Goal: Task Accomplishment & Management: Complete application form

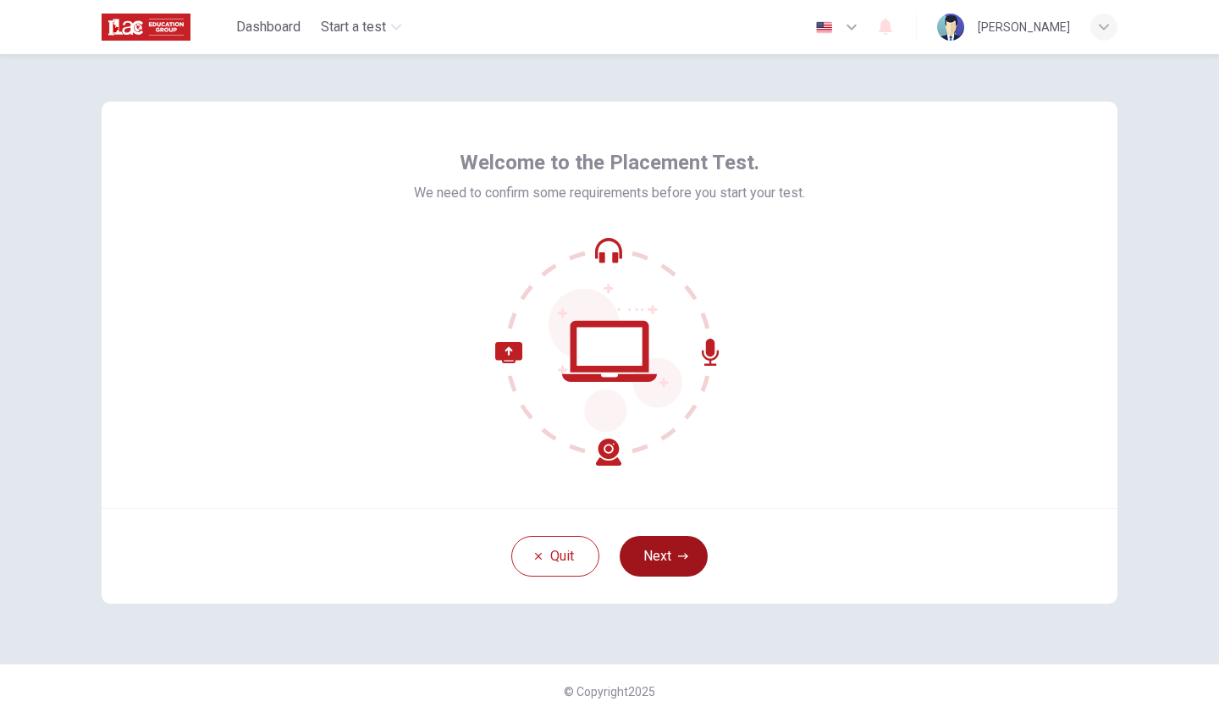
click at [641, 549] on button "Next" at bounding box center [663, 556] width 88 height 41
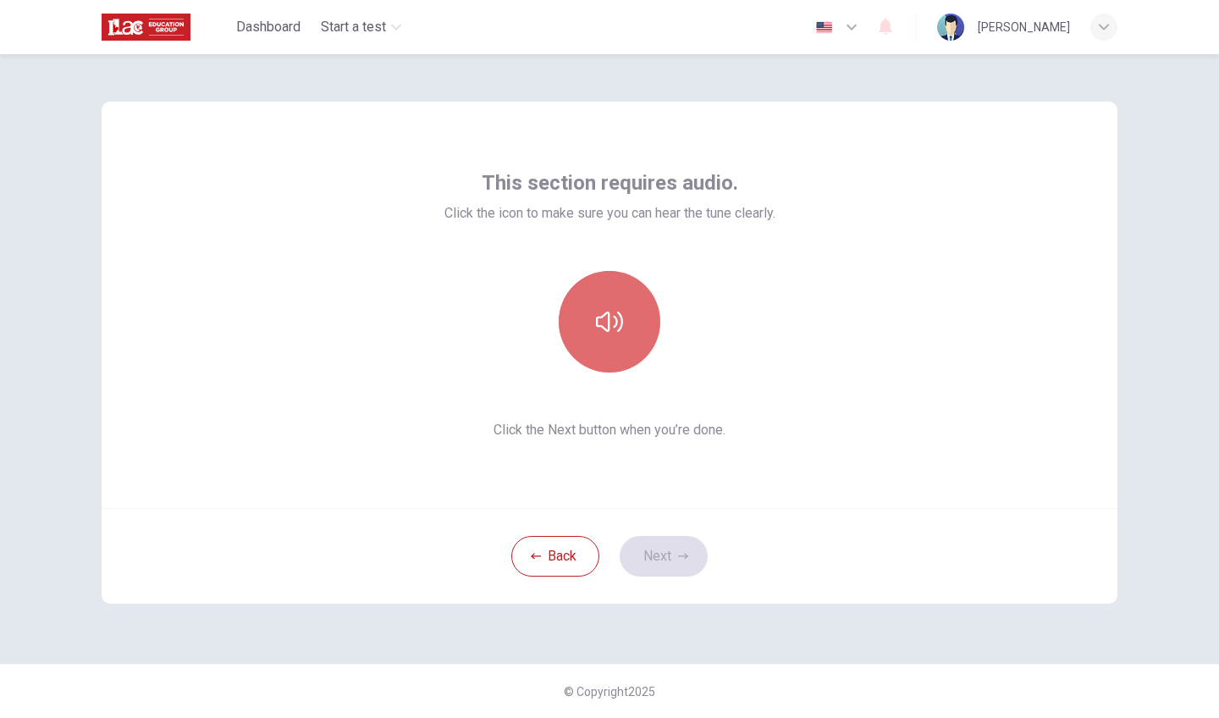
click at [619, 306] on button "button" at bounding box center [610, 322] width 102 height 102
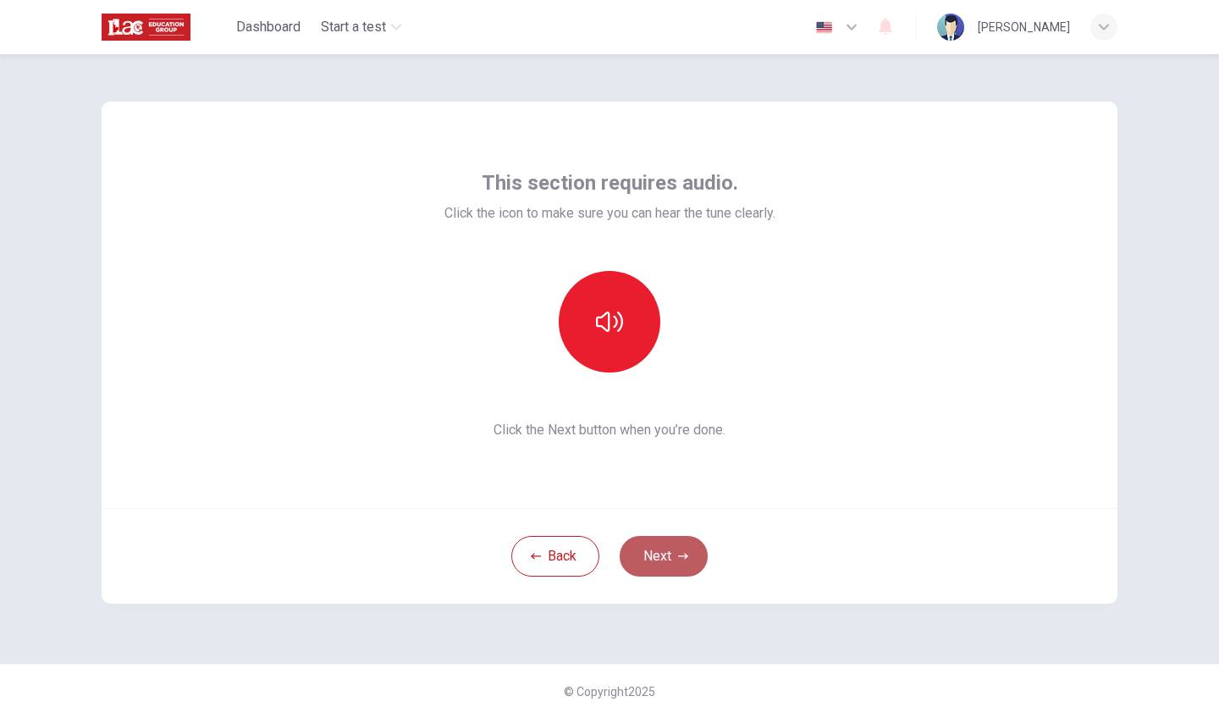
click at [652, 546] on button "Next" at bounding box center [663, 556] width 88 height 41
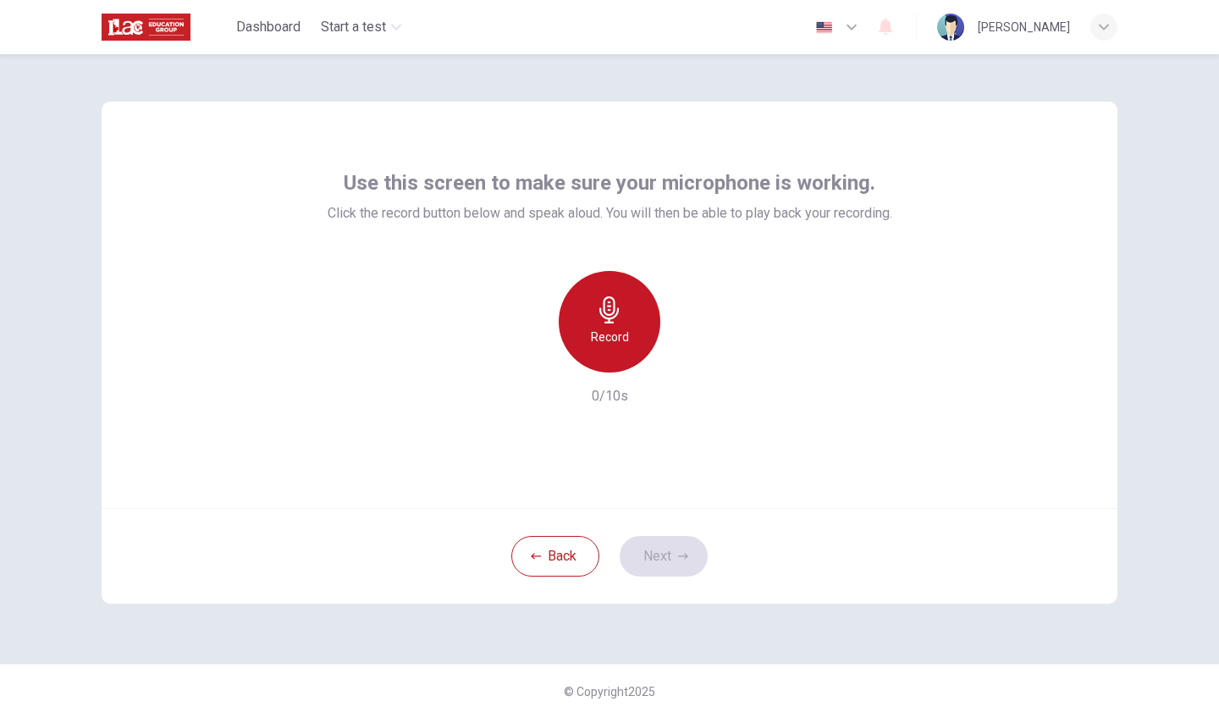
click at [608, 301] on icon "button" at bounding box center [609, 309] width 27 height 27
click at [607, 305] on icon "button" at bounding box center [609, 309] width 27 height 27
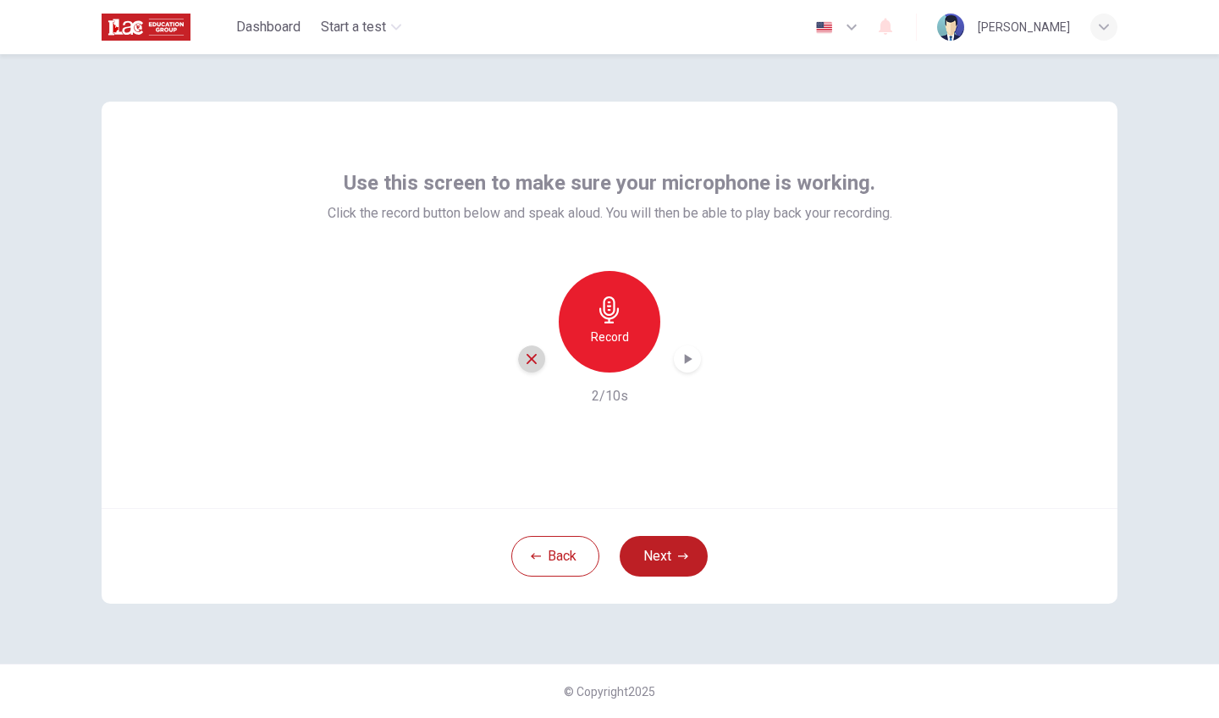
click at [533, 350] on div "button" at bounding box center [531, 358] width 27 height 27
click at [615, 317] on icon "button" at bounding box center [608, 309] width 19 height 27
click at [623, 324] on div "Stop" at bounding box center [610, 322] width 102 height 102
click at [530, 355] on icon "button" at bounding box center [531, 358] width 15 height 15
click at [605, 334] on h6 "Record" at bounding box center [610, 337] width 38 height 20
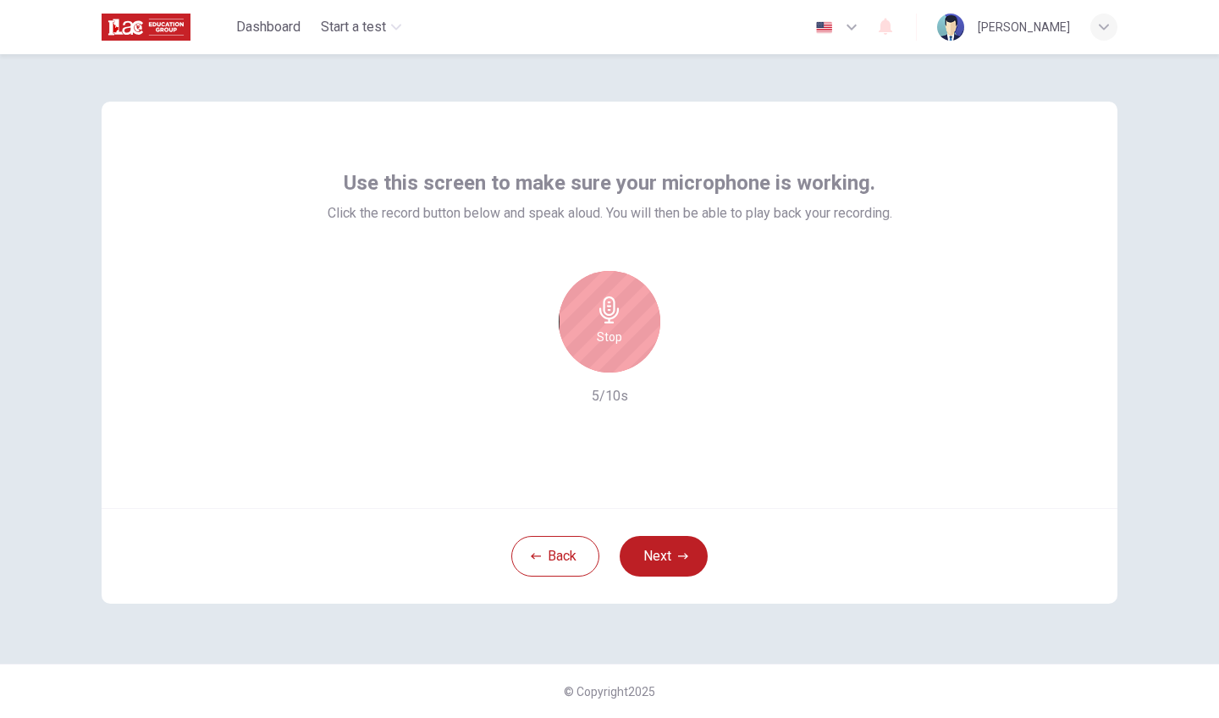
click at [605, 334] on h6 "Stop" at bounding box center [609, 337] width 25 height 20
click at [525, 356] on icon "button" at bounding box center [531, 358] width 15 height 15
click at [605, 325] on div "Record" at bounding box center [610, 322] width 102 height 102
click at [605, 325] on div "Stop" at bounding box center [610, 322] width 102 height 102
click at [531, 357] on icon "button" at bounding box center [531, 359] width 10 height 10
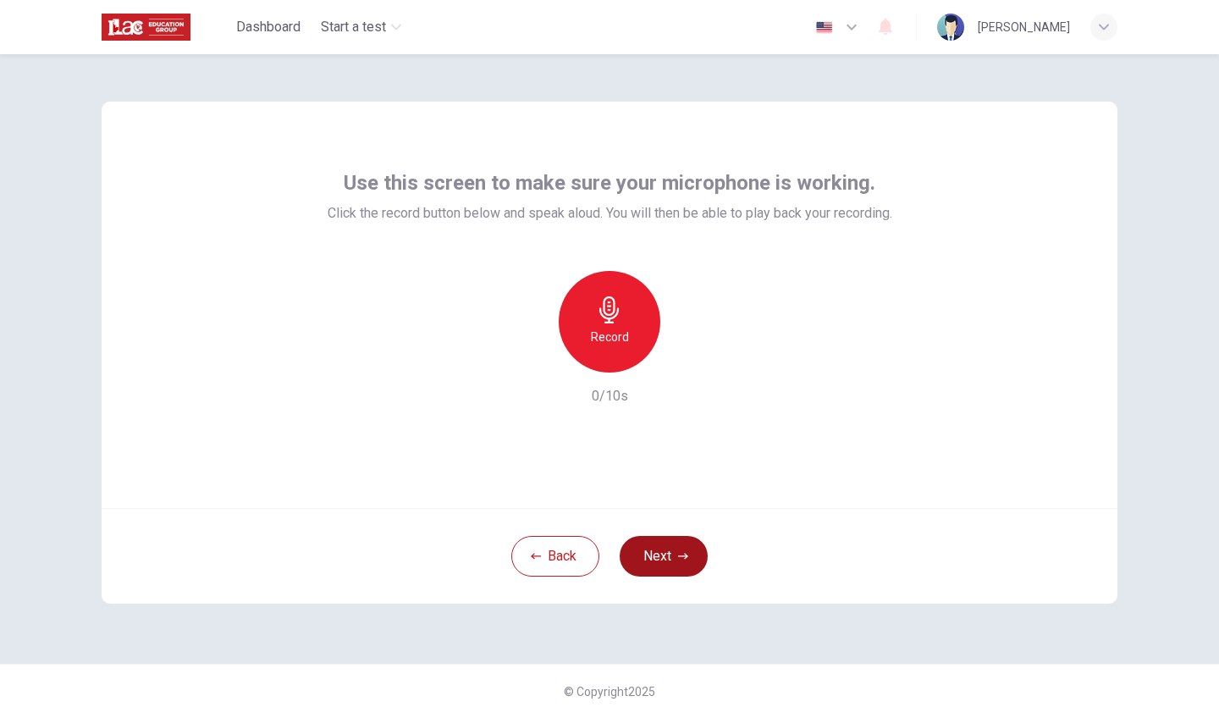
click at [681, 545] on button "Next" at bounding box center [663, 556] width 88 height 41
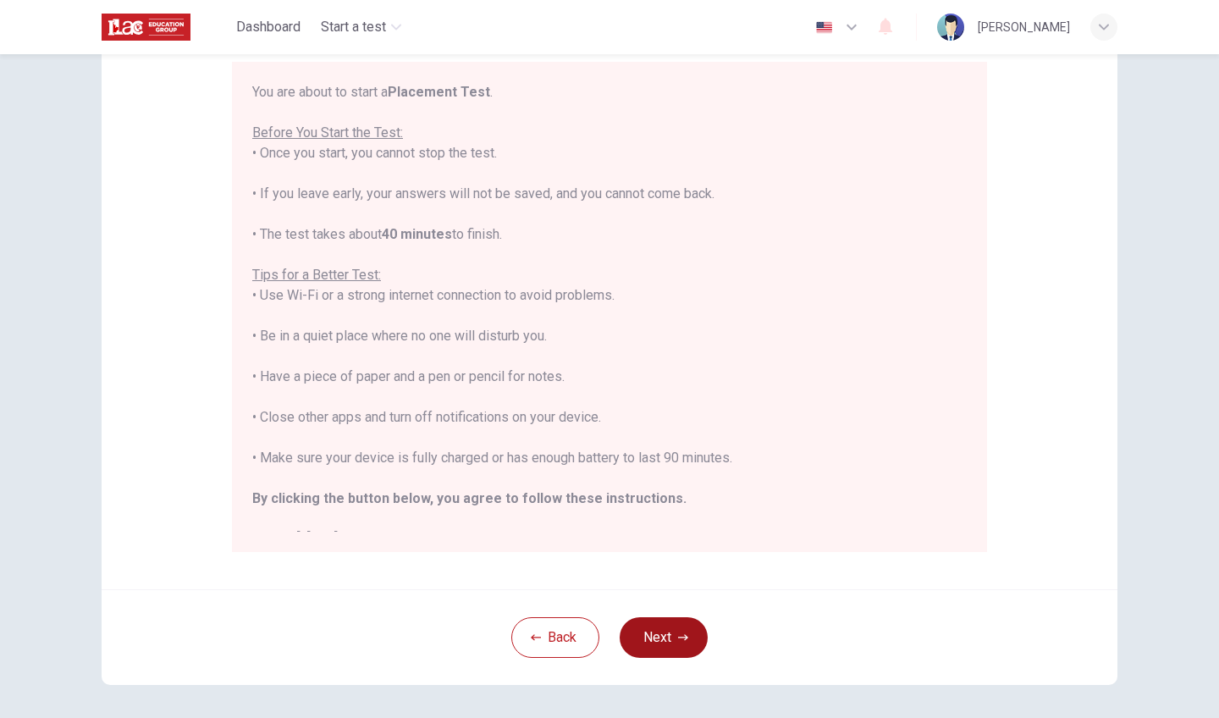
click at [669, 634] on button "Next" at bounding box center [663, 637] width 88 height 41
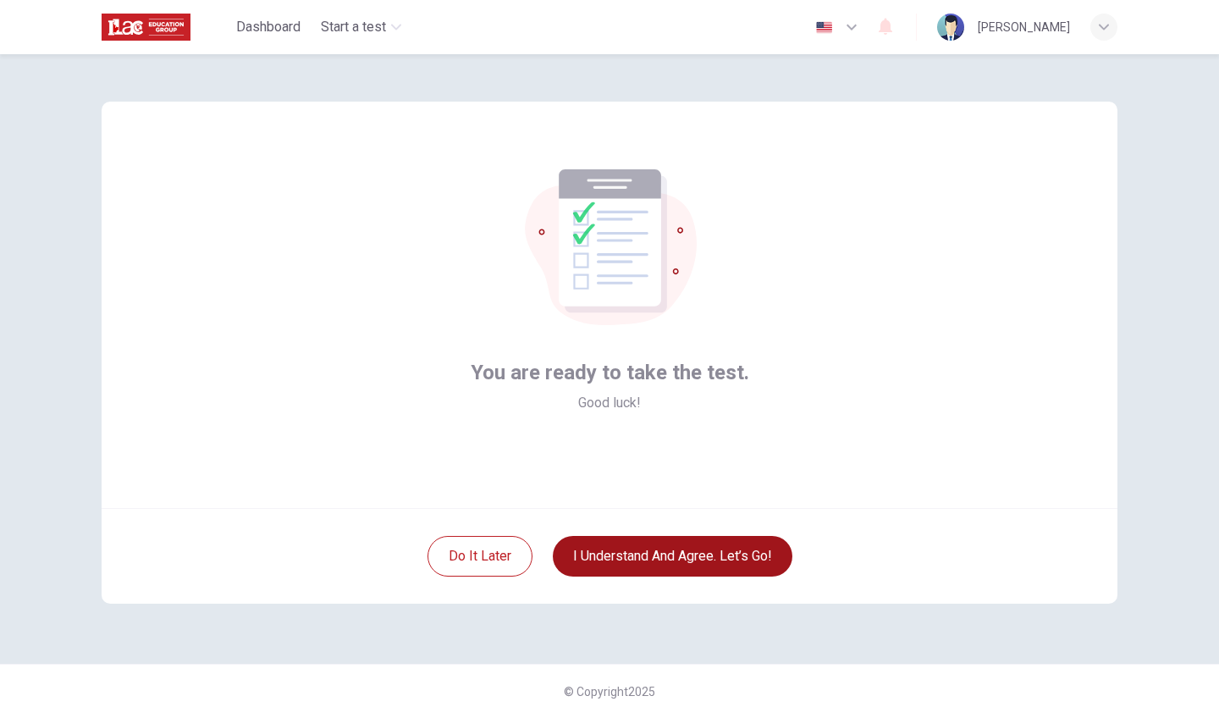
click at [671, 561] on button "I understand and agree. Let’s go!" at bounding box center [672, 556] width 239 height 41
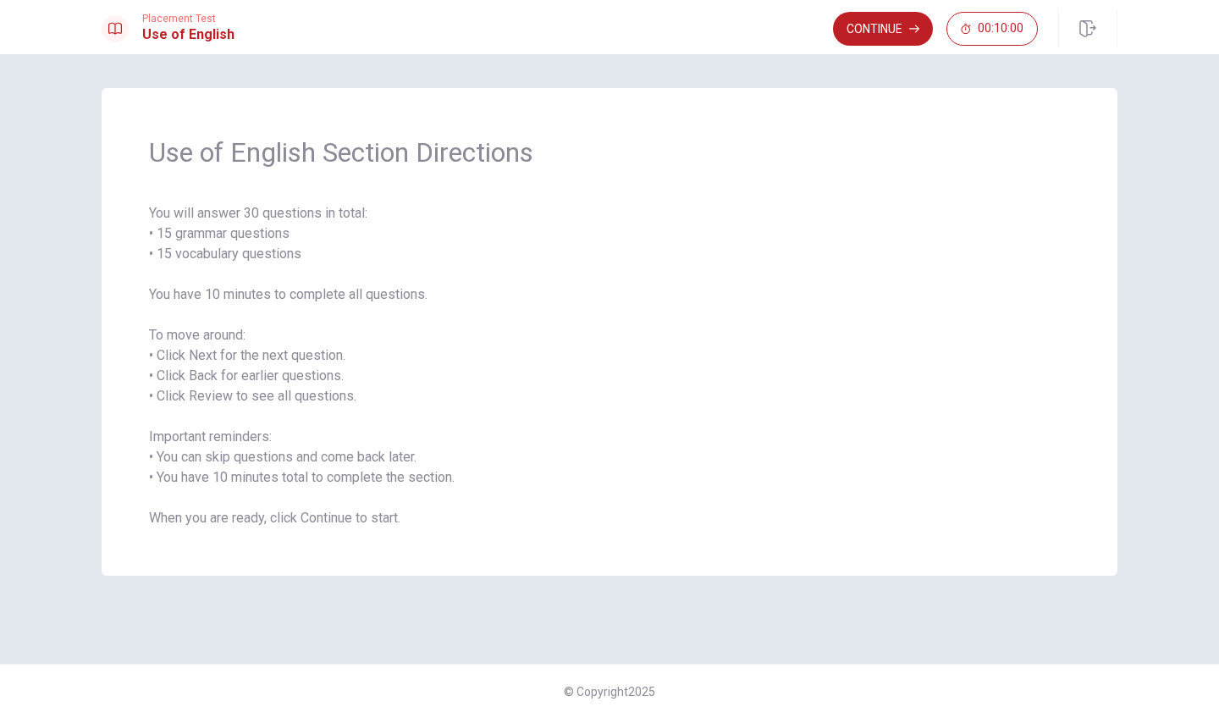
drag, startPoint x: 146, startPoint y: 350, endPoint x: 181, endPoint y: 350, distance: 35.5
click at [197, 355] on div "Use of English Section Directions You will answer 30 questions in total: • 15 g…" at bounding box center [610, 331] width 1016 height 487
drag, startPoint x: 149, startPoint y: 333, endPoint x: 203, endPoint y: 355, distance: 58.5
click at [203, 355] on span "You will answer 30 questions in total: • 15 grammar questions • 15 vocabulary q…" at bounding box center [609, 365] width 921 height 325
drag, startPoint x: 202, startPoint y: 355, endPoint x: 211, endPoint y: 354, distance: 8.5
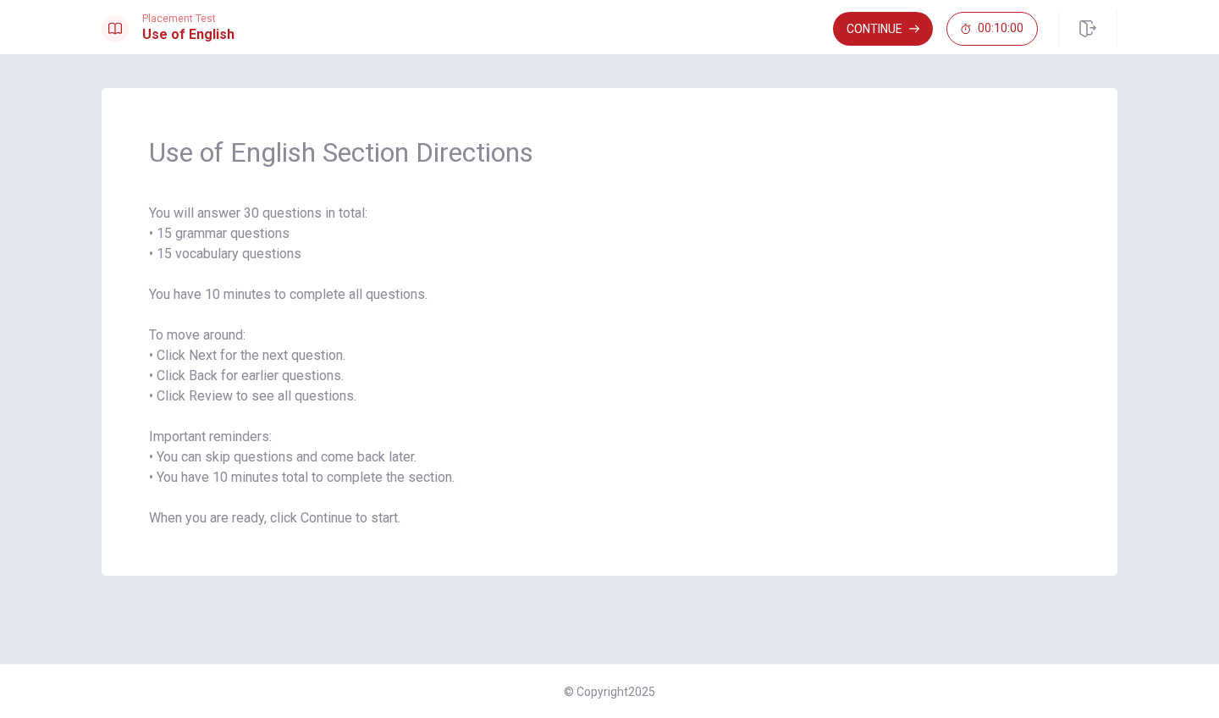
click at [212, 355] on span "You will answer 30 questions in total: • 15 grammar questions • 15 vocabulary q…" at bounding box center [609, 365] width 921 height 325
click at [854, 22] on button "Continue" at bounding box center [883, 29] width 100 height 34
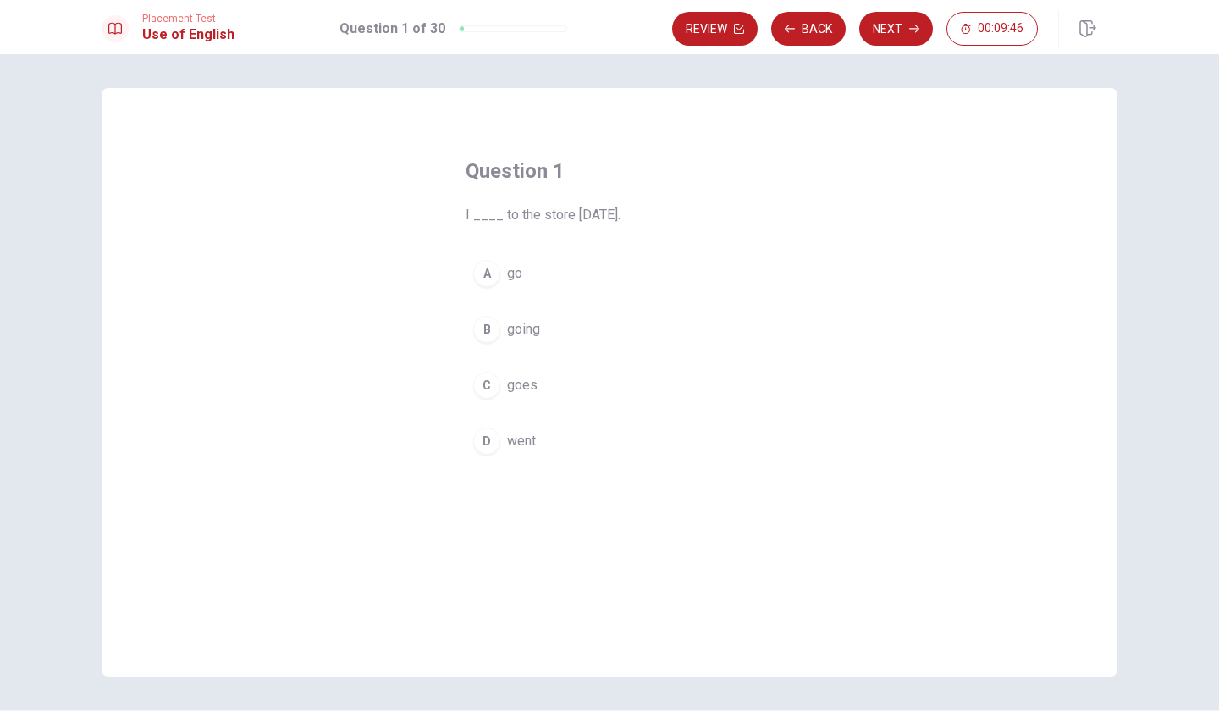
click at [489, 443] on div "D" at bounding box center [486, 440] width 27 height 27
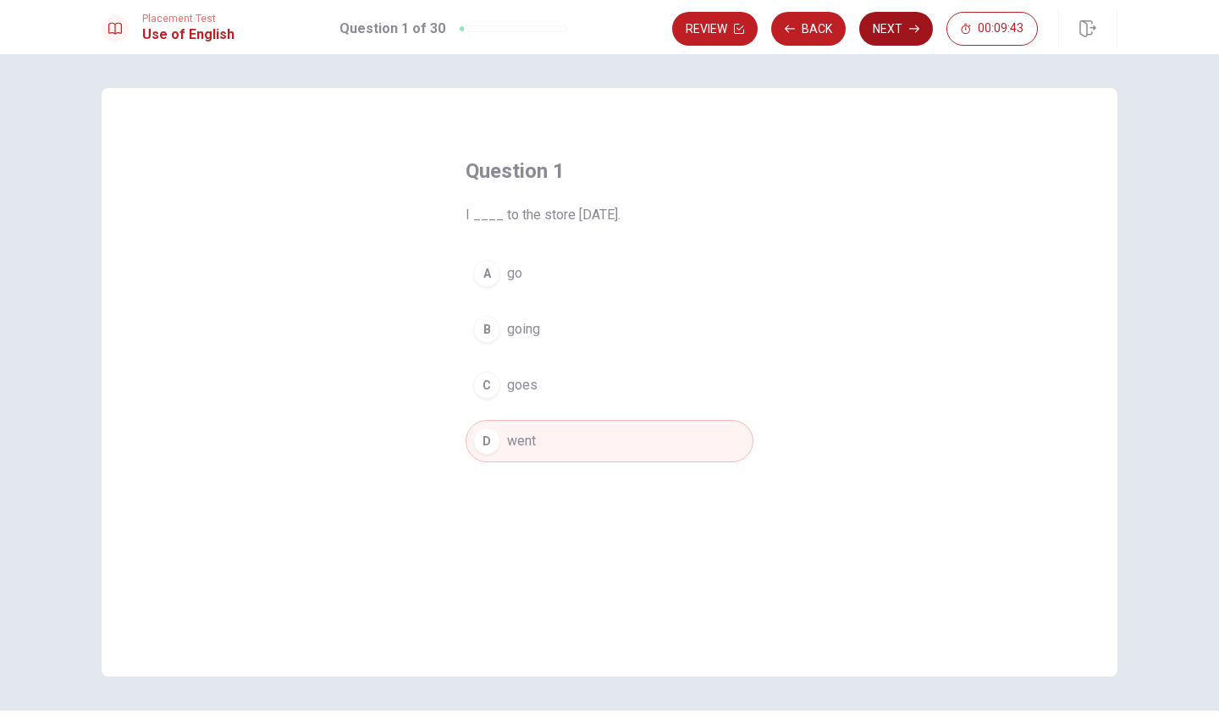
click at [890, 25] on button "Next" at bounding box center [896, 29] width 74 height 34
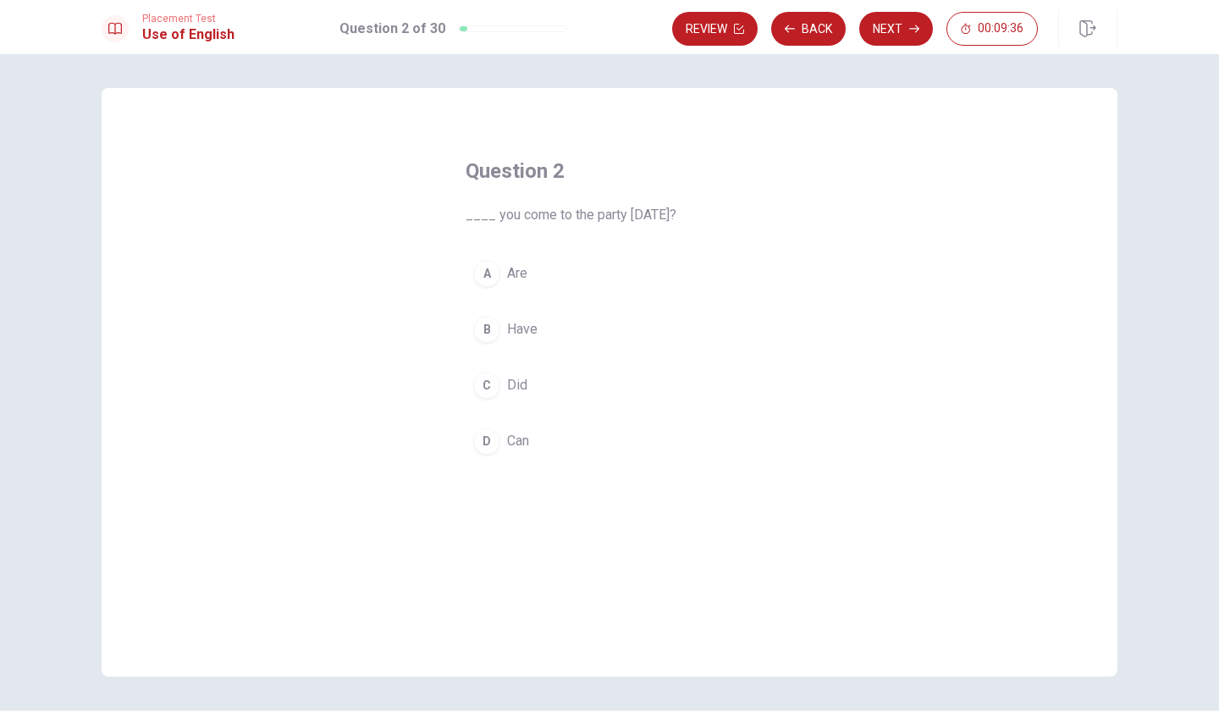
click at [519, 274] on span "Are" at bounding box center [517, 273] width 20 height 20
click at [901, 23] on button "Next" at bounding box center [896, 29] width 74 height 34
click at [506, 437] on button "D was" at bounding box center [609, 441] width 288 height 42
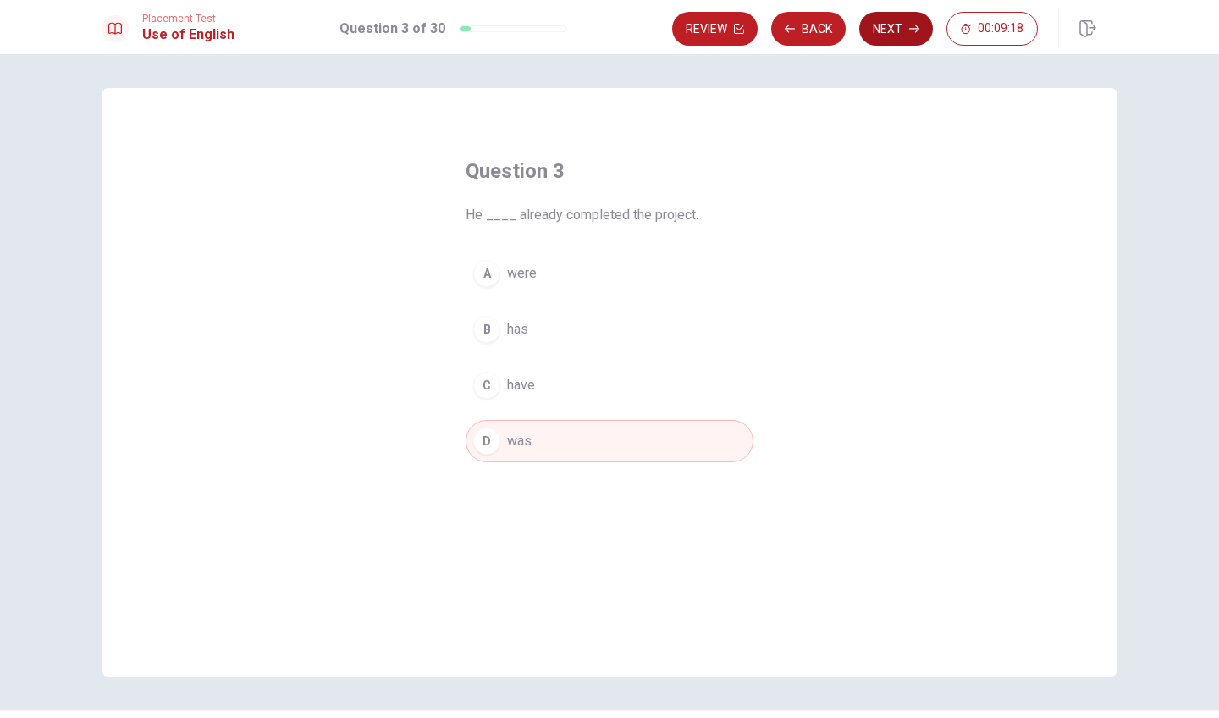
click at [892, 26] on button "Next" at bounding box center [896, 29] width 74 height 34
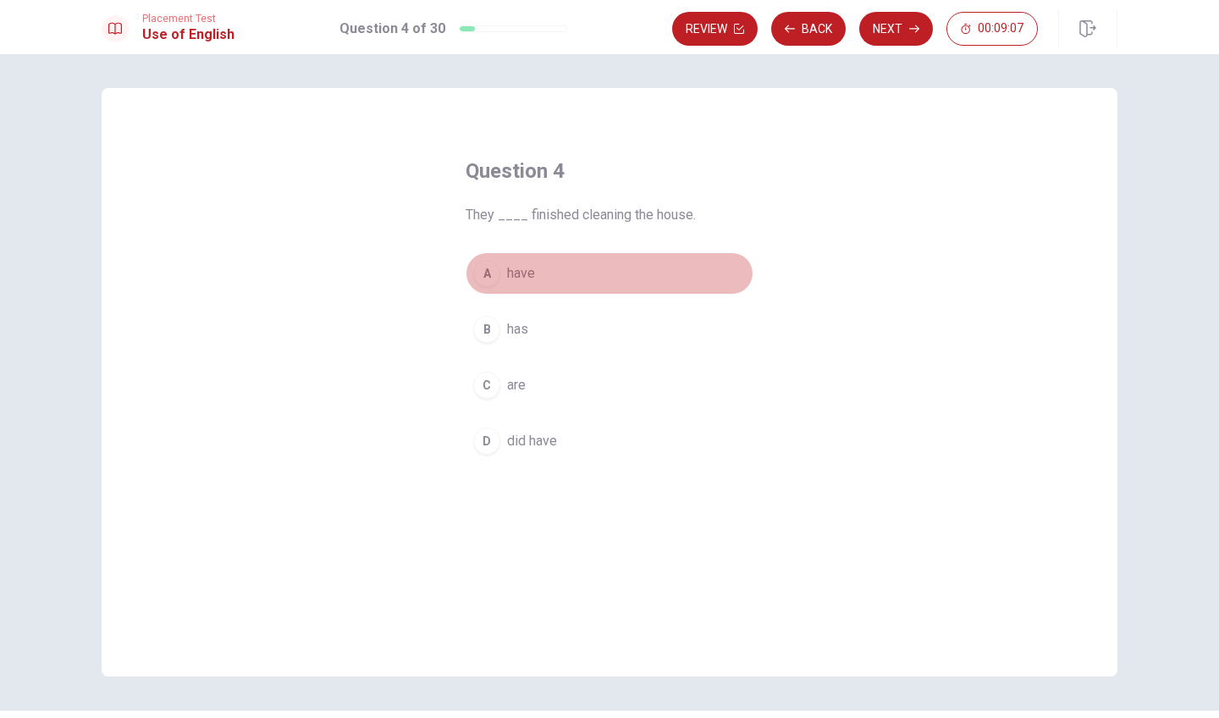
click at [527, 268] on span "have" at bounding box center [521, 273] width 28 height 20
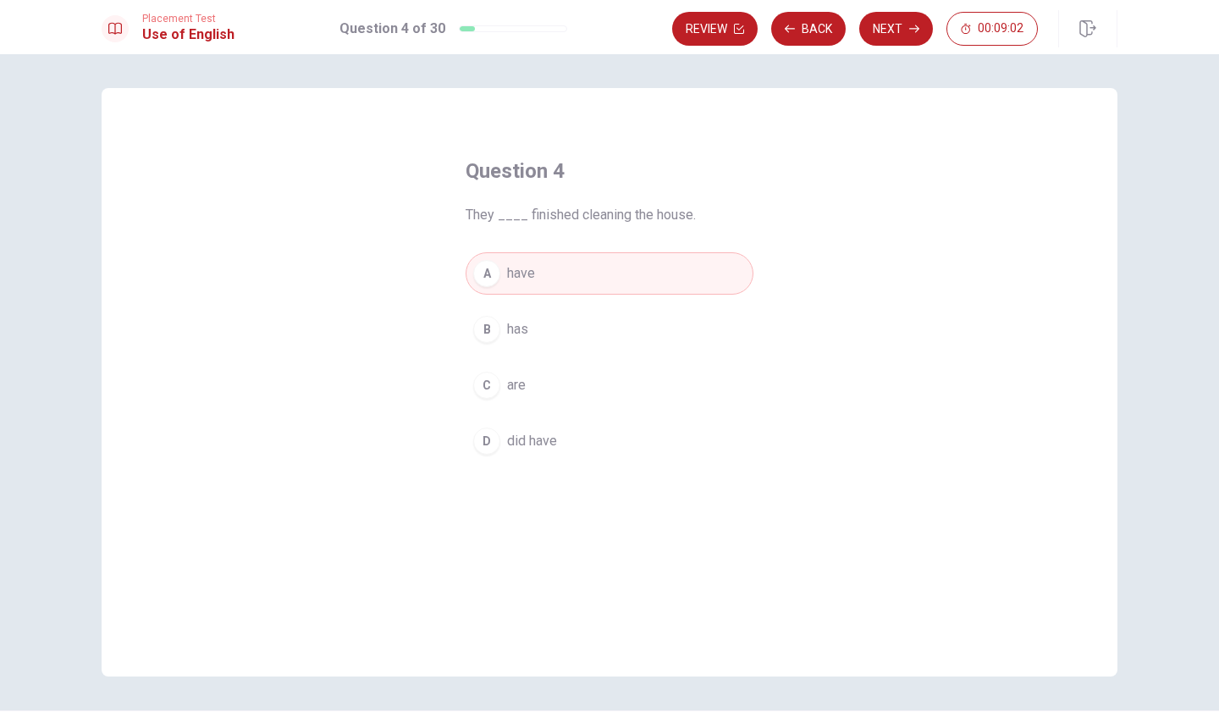
click at [529, 388] on button "C are" at bounding box center [609, 385] width 288 height 42
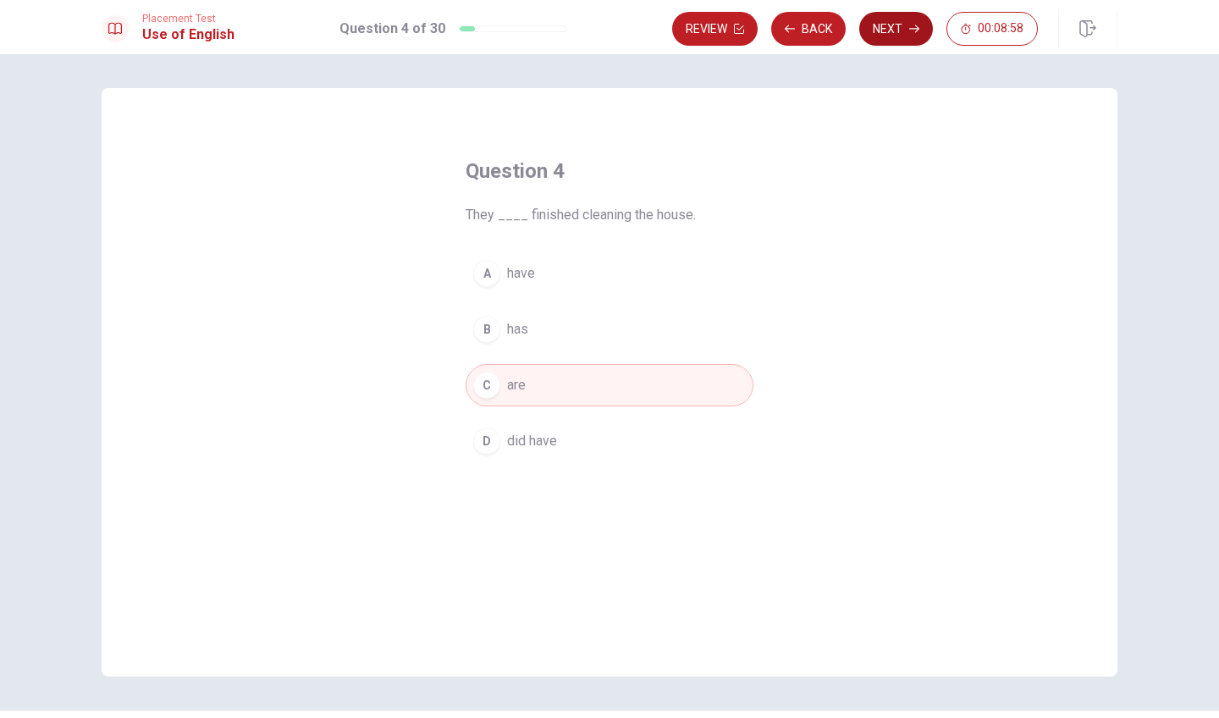
click at [899, 33] on button "Next" at bounding box center [896, 29] width 74 height 34
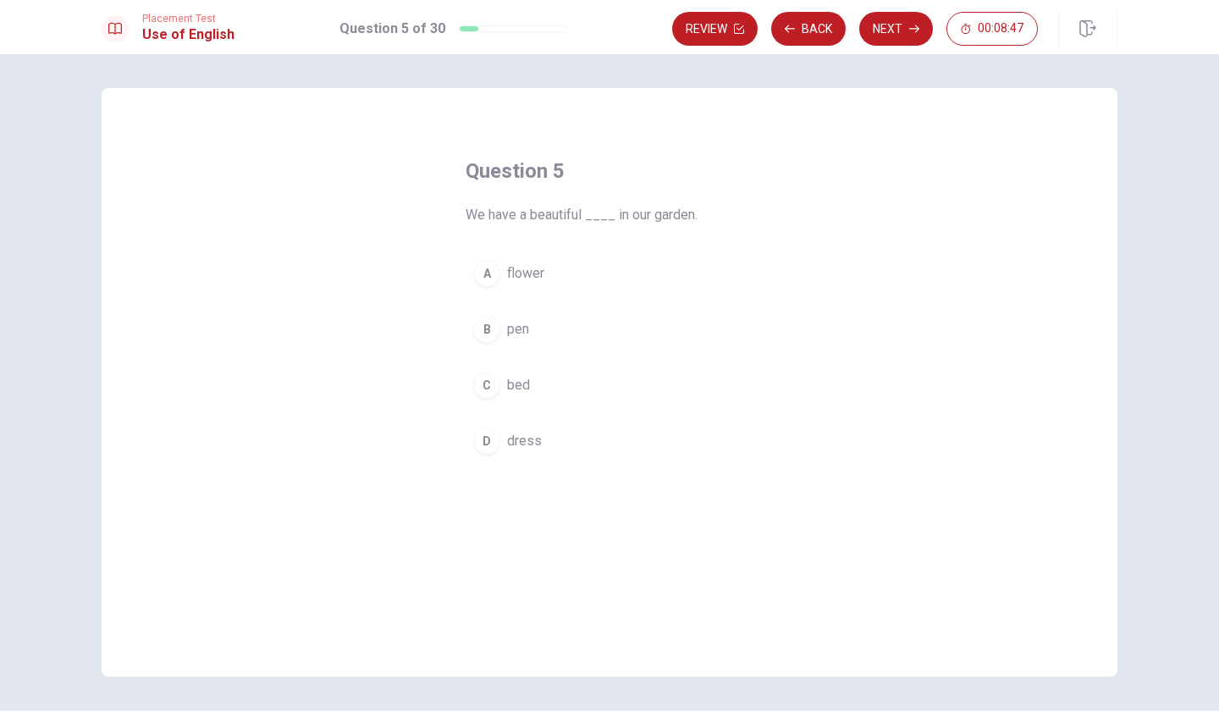
click at [527, 273] on span "flower" at bounding box center [525, 273] width 37 height 20
click at [520, 452] on button "D dress" at bounding box center [609, 441] width 288 height 42
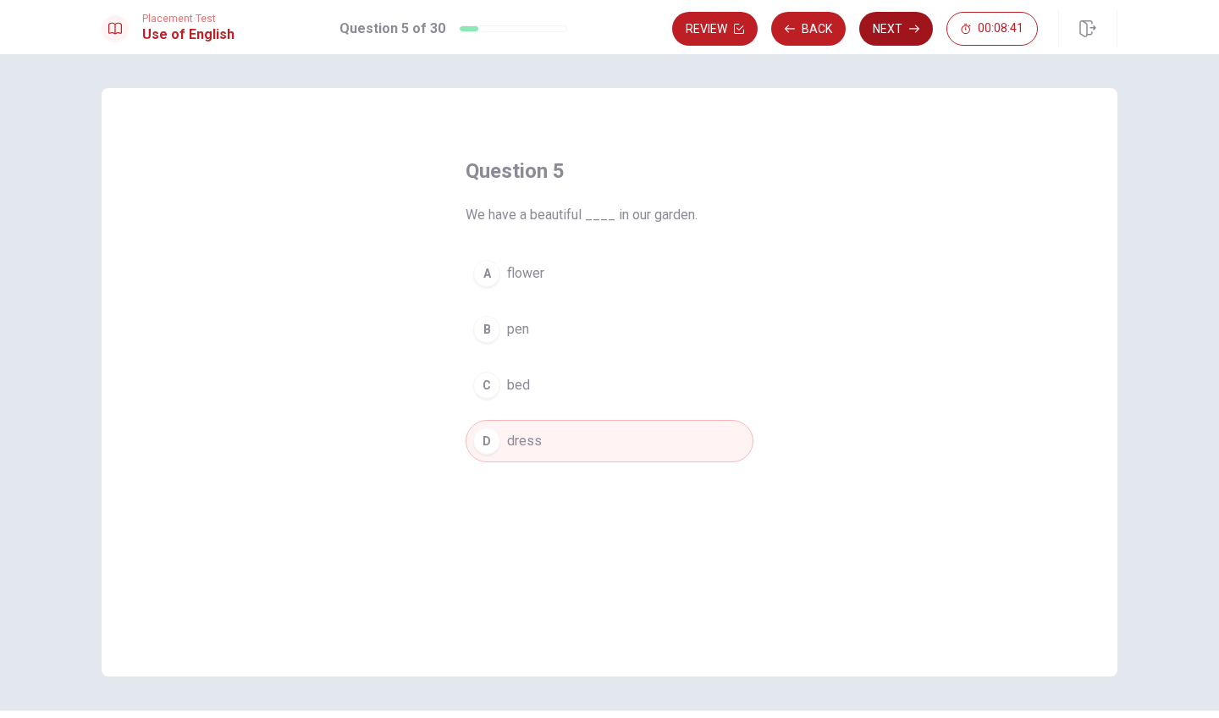
click at [877, 22] on button "Next" at bounding box center [896, 29] width 74 height 34
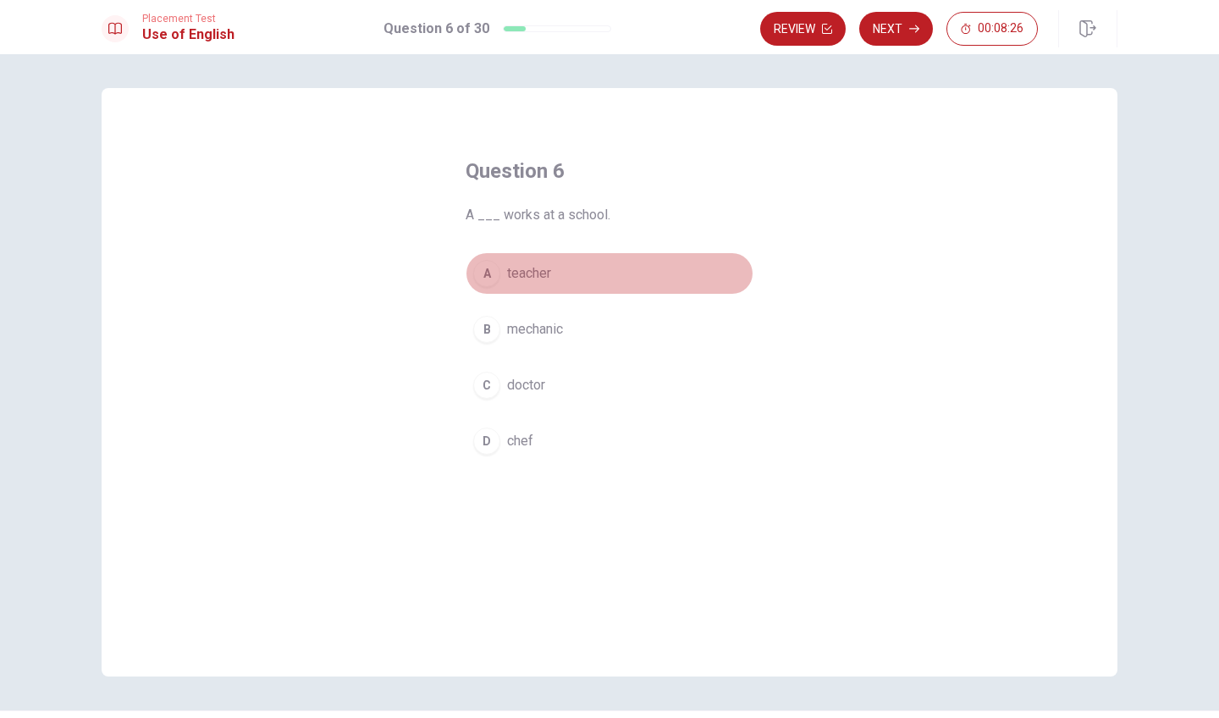
click at [533, 271] on span "teacher" at bounding box center [529, 273] width 44 height 20
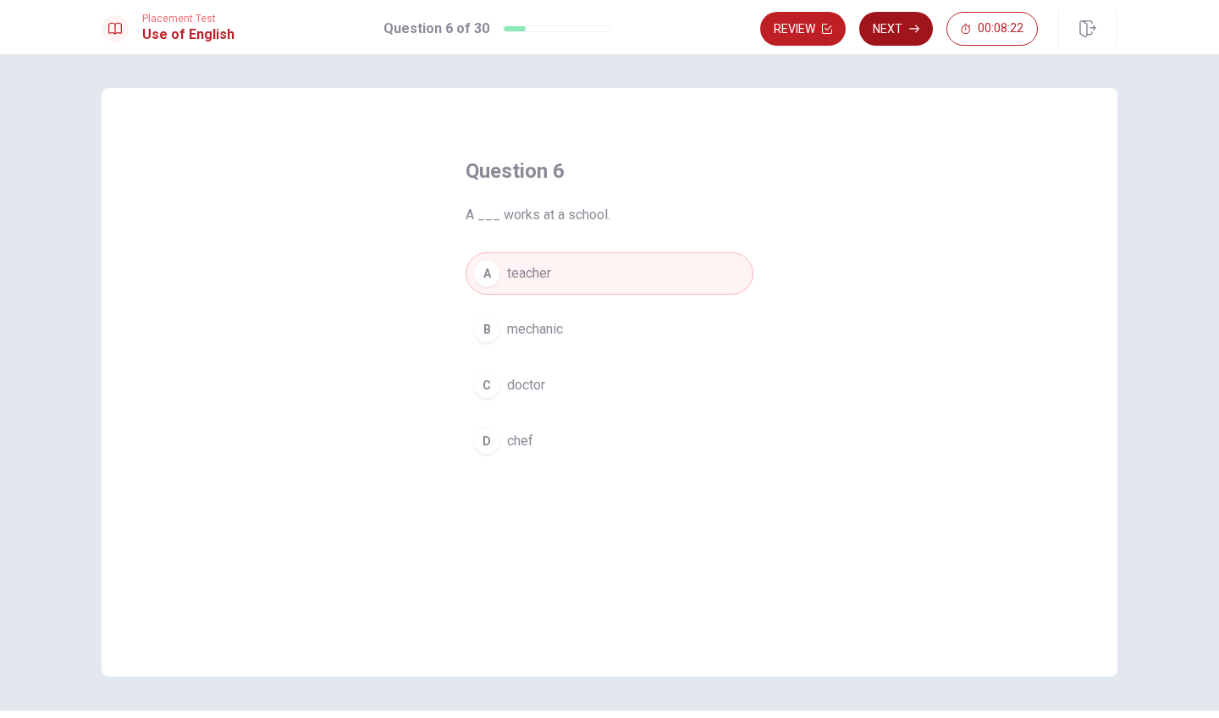
click at [889, 26] on button "Next" at bounding box center [896, 29] width 74 height 34
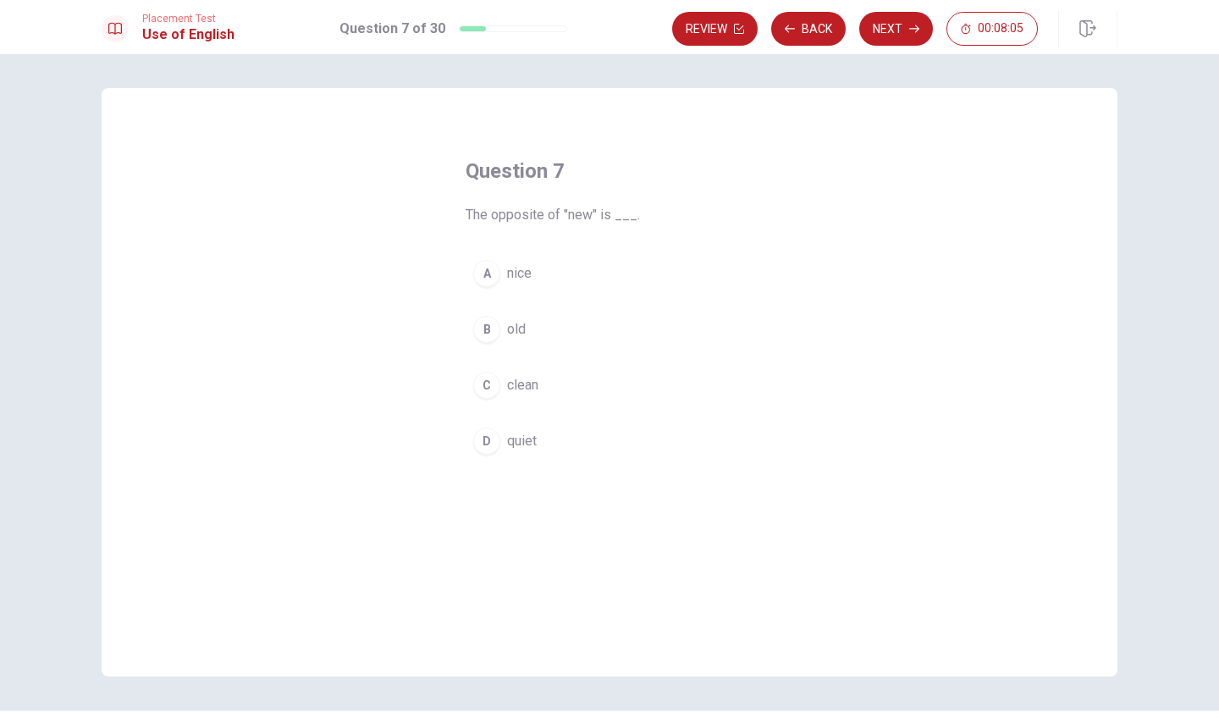
click at [526, 386] on span "clean" at bounding box center [522, 385] width 31 height 20
click at [516, 279] on span "nice" at bounding box center [519, 273] width 25 height 20
click at [895, 28] on button "Next" at bounding box center [896, 29] width 74 height 34
click at [520, 283] on span "watch" at bounding box center [524, 273] width 35 height 20
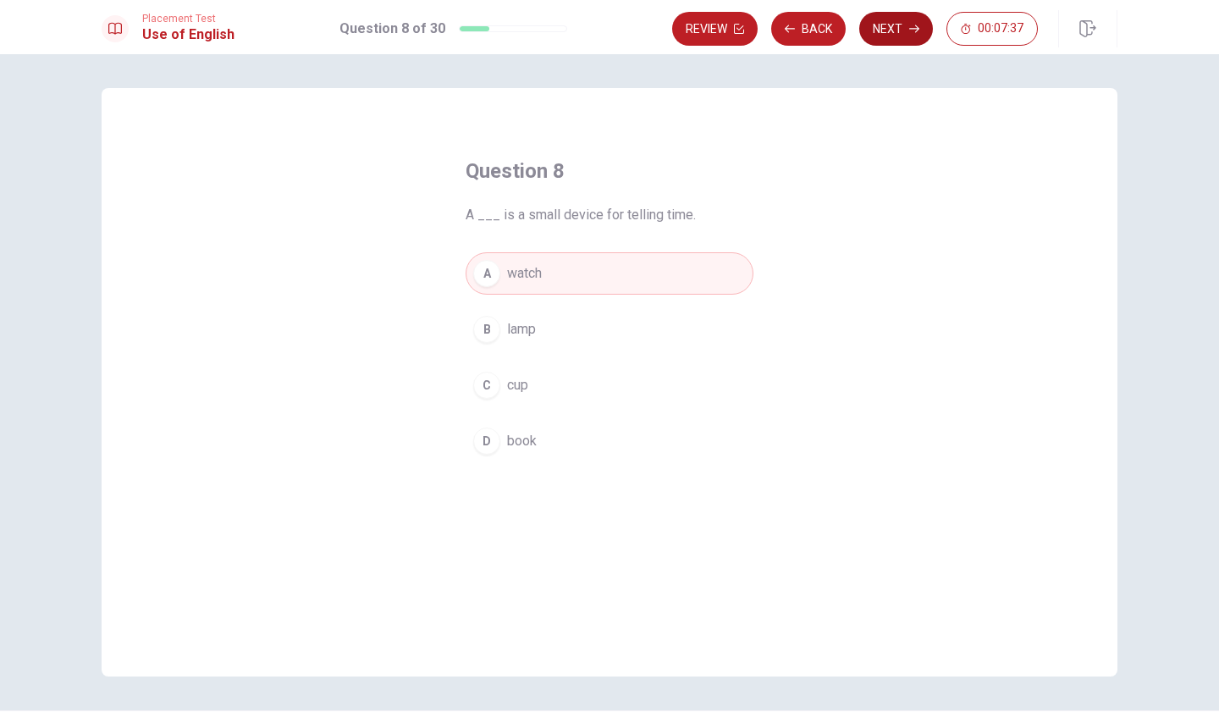
click at [880, 32] on button "Next" at bounding box center [896, 29] width 74 height 34
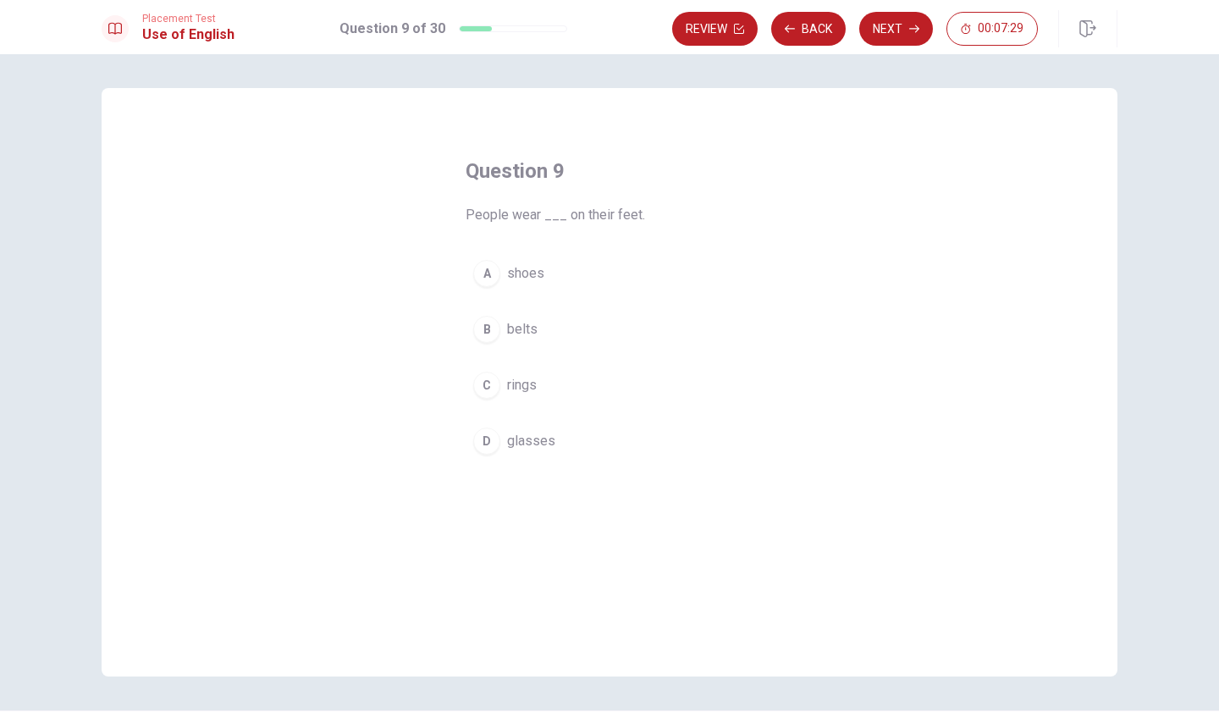
click at [531, 267] on span "shoes" at bounding box center [525, 273] width 37 height 20
click at [916, 26] on icon "button" at bounding box center [914, 29] width 10 height 8
click at [523, 275] on span "were" at bounding box center [522, 273] width 30 height 20
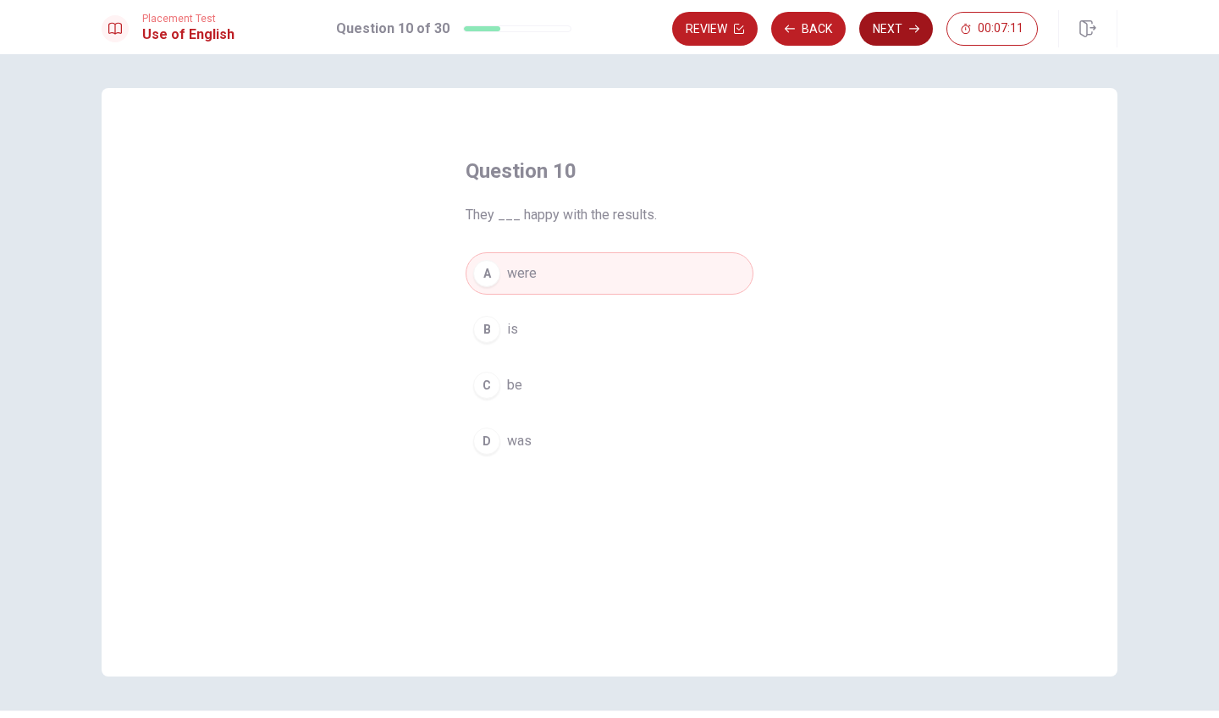
click at [899, 31] on button "Next" at bounding box center [896, 29] width 74 height 34
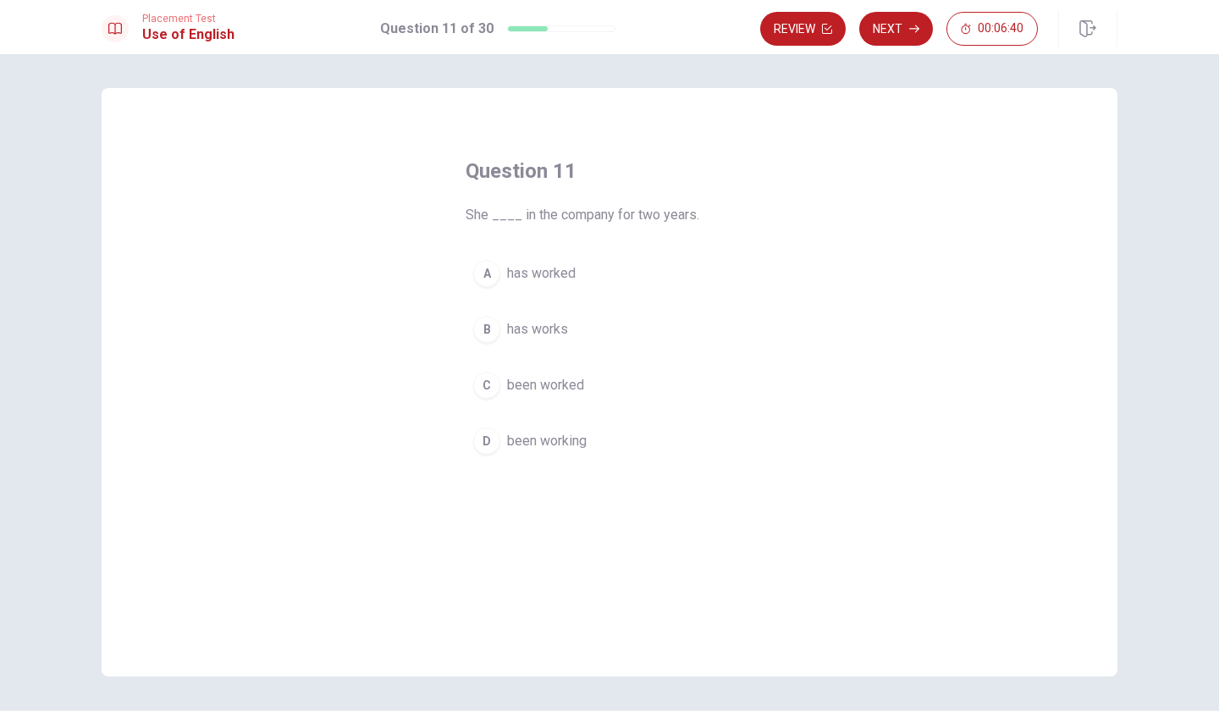
click at [540, 273] on span "has worked" at bounding box center [541, 273] width 69 height 20
click at [884, 14] on button "Next" at bounding box center [896, 29] width 74 height 34
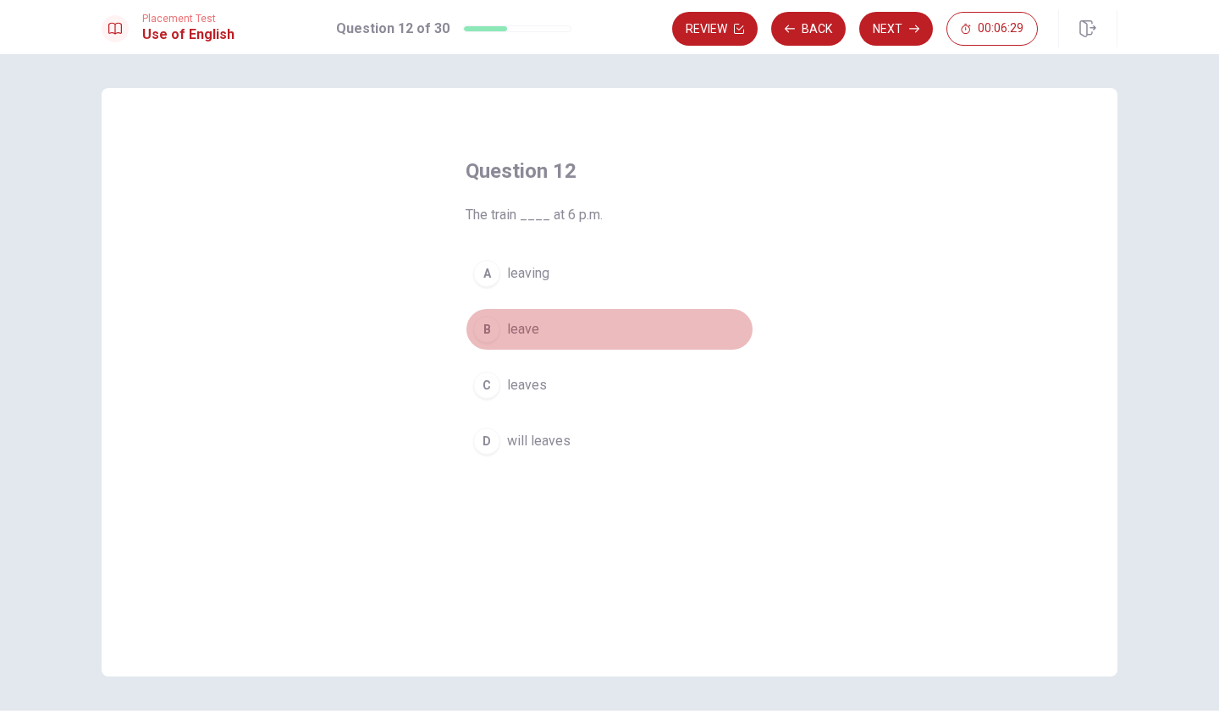
click at [528, 325] on span "leave" at bounding box center [523, 329] width 32 height 20
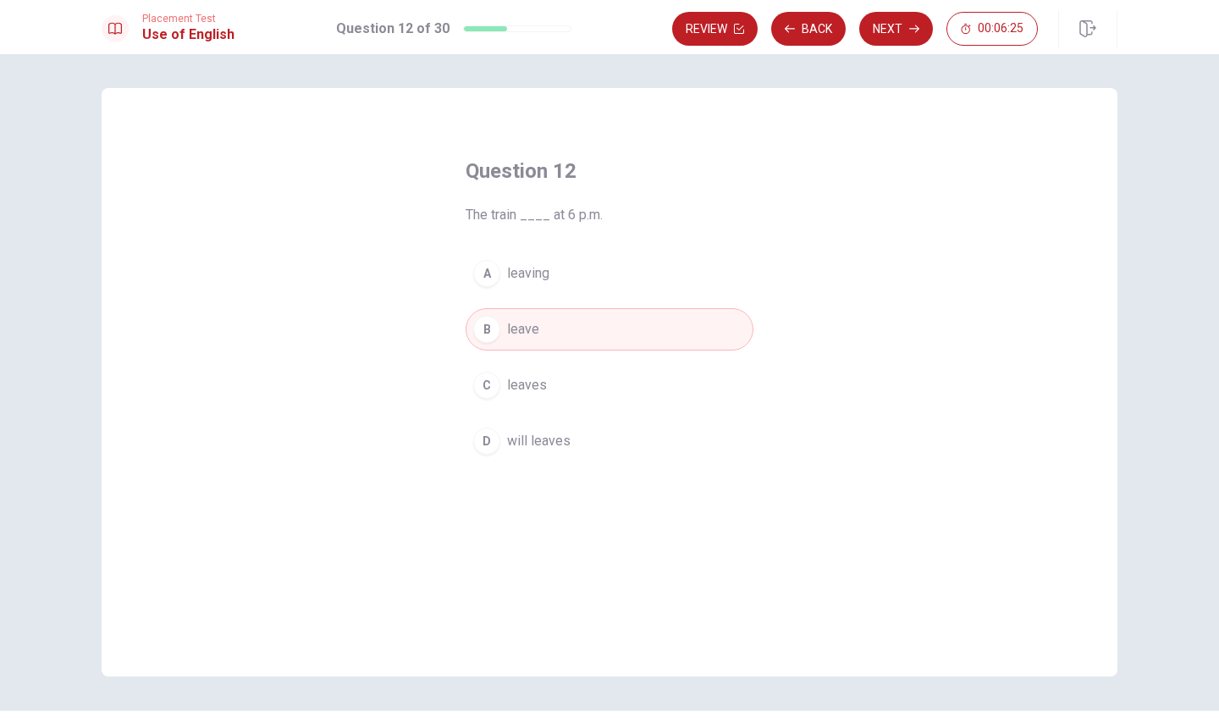
click at [536, 270] on span "leaving" at bounding box center [528, 273] width 42 height 20
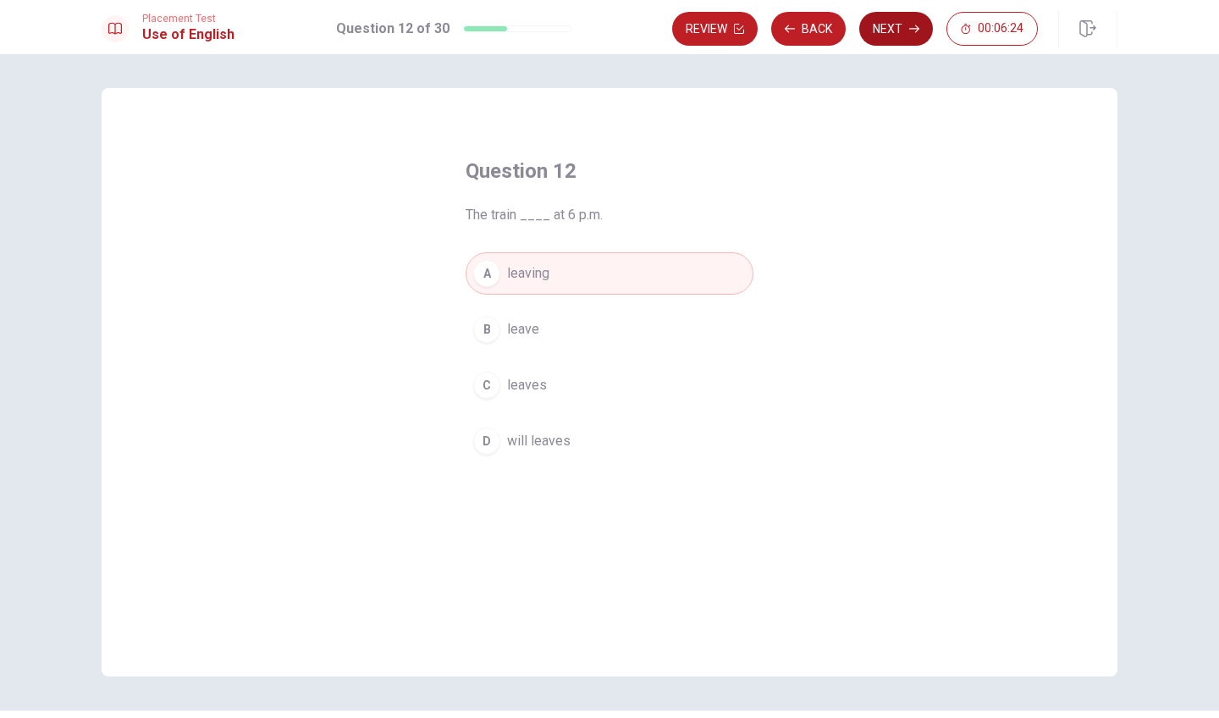
click at [890, 28] on button "Next" at bounding box center [896, 29] width 74 height 34
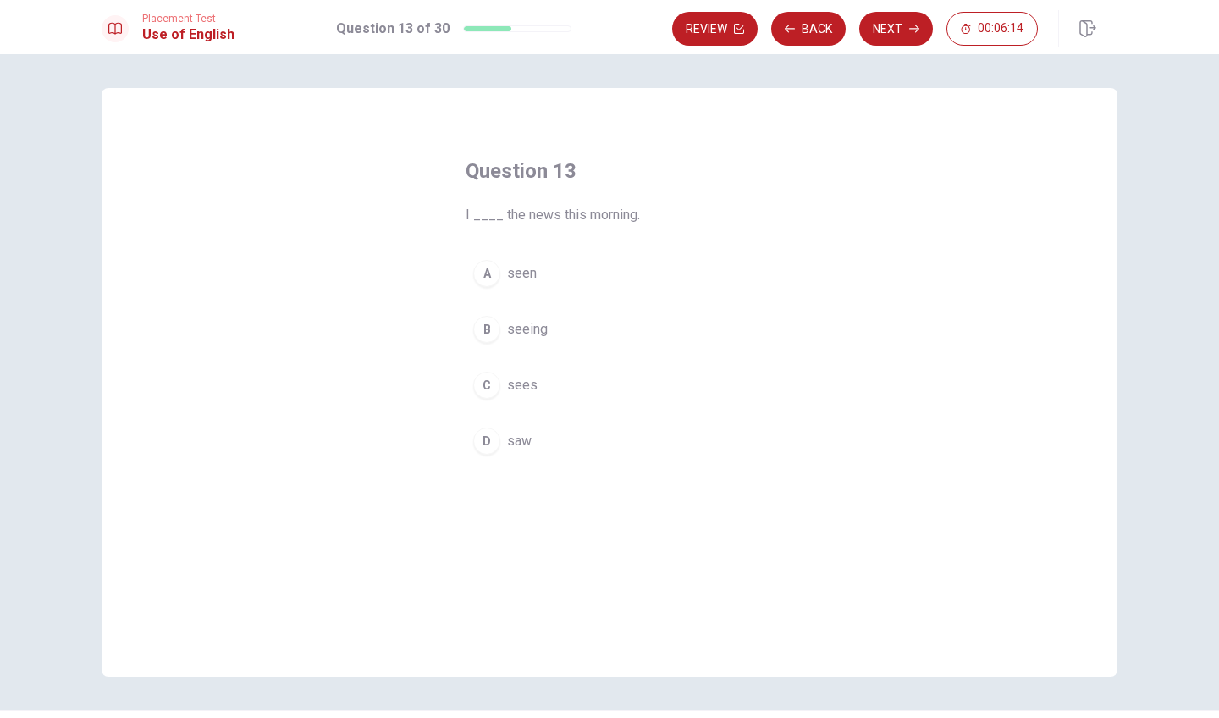
click at [526, 266] on span "seen" at bounding box center [522, 273] width 30 height 20
click at [882, 36] on button "Next" at bounding box center [896, 29] width 74 height 34
click at [525, 273] on span "have" at bounding box center [521, 273] width 28 height 20
click at [525, 328] on span "has" at bounding box center [517, 329] width 21 height 20
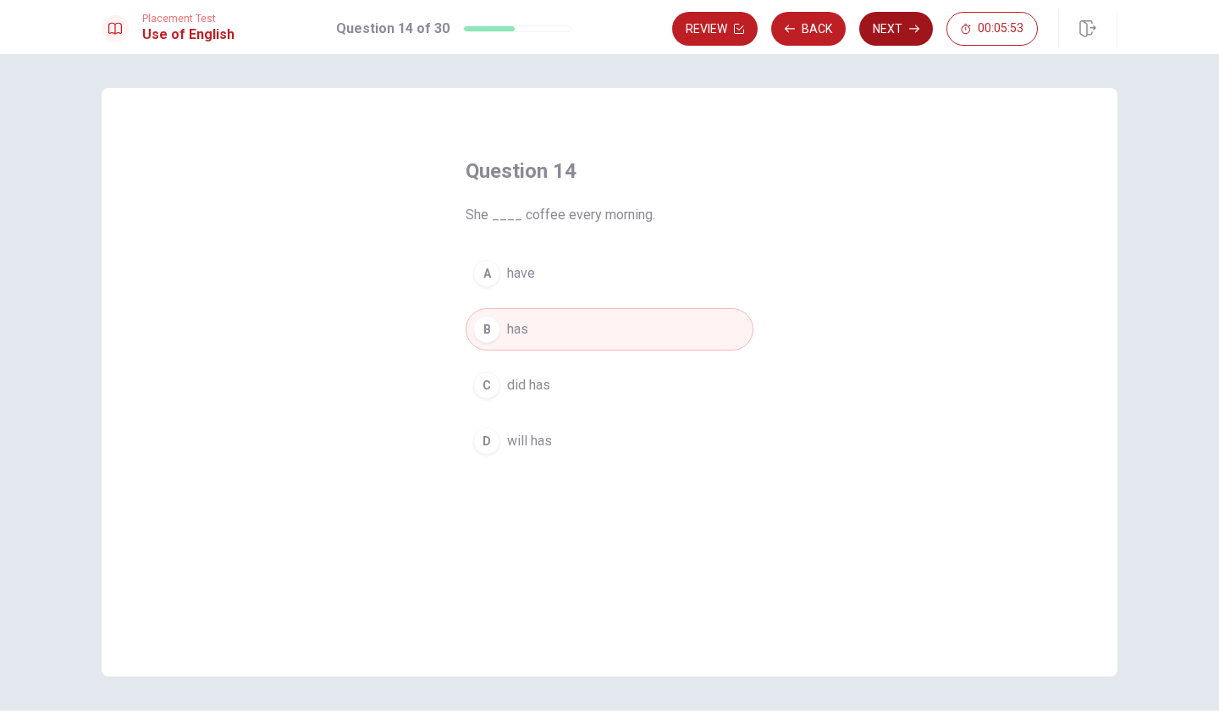
click at [887, 19] on button "Next" at bounding box center [896, 29] width 74 height 34
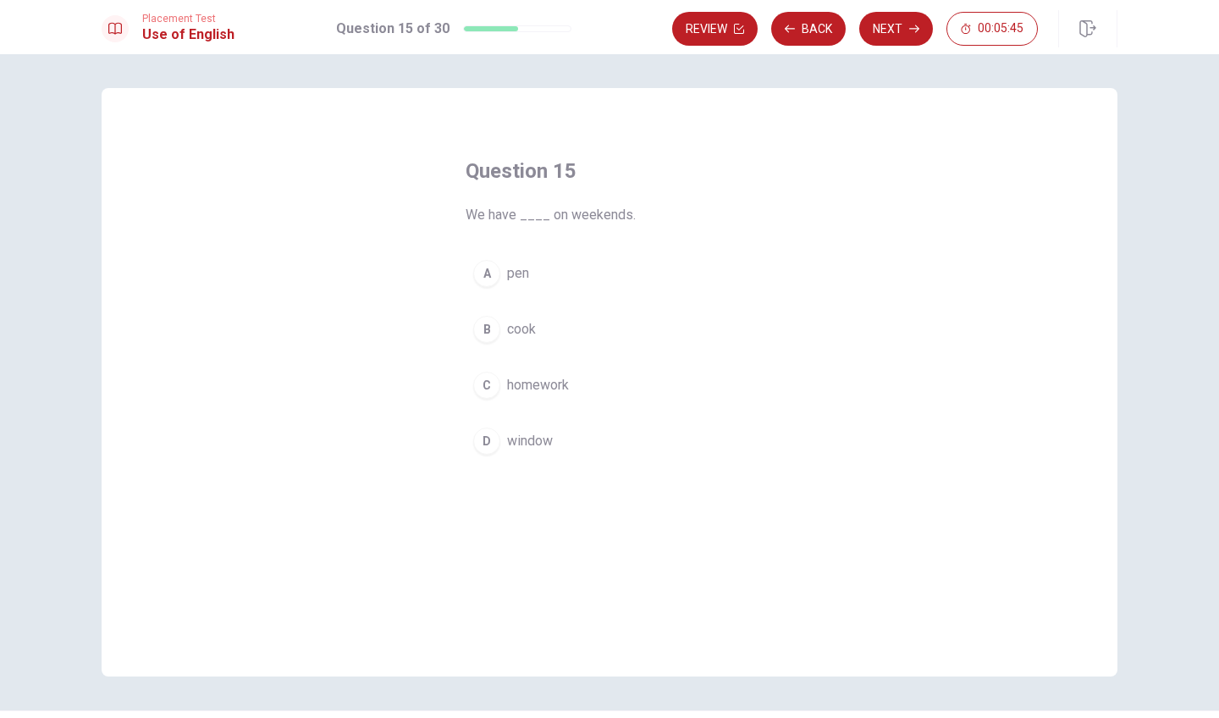
click at [553, 386] on span "homework" at bounding box center [538, 385] width 62 height 20
click at [906, 32] on button "Next" at bounding box center [896, 29] width 74 height 34
click at [515, 381] on span "light" at bounding box center [519, 385] width 25 height 20
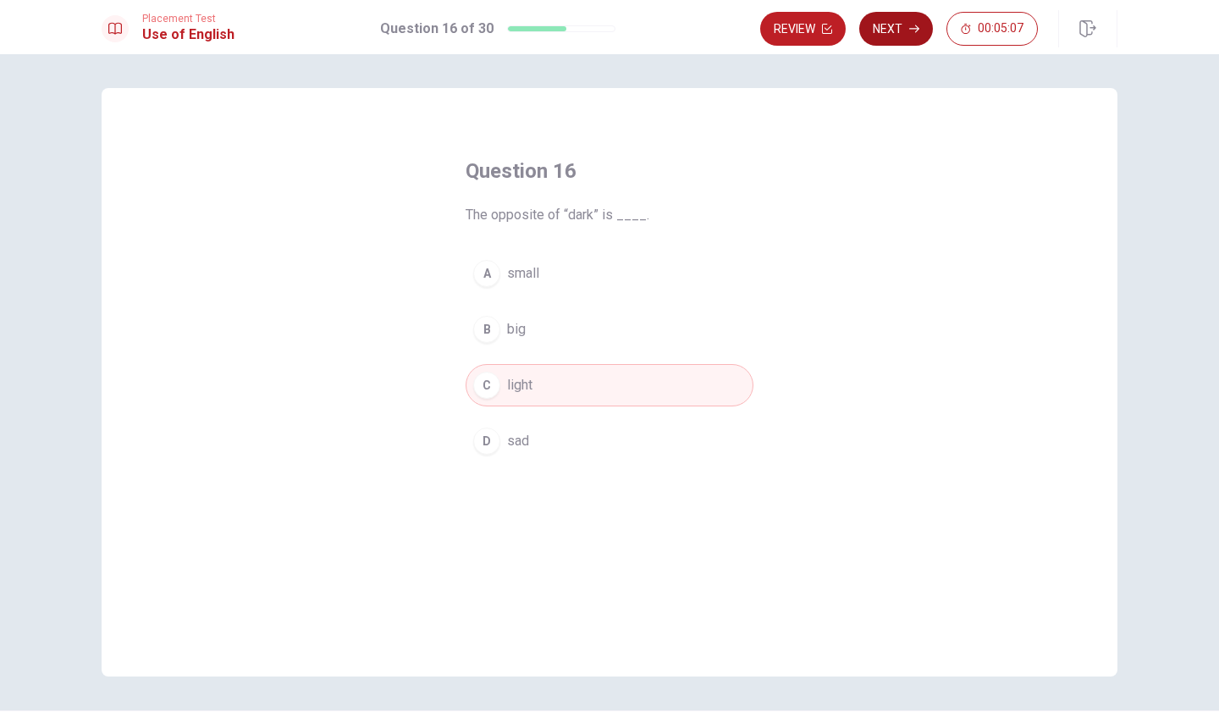
click at [902, 19] on button "Next" at bounding box center [896, 29] width 74 height 34
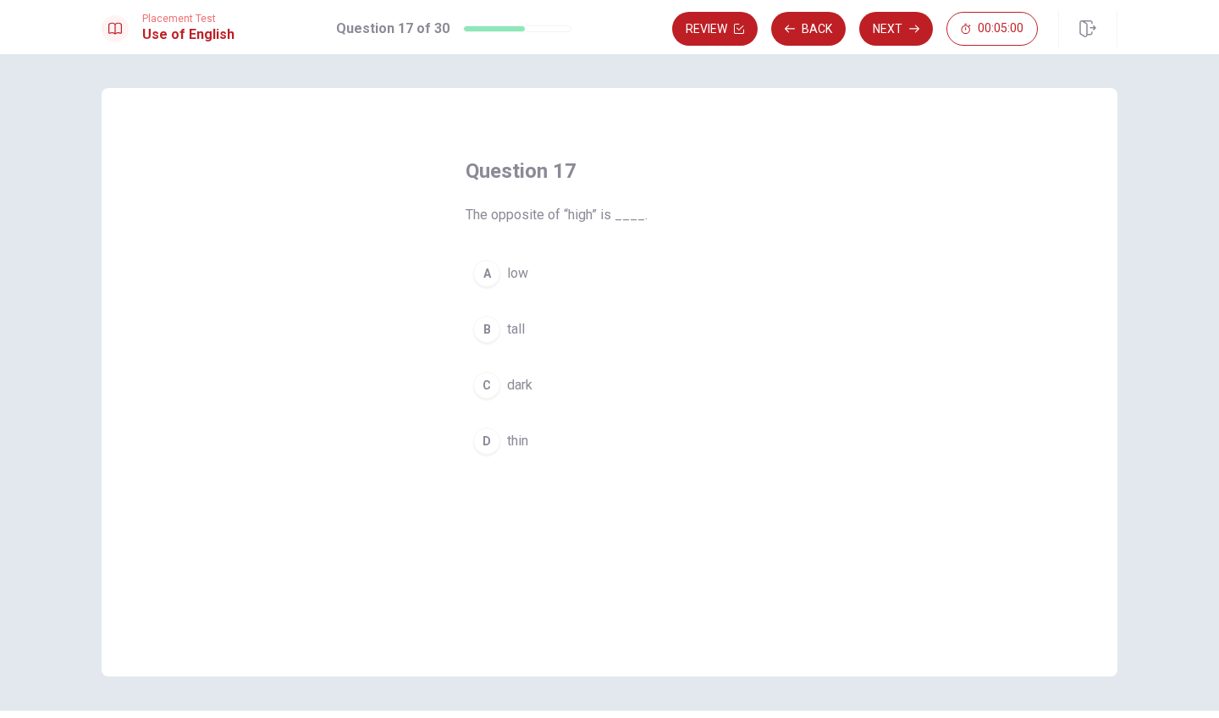
click at [520, 434] on span "thin" at bounding box center [517, 441] width 21 height 20
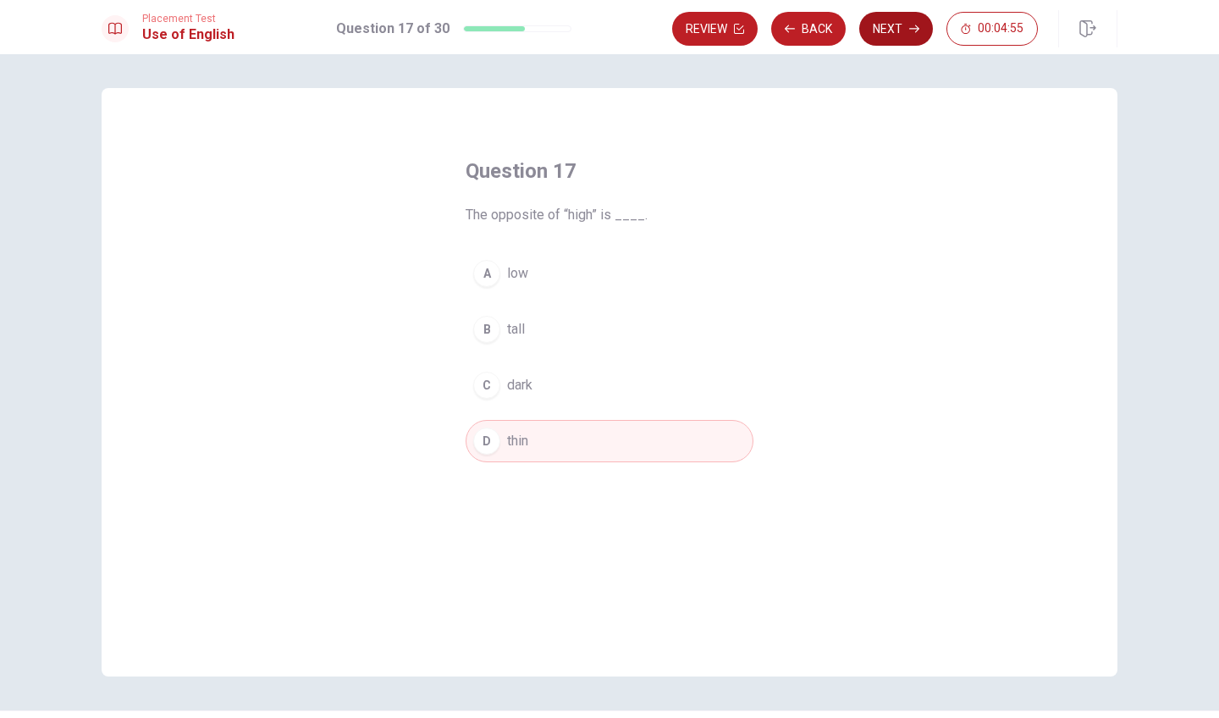
click at [877, 24] on button "Next" at bounding box center [896, 29] width 74 height 34
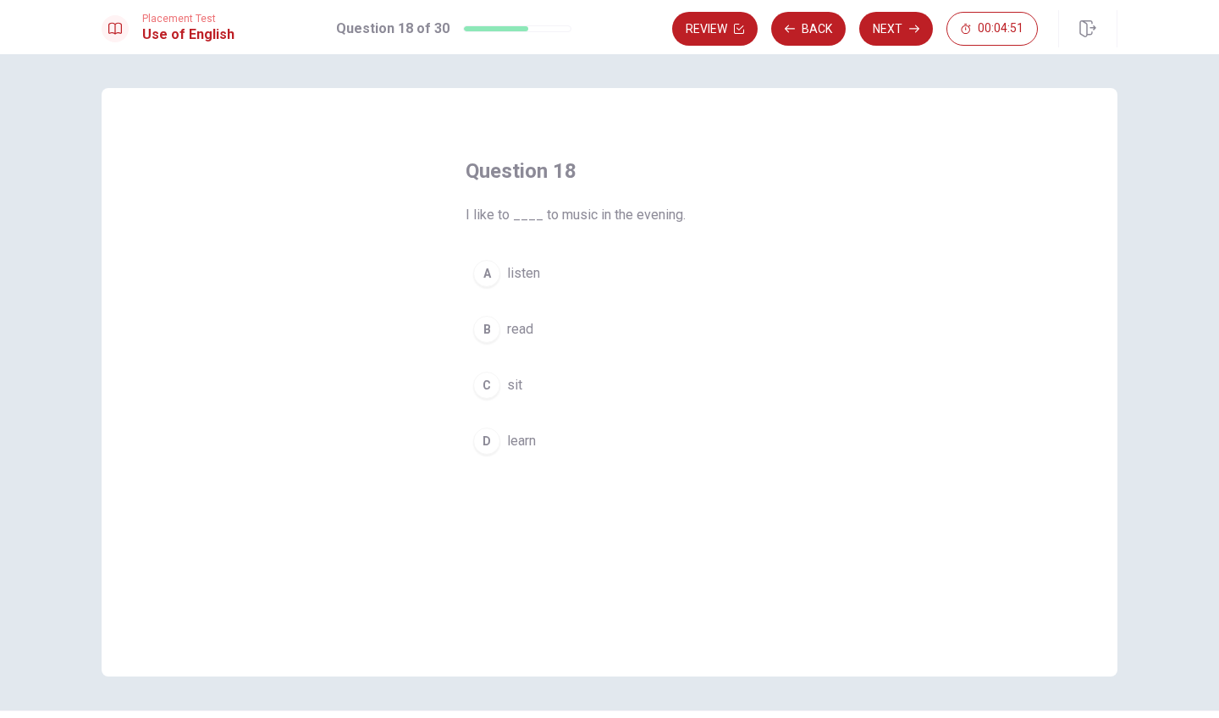
click at [520, 276] on span "listen" at bounding box center [523, 273] width 33 height 20
click at [912, 21] on button "Next" at bounding box center [896, 29] width 74 height 34
click at [516, 264] on span "Wall" at bounding box center [519, 273] width 25 height 20
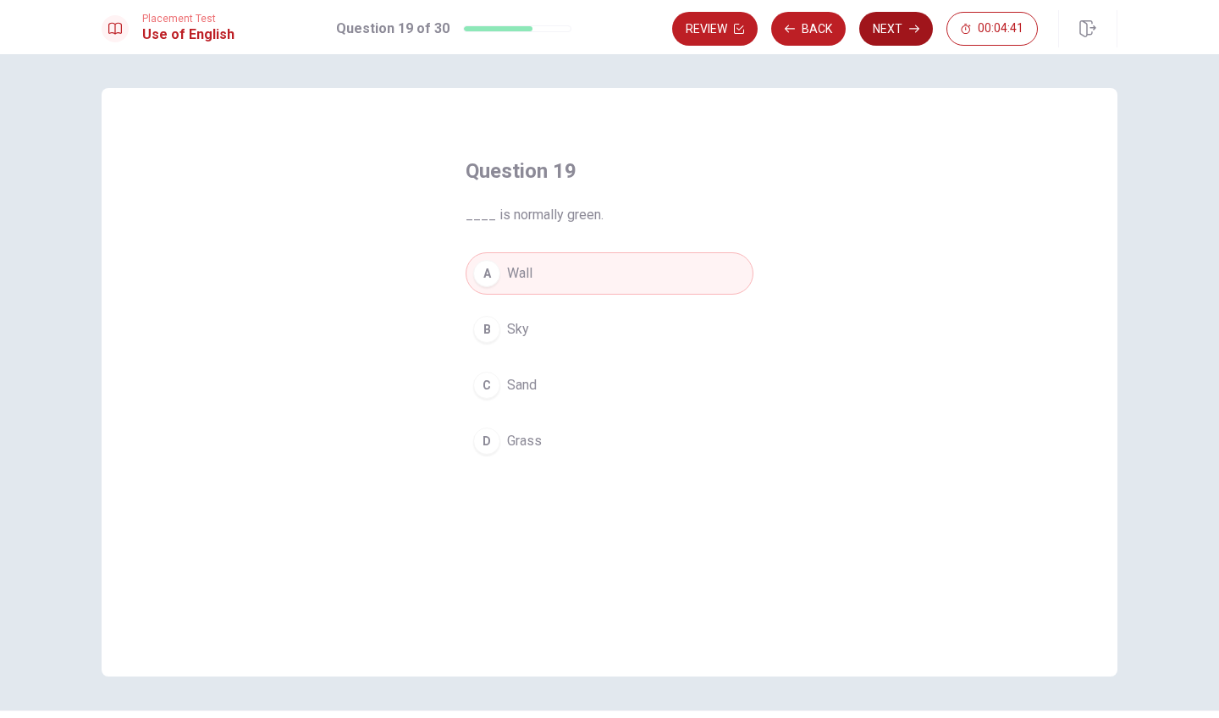
click at [901, 30] on button "Next" at bounding box center [896, 29] width 74 height 34
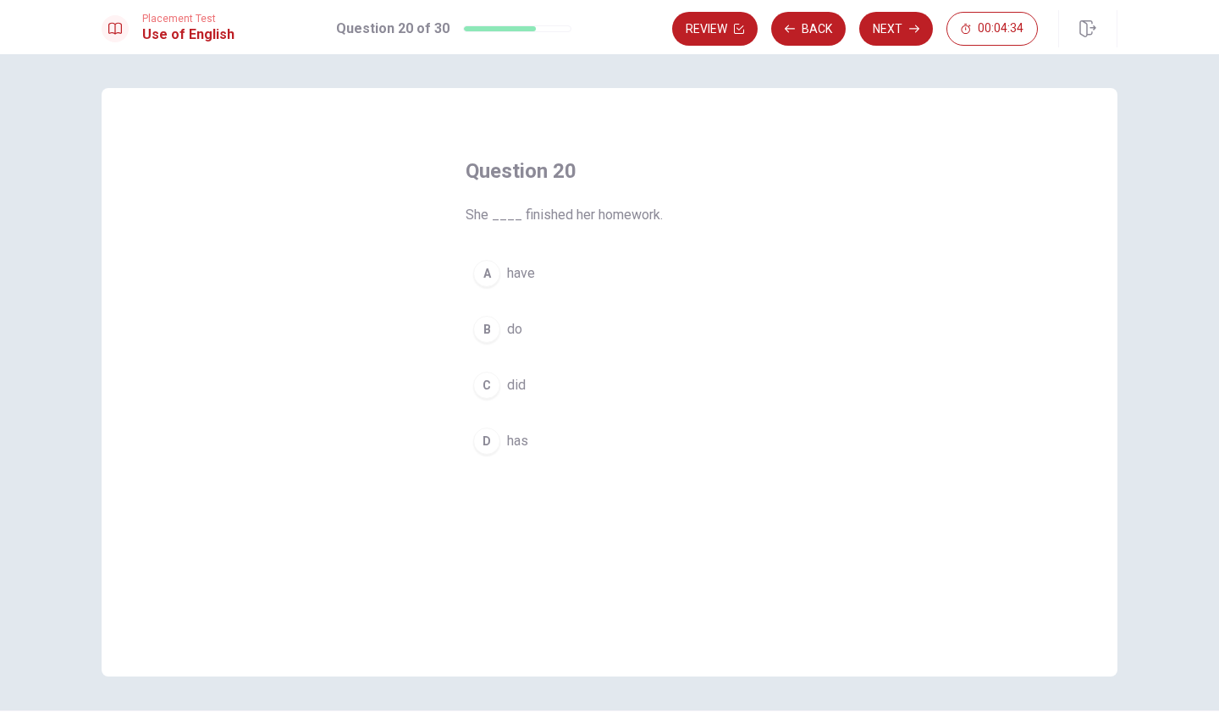
click at [522, 273] on span "have" at bounding box center [521, 273] width 28 height 20
click at [912, 15] on button "Next" at bounding box center [896, 29] width 74 height 34
click at [553, 271] on span "are starting" at bounding box center [540, 273] width 67 height 20
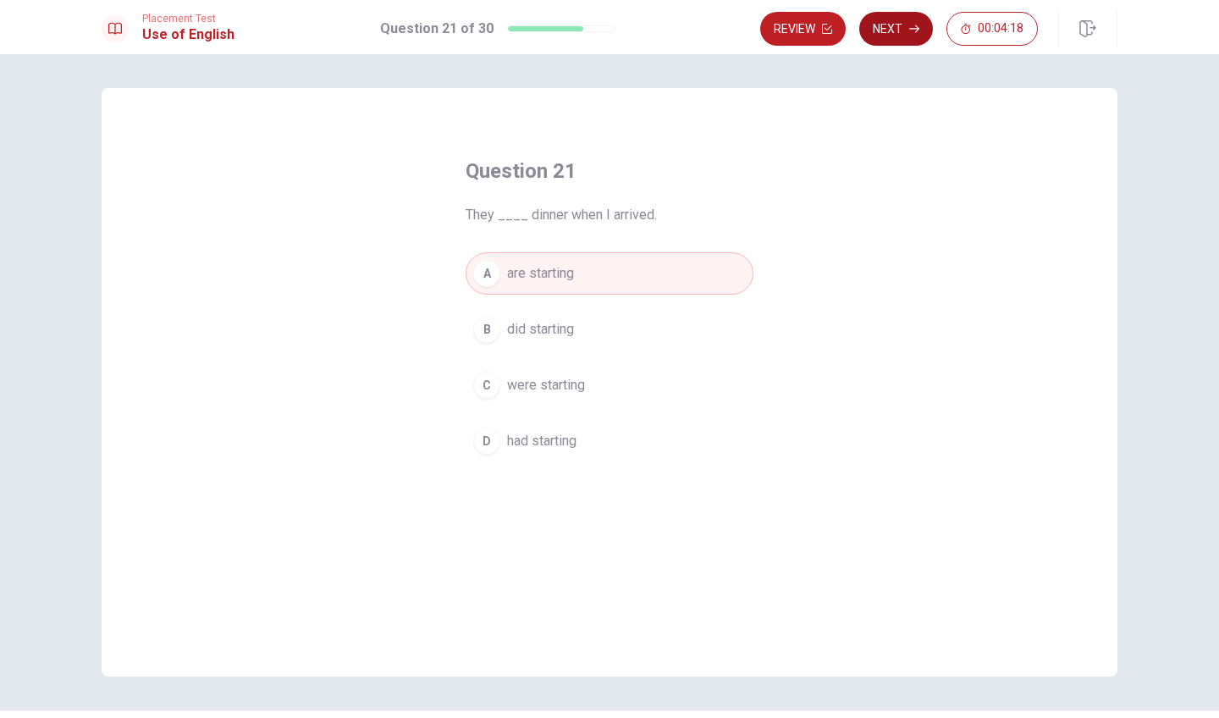
click at [911, 19] on button "Next" at bounding box center [896, 29] width 74 height 34
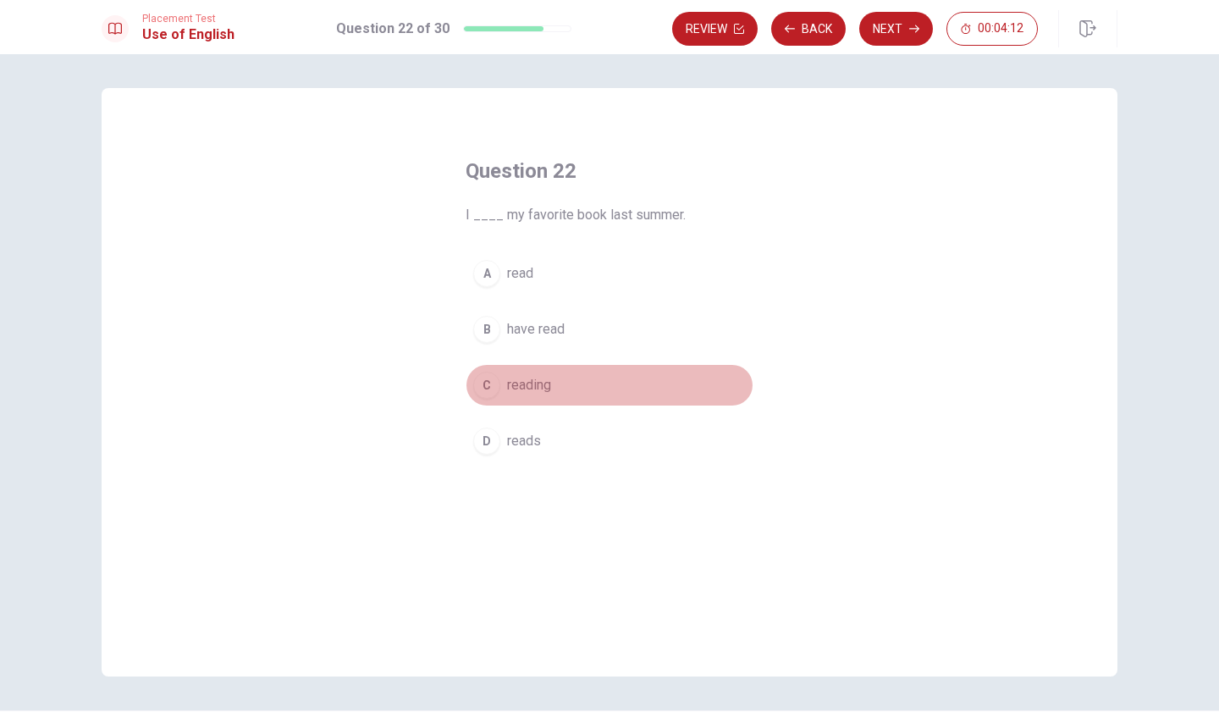
click at [522, 389] on span "reading" at bounding box center [529, 385] width 44 height 20
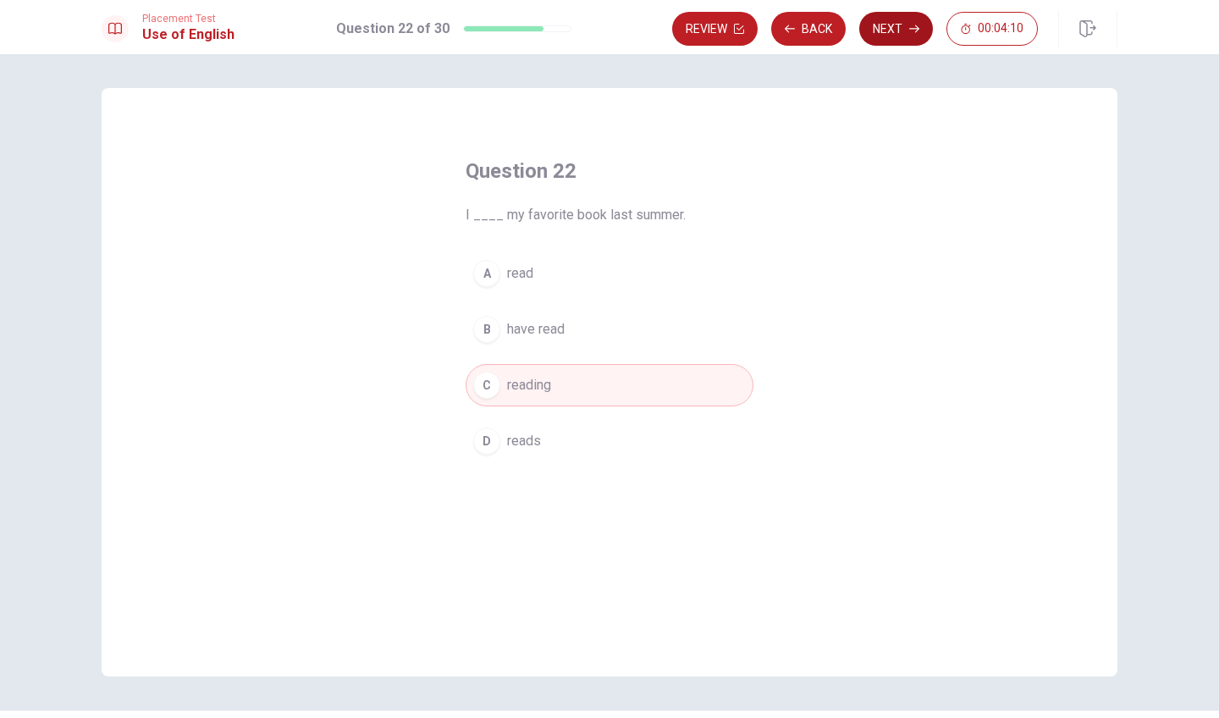
click at [892, 32] on button "Next" at bounding box center [896, 29] width 74 height 34
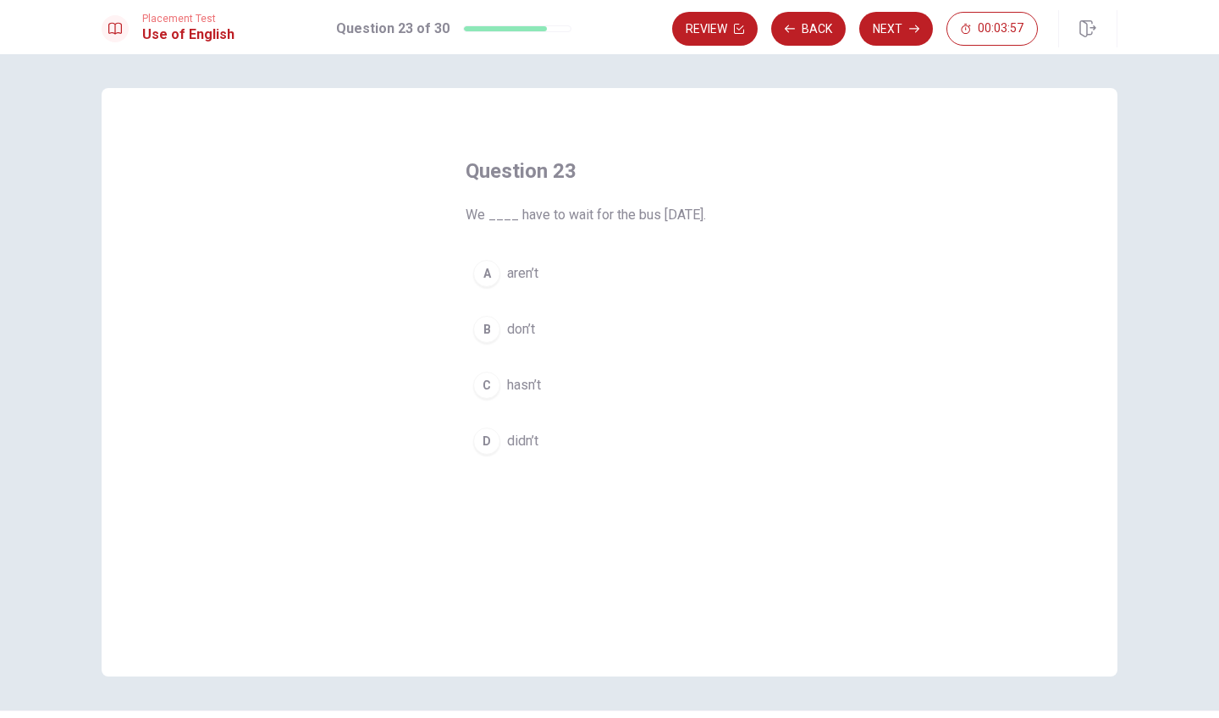
click at [529, 284] on button "A aren’t" at bounding box center [609, 273] width 288 height 42
click at [886, 37] on button "Next" at bounding box center [896, 29] width 74 height 34
click at [513, 268] on span "Have" at bounding box center [522, 273] width 30 height 20
click at [524, 372] on button "C Do" at bounding box center [609, 385] width 288 height 42
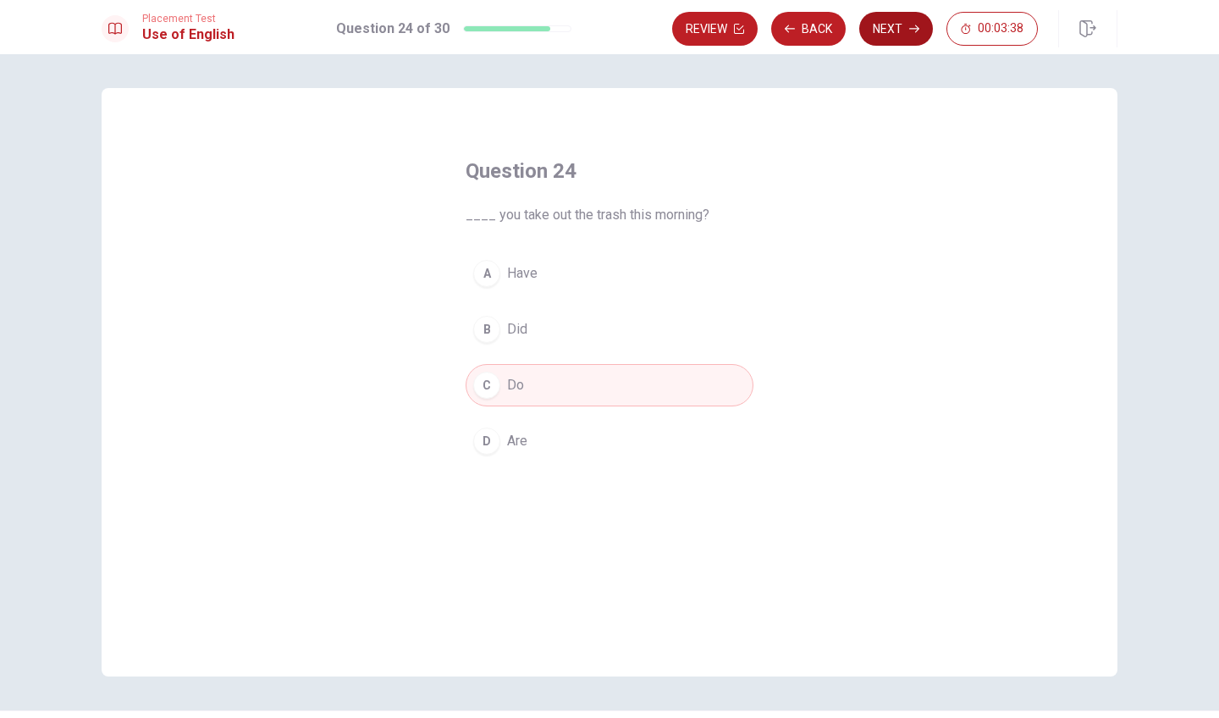
click at [895, 22] on button "Next" at bounding box center [896, 29] width 74 height 34
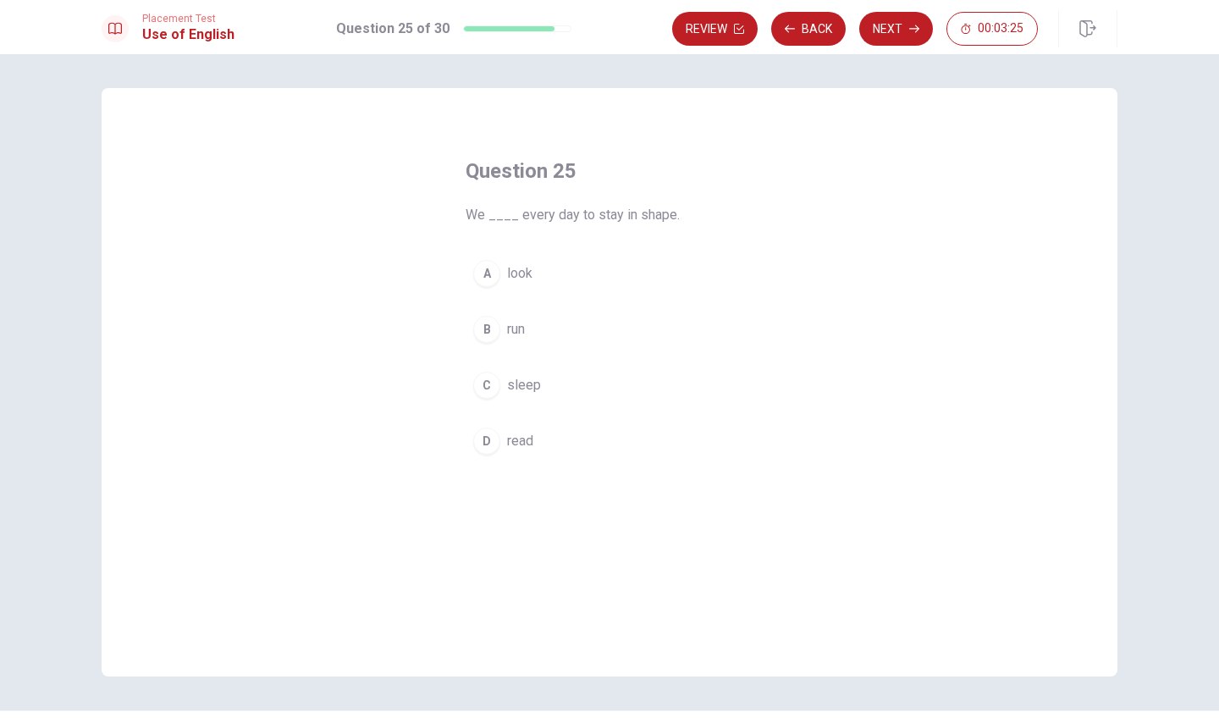
click at [525, 328] on span "run" at bounding box center [516, 329] width 18 height 20
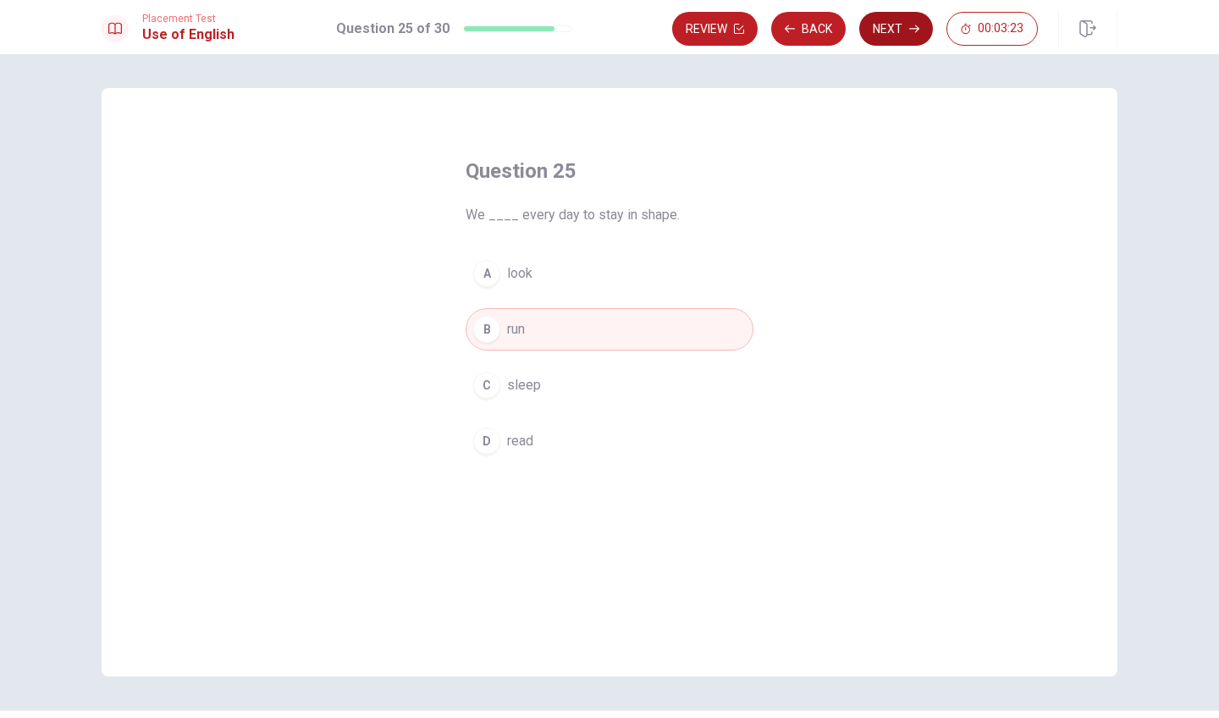
click at [897, 24] on button "Next" at bounding box center [896, 29] width 74 height 34
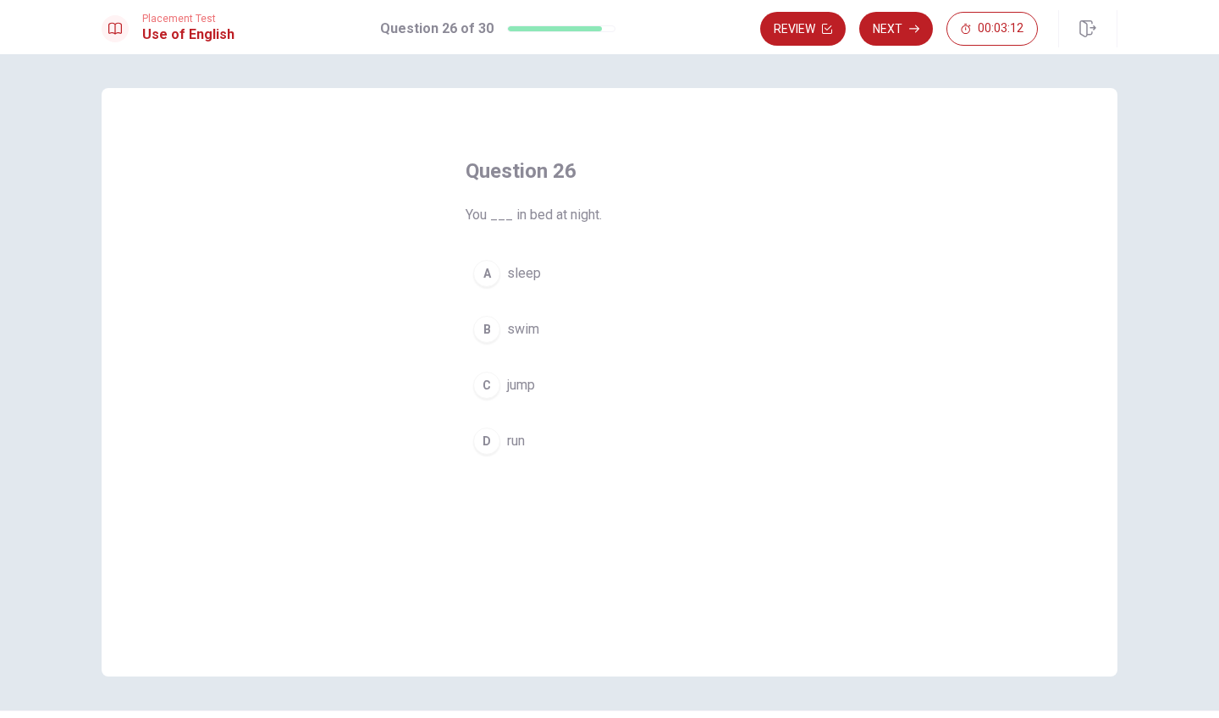
click at [521, 278] on span "sleep" at bounding box center [524, 273] width 34 height 20
click at [879, 25] on button "Next" at bounding box center [896, 29] width 74 height 34
click at [540, 379] on span "refrigerator" at bounding box center [540, 385] width 67 height 20
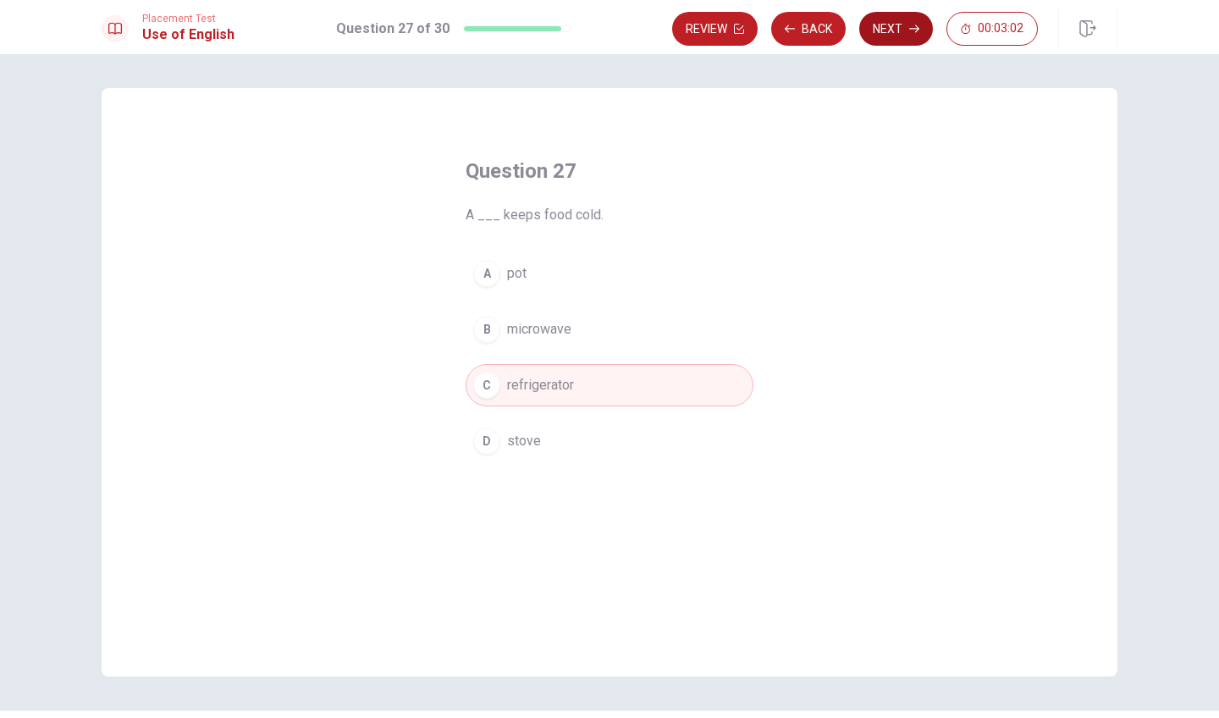
click at [898, 30] on button "Next" at bounding box center [896, 29] width 74 height 34
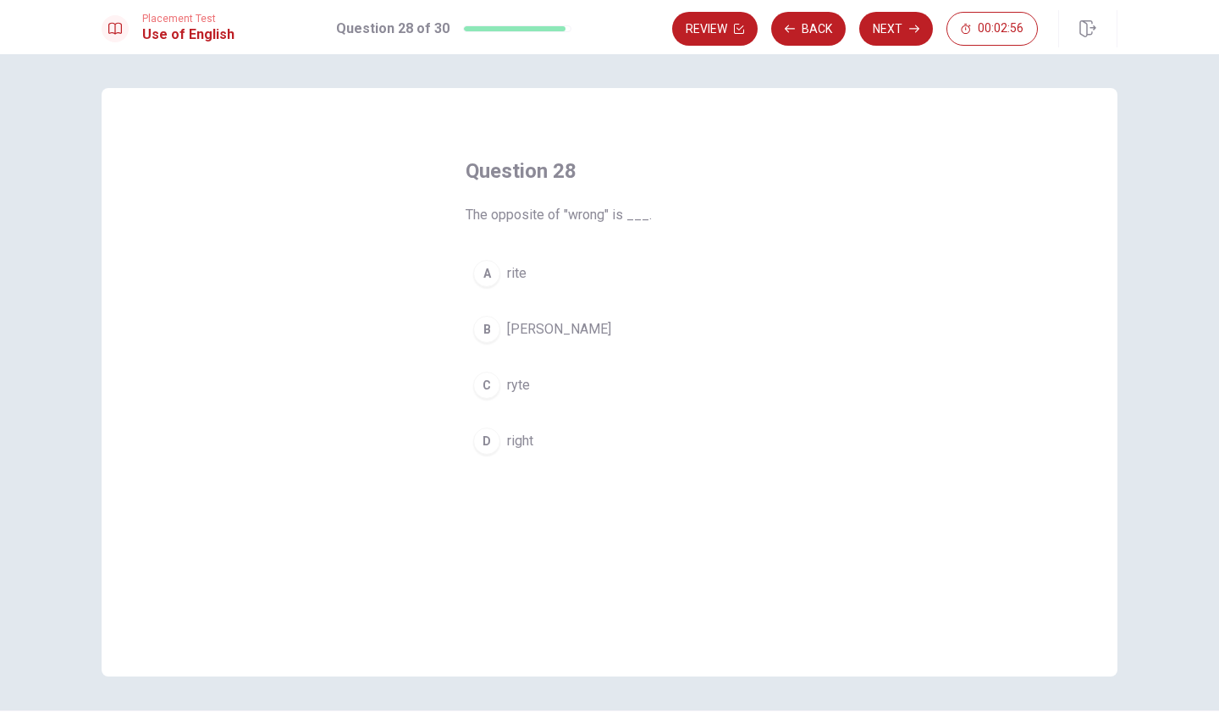
click at [530, 320] on span "[PERSON_NAME]" at bounding box center [559, 329] width 104 height 20
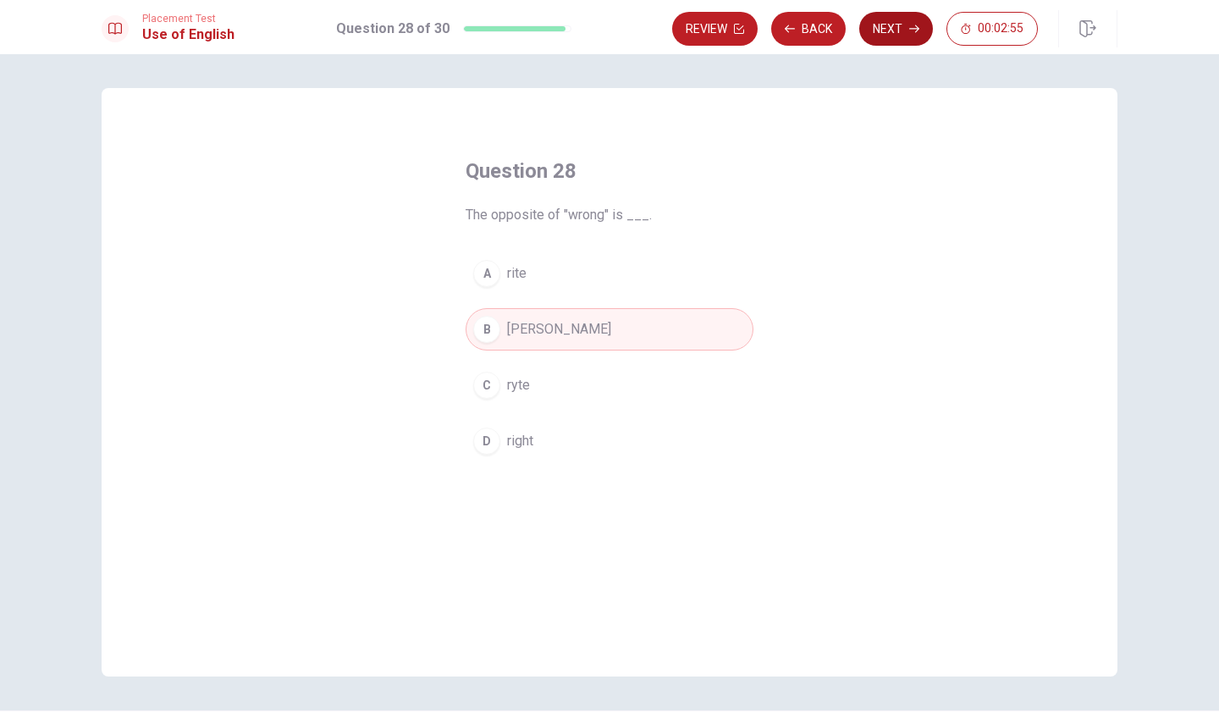
click at [895, 31] on button "Next" at bounding box center [896, 29] width 74 height 34
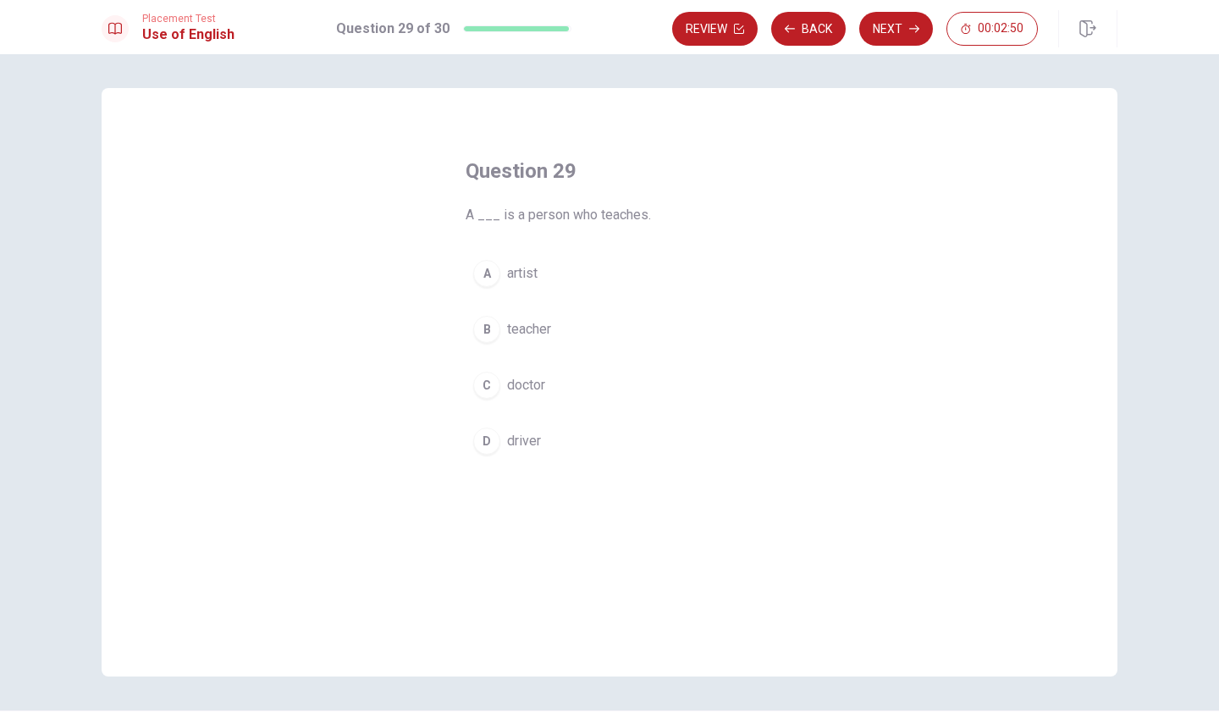
click at [522, 328] on span "teacher" at bounding box center [529, 329] width 44 height 20
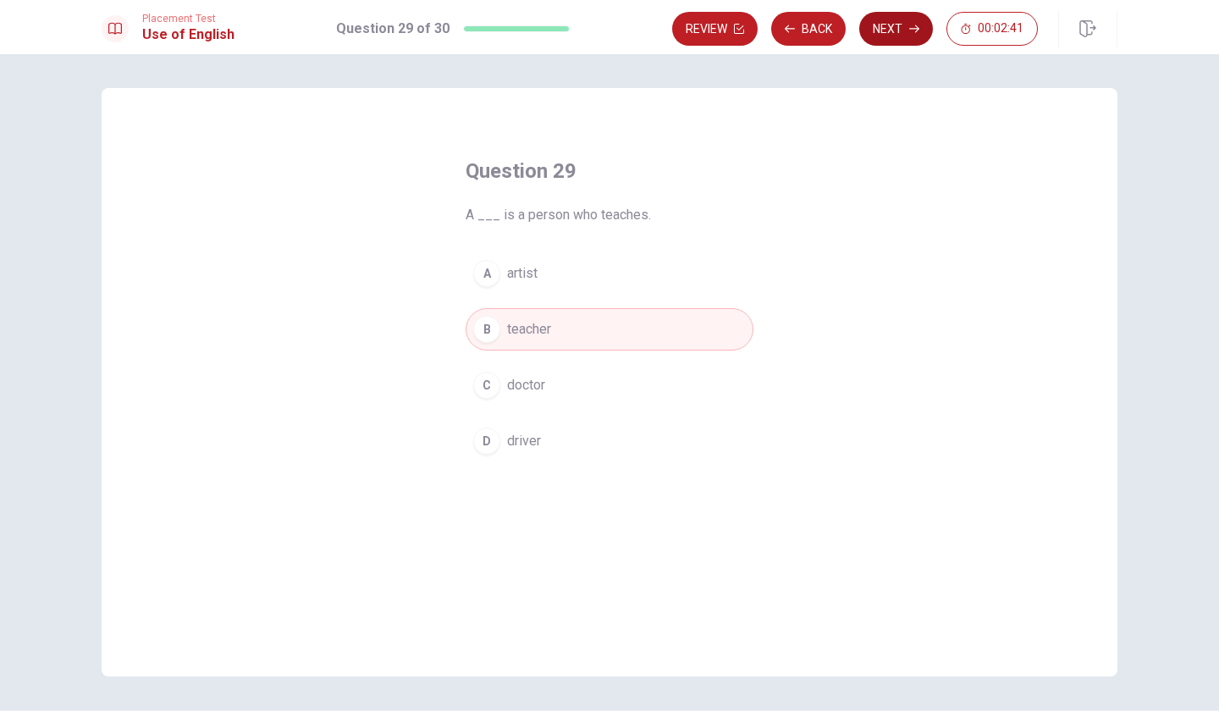
click at [903, 17] on button "Next" at bounding box center [896, 29] width 74 height 34
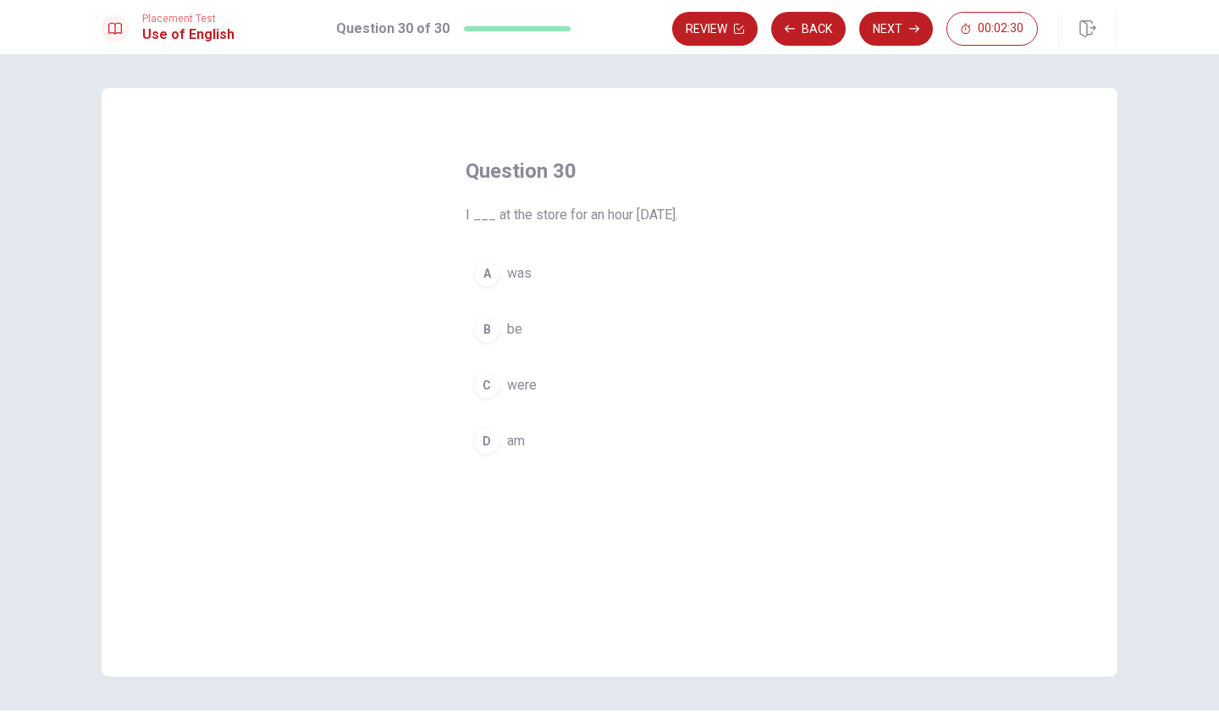
click at [520, 438] on span "am" at bounding box center [516, 441] width 18 height 20
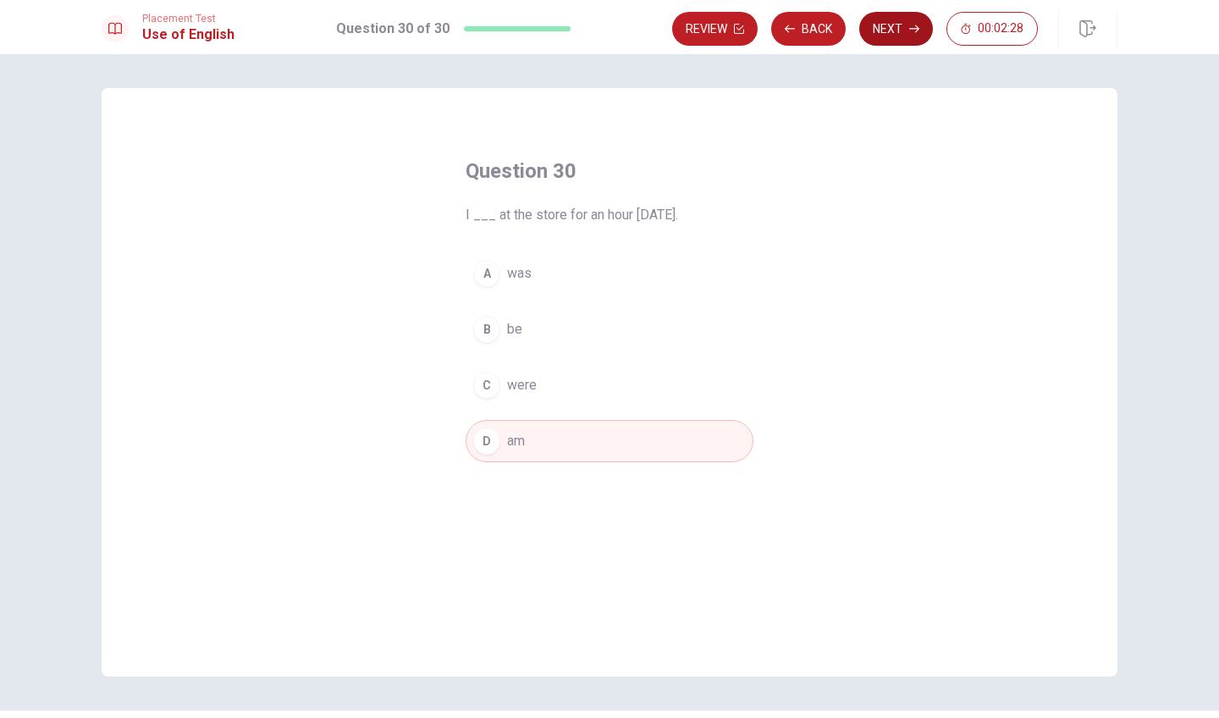
click at [896, 26] on button "Next" at bounding box center [896, 29] width 74 height 34
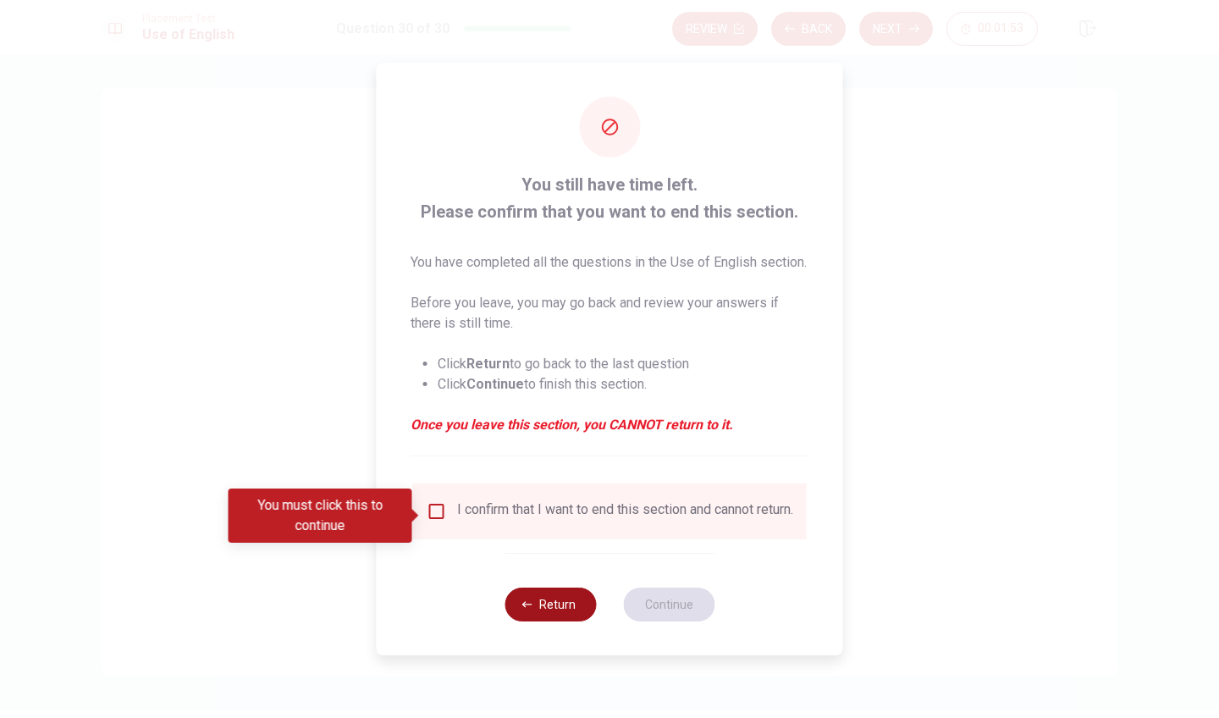
click at [541, 620] on button "Return" at bounding box center [549, 604] width 91 height 34
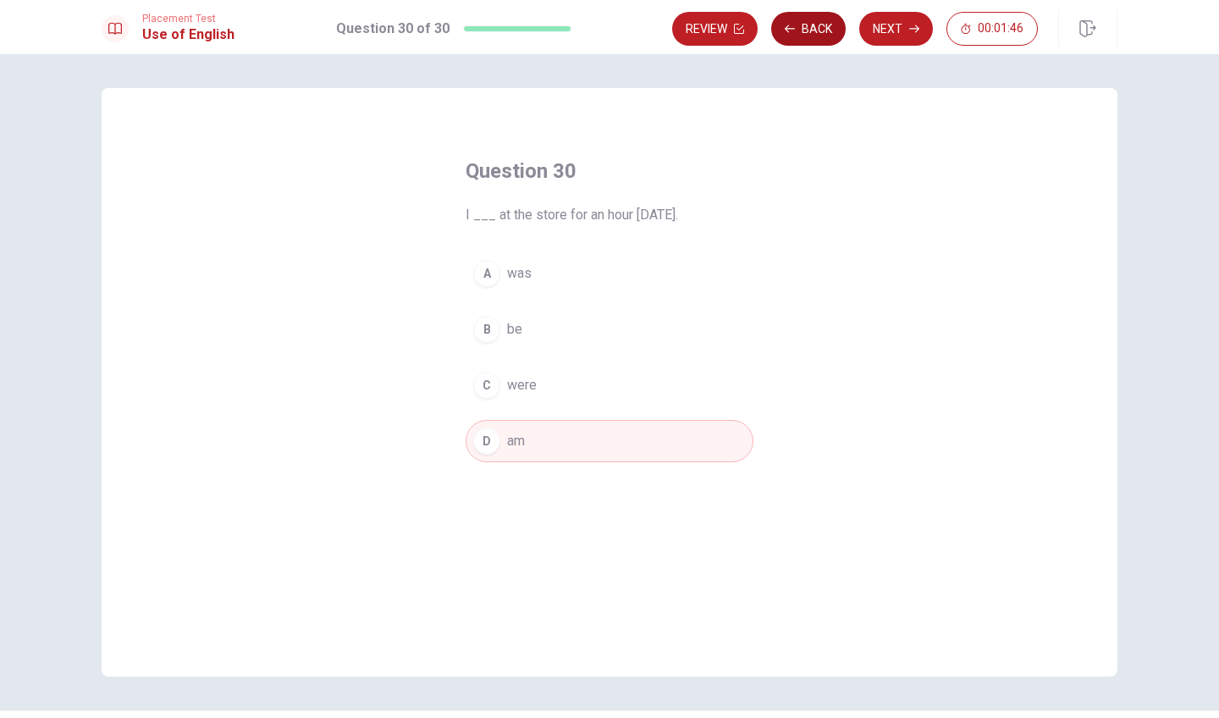
click at [797, 20] on button "Back" at bounding box center [808, 29] width 74 height 34
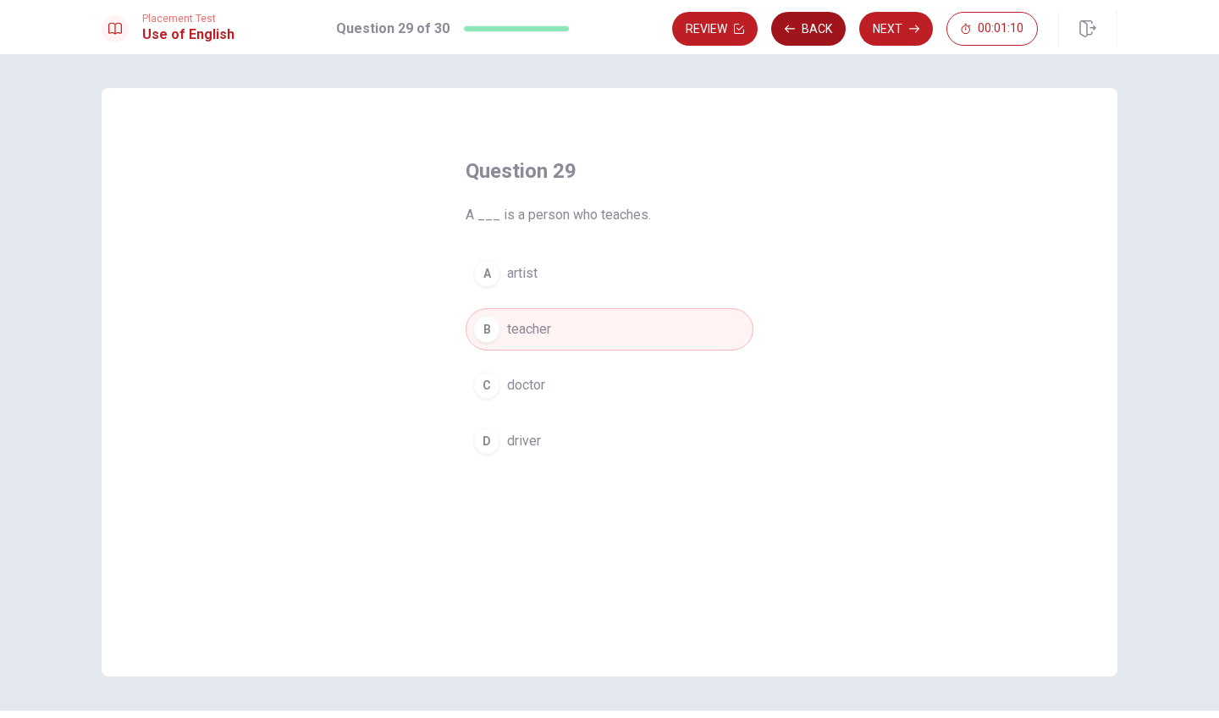
click at [806, 30] on button "Back" at bounding box center [808, 29] width 74 height 34
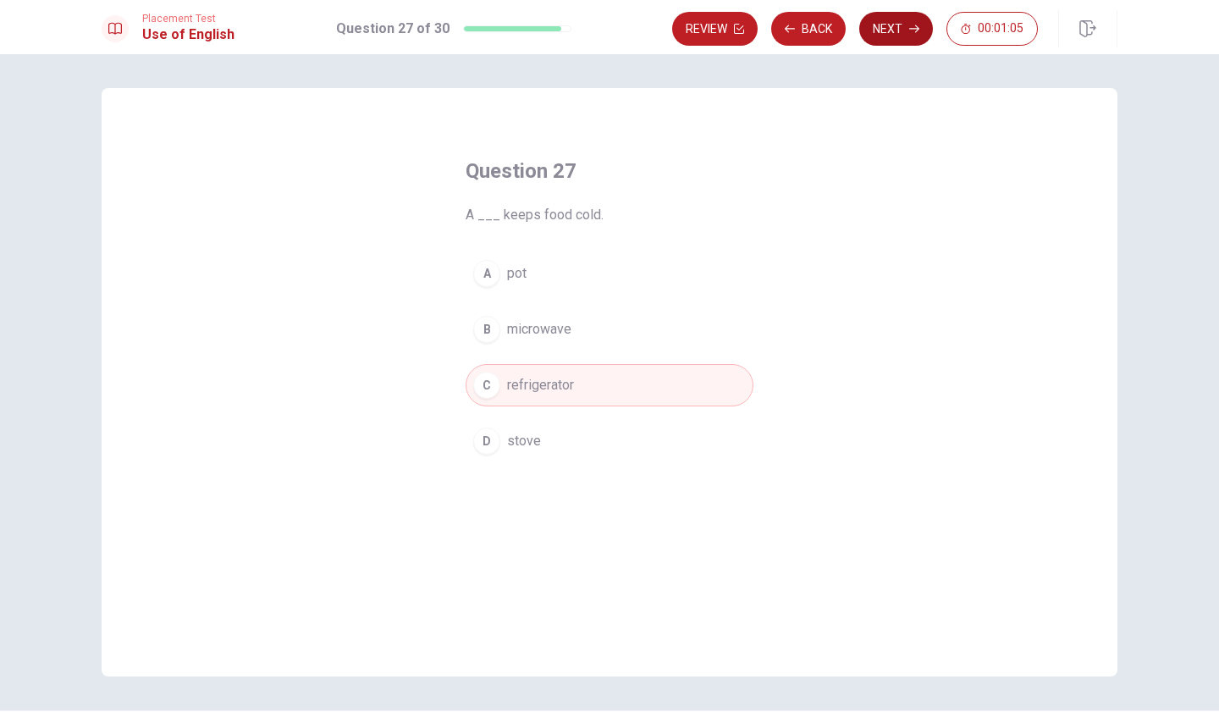
click at [913, 21] on button "Next" at bounding box center [896, 29] width 74 height 34
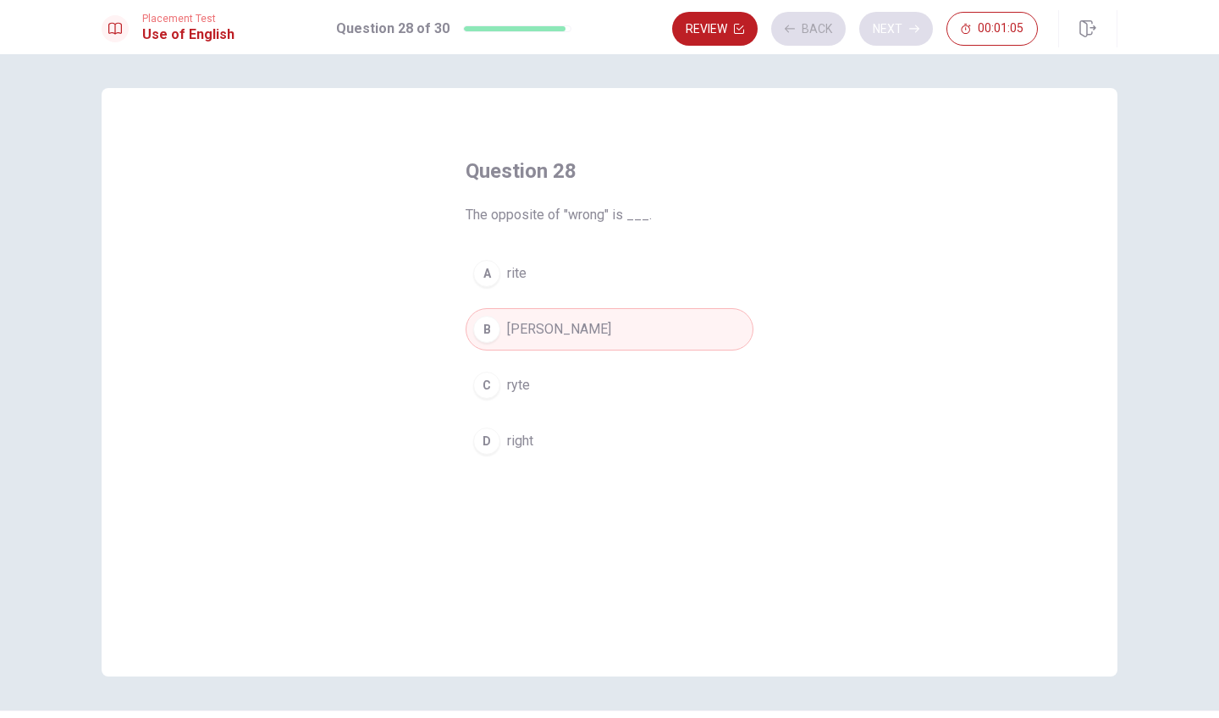
click at [913, 21] on div "Review Back Next 00:01:05" at bounding box center [855, 29] width 366 height 34
click at [913, 21] on button "Next" at bounding box center [896, 29] width 74 height 34
click at [913, 21] on div "Review Back Next 00:01:03" at bounding box center [855, 29] width 366 height 34
click at [913, 21] on button "Next" at bounding box center [896, 29] width 74 height 34
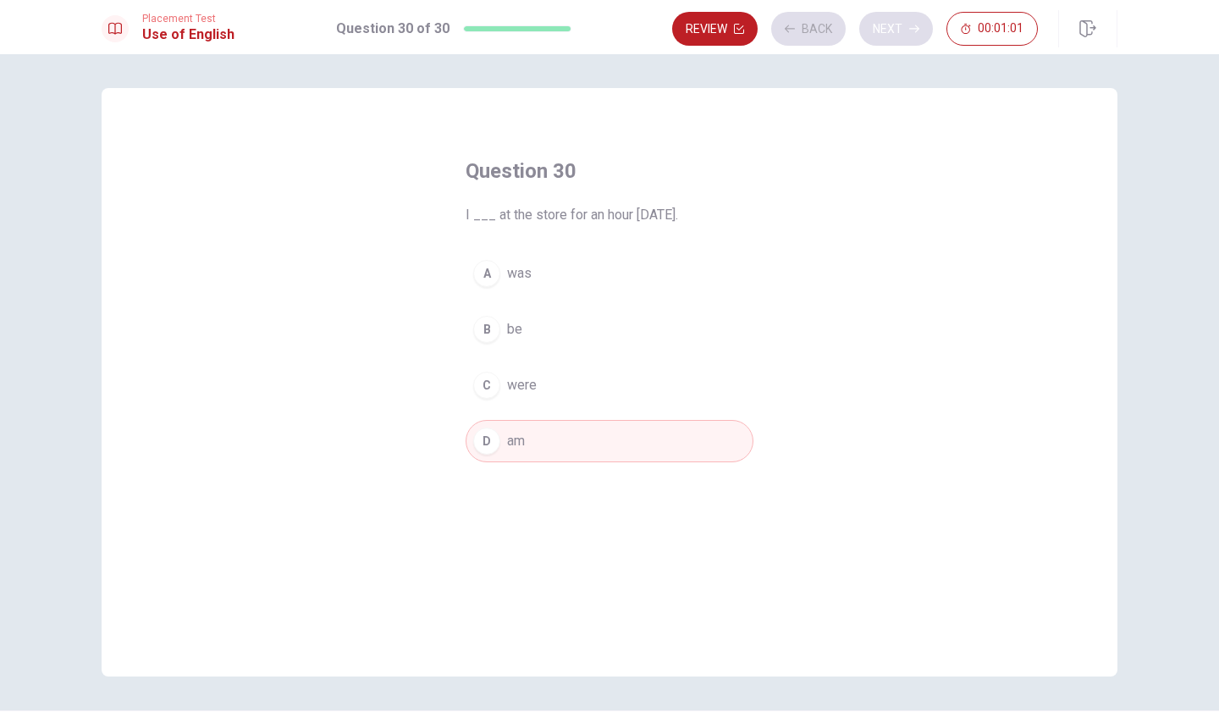
click at [913, 21] on div "Review Back Next 00:01:01" at bounding box center [855, 29] width 366 height 34
click at [913, 21] on button "Next" at bounding box center [896, 29] width 74 height 34
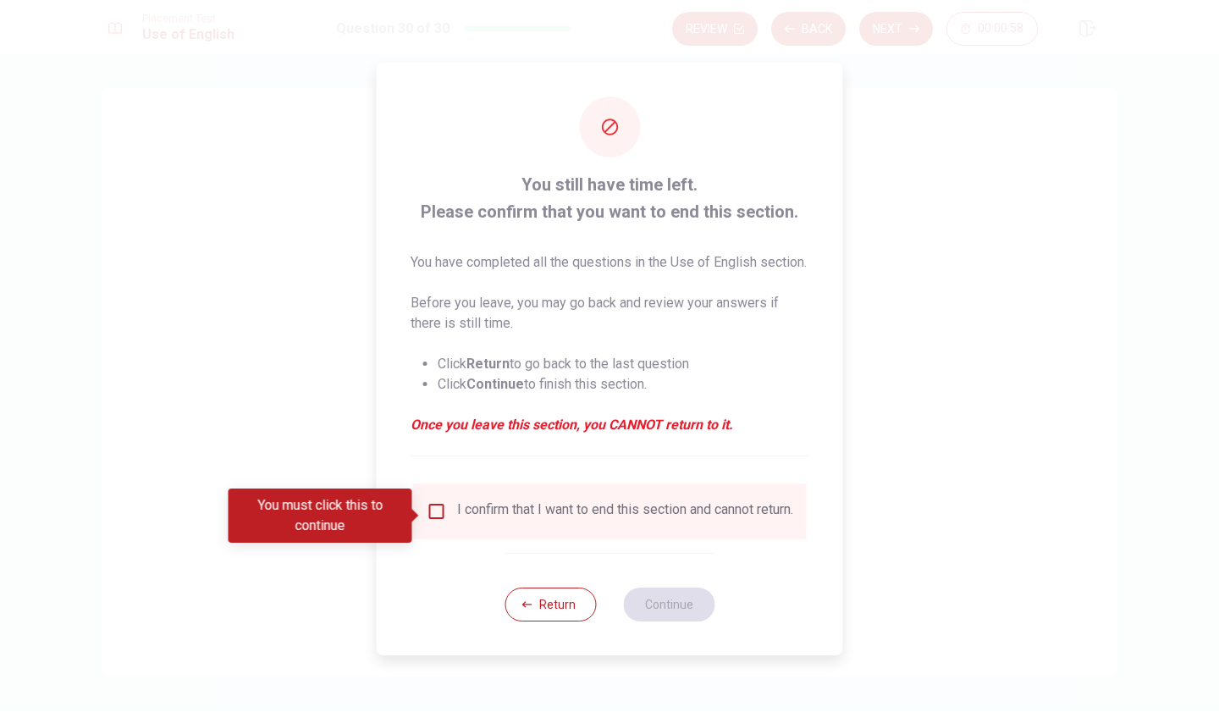
click at [438, 518] on input "You must click this to continue" at bounding box center [437, 511] width 20 height 20
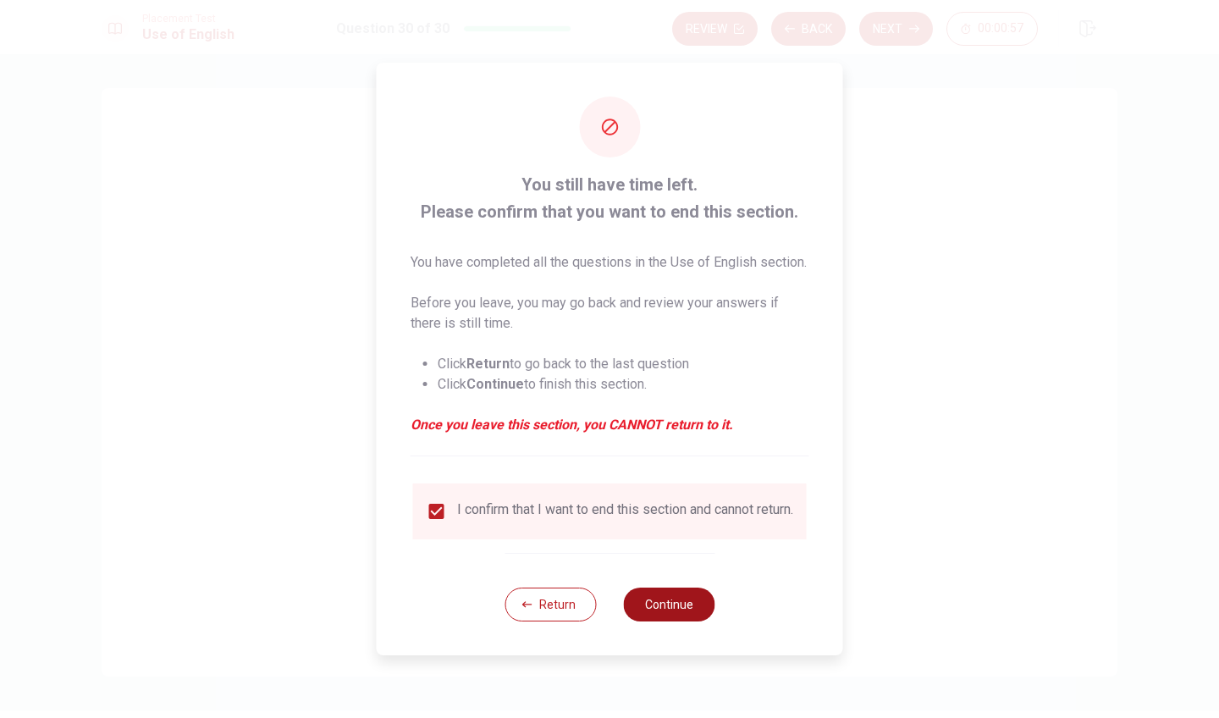
click at [648, 619] on button "Continue" at bounding box center [668, 604] width 91 height 34
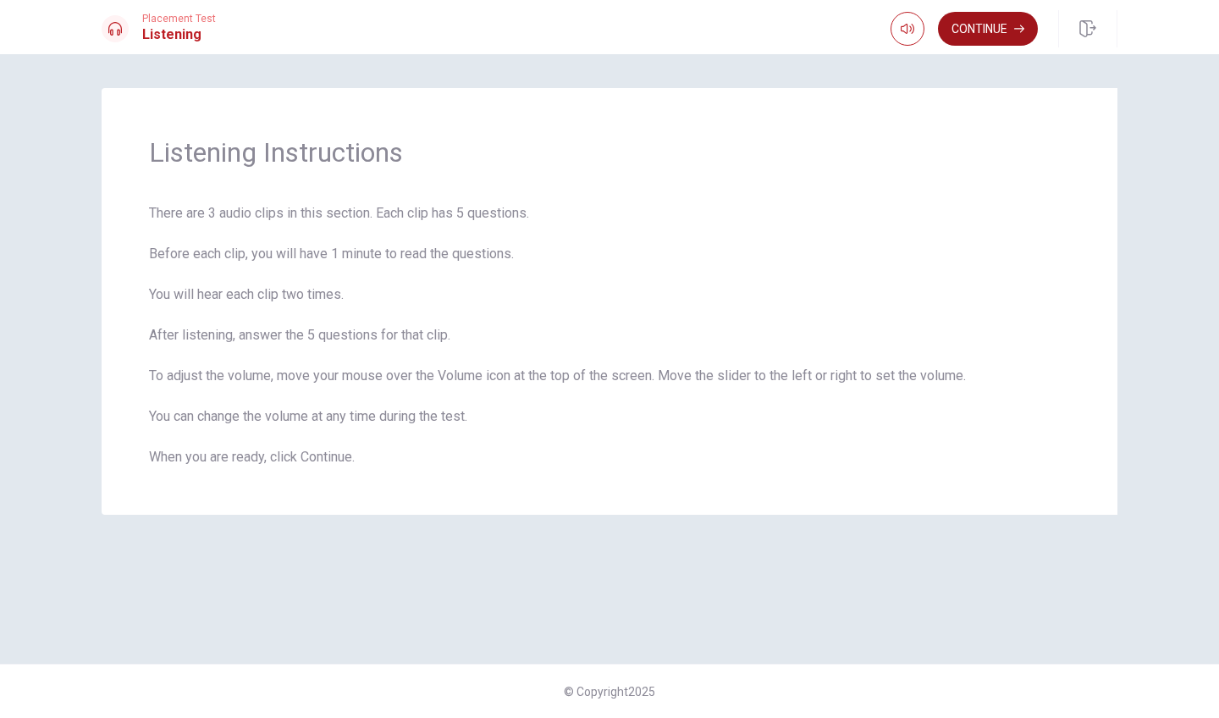
click at [1009, 26] on button "Continue" at bounding box center [988, 29] width 100 height 34
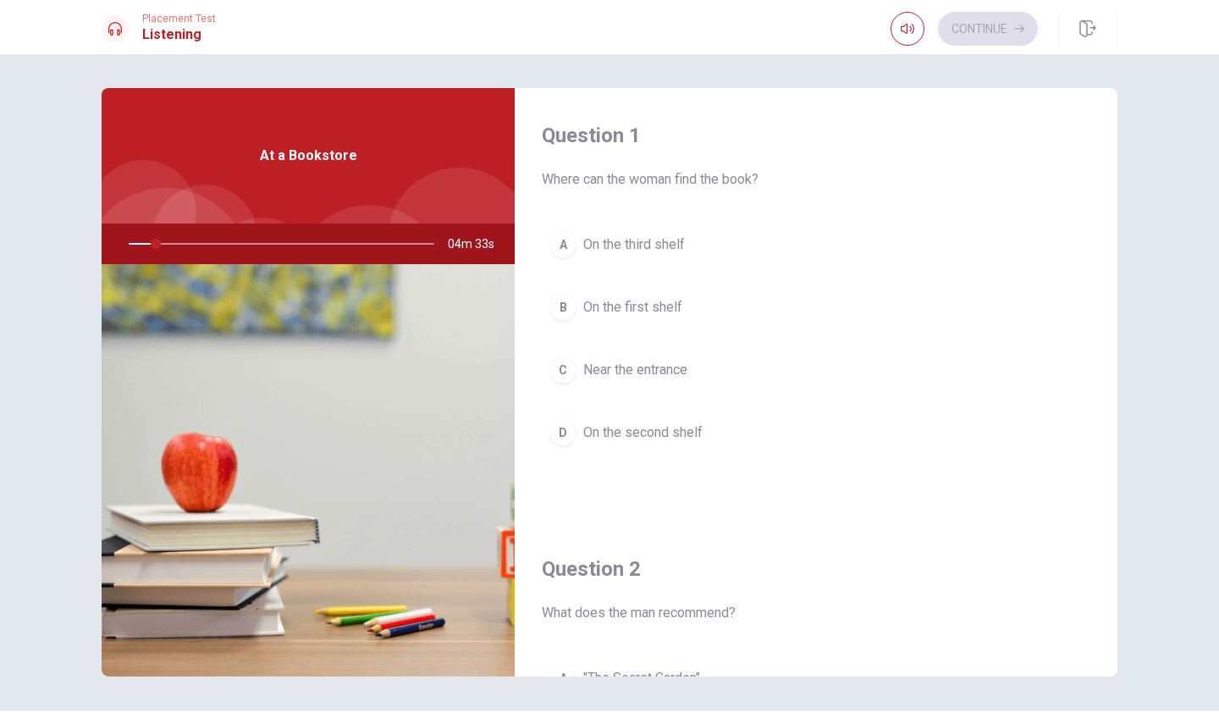
click at [305, 163] on span "At a Bookstore" at bounding box center [308, 156] width 97 height 20
click at [157, 244] on div at bounding box center [277, 243] width 339 height 41
click at [156, 244] on div at bounding box center [277, 243] width 339 height 41
click at [635, 239] on span "On the third shelf" at bounding box center [634, 244] width 102 height 20
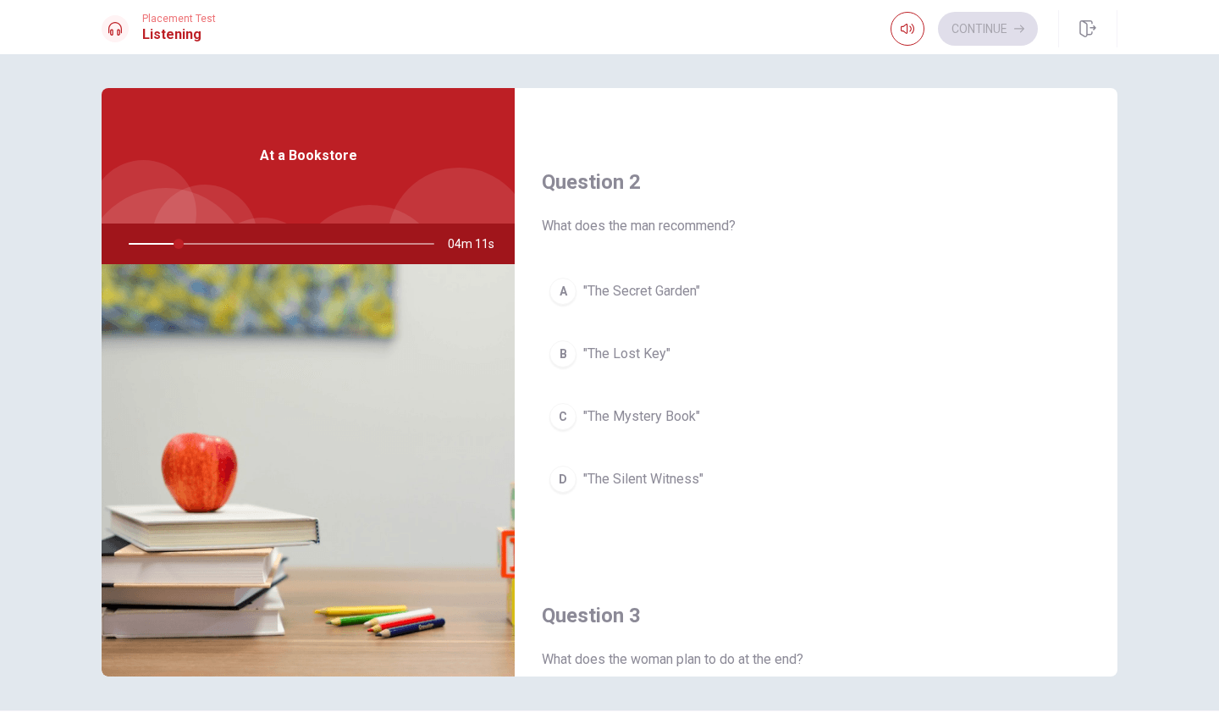
scroll to position [408, 0]
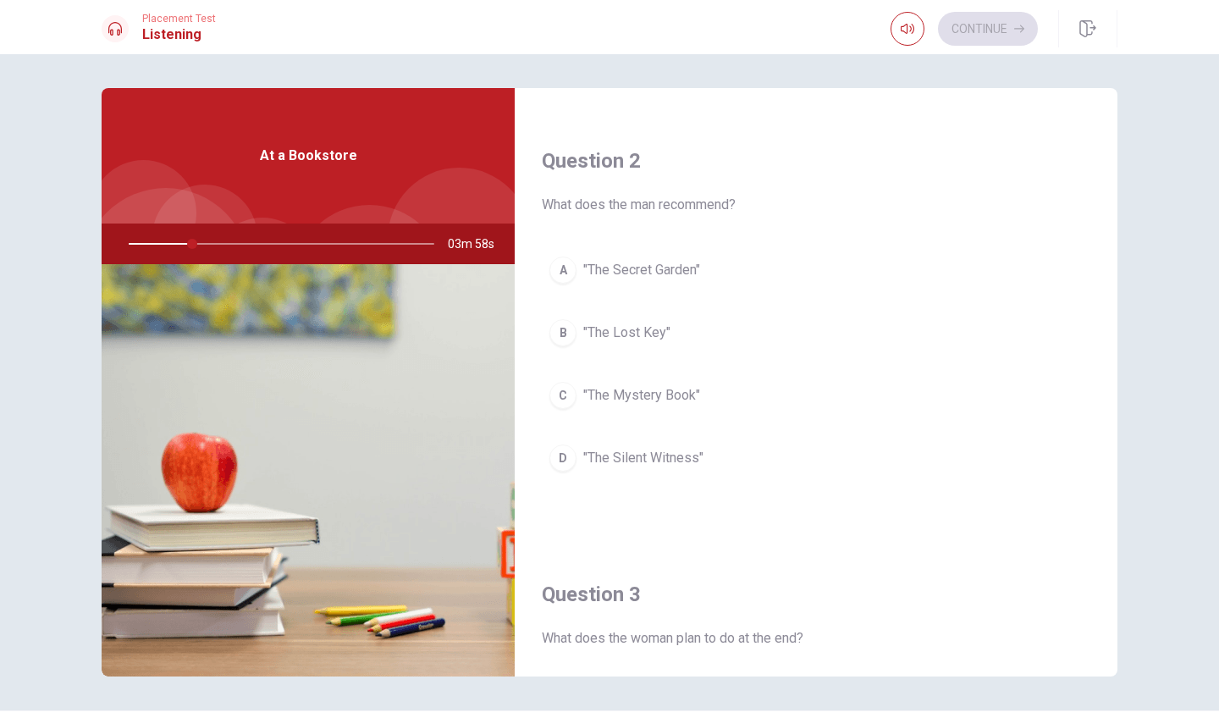
click at [652, 266] on span ""The Secret Garden"" at bounding box center [641, 270] width 117 height 20
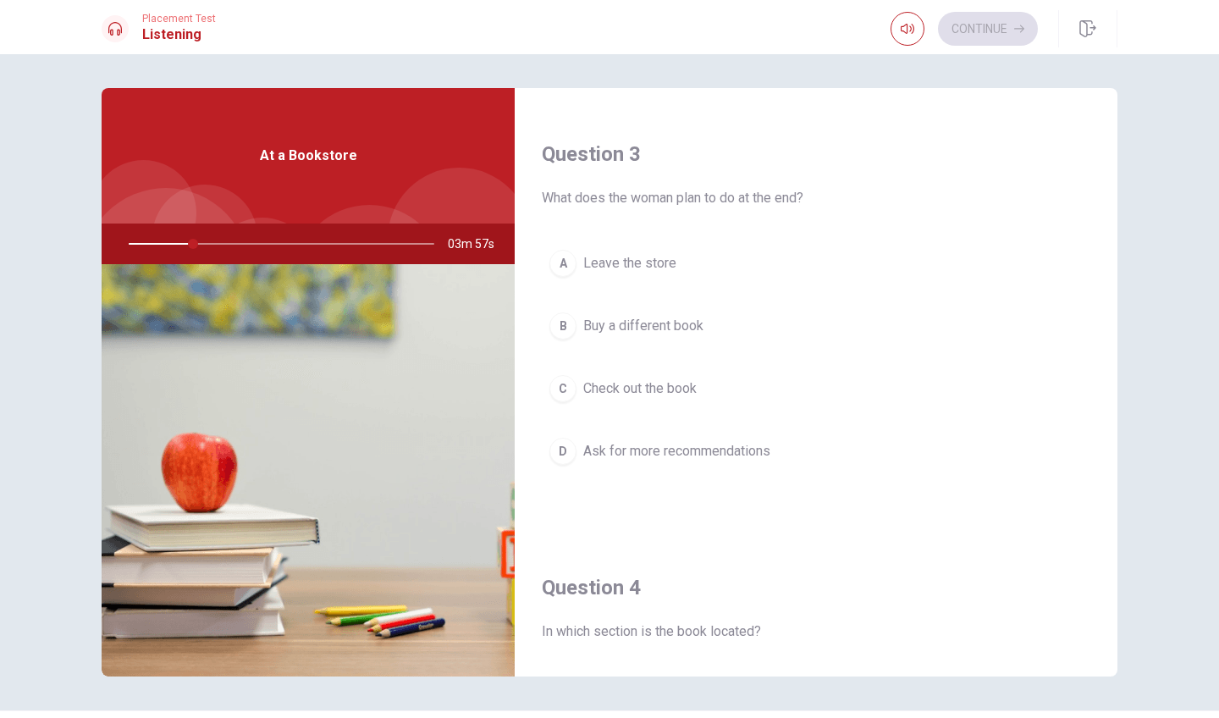
scroll to position [873, 0]
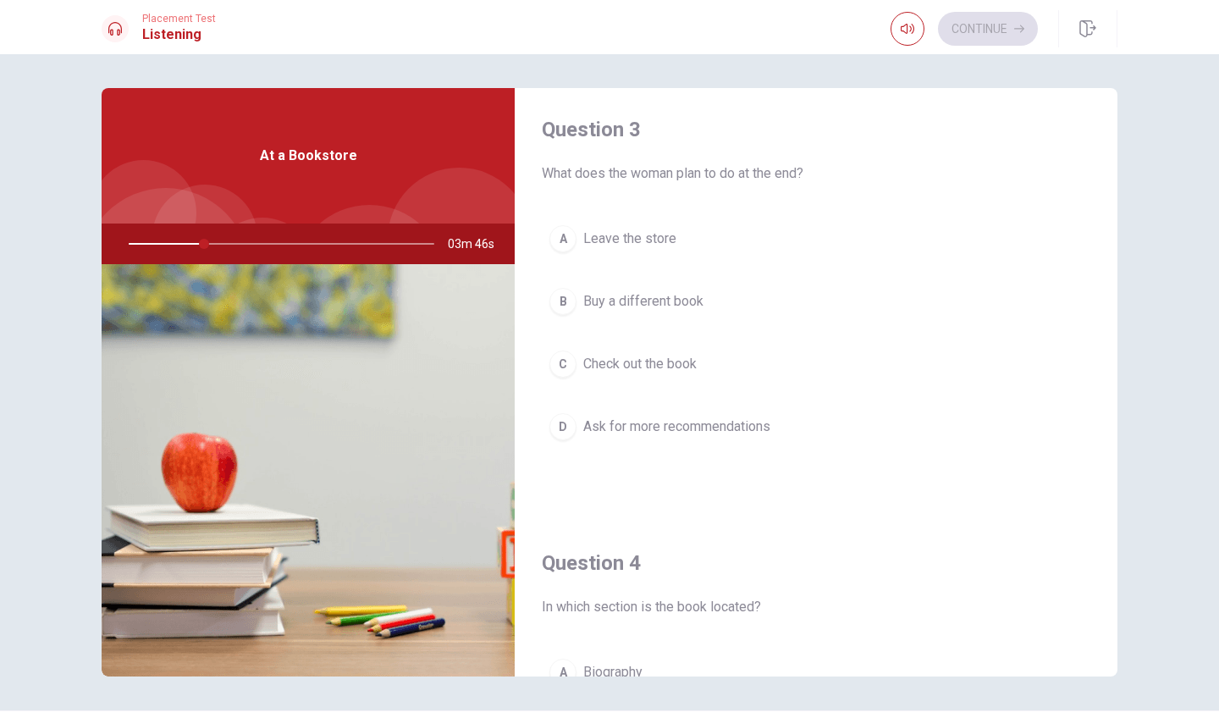
click at [636, 301] on span "Buy a different book" at bounding box center [643, 301] width 120 height 20
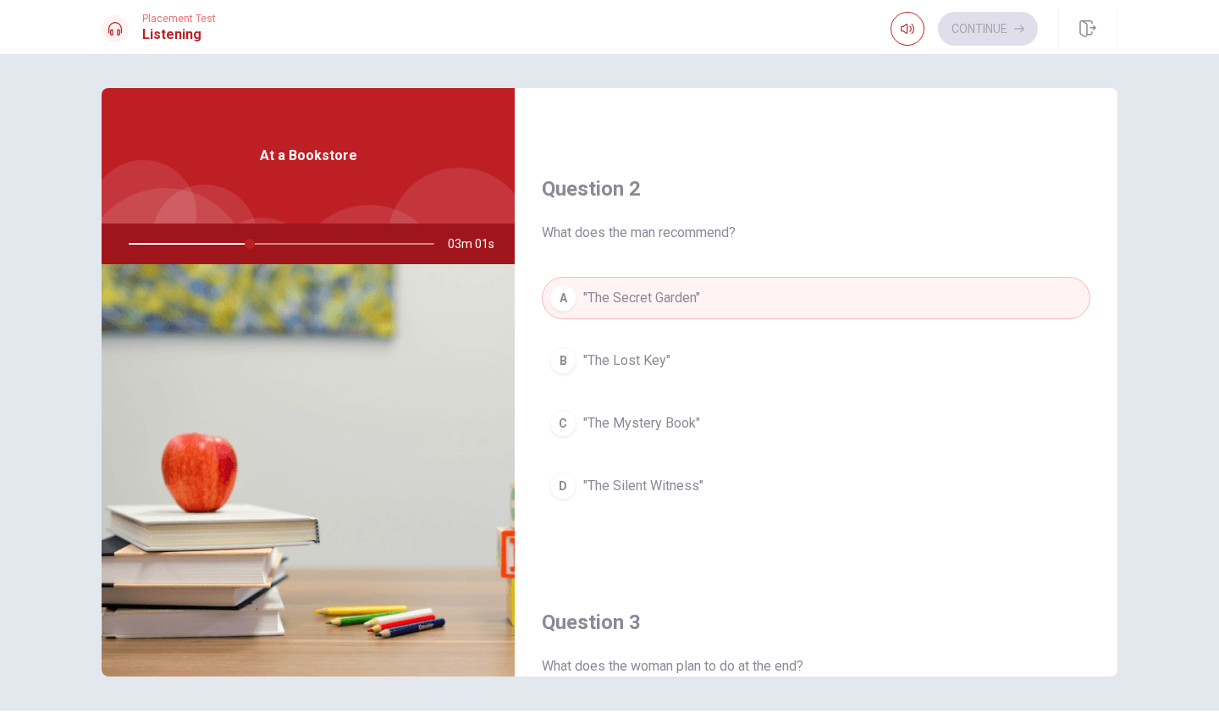
scroll to position [385, 0]
drag, startPoint x: 268, startPoint y: 246, endPoint x: 257, endPoint y: 246, distance: 11.0
click at [257, 246] on div at bounding box center [277, 243] width 339 height 41
click at [256, 243] on div at bounding box center [277, 243] width 339 height 41
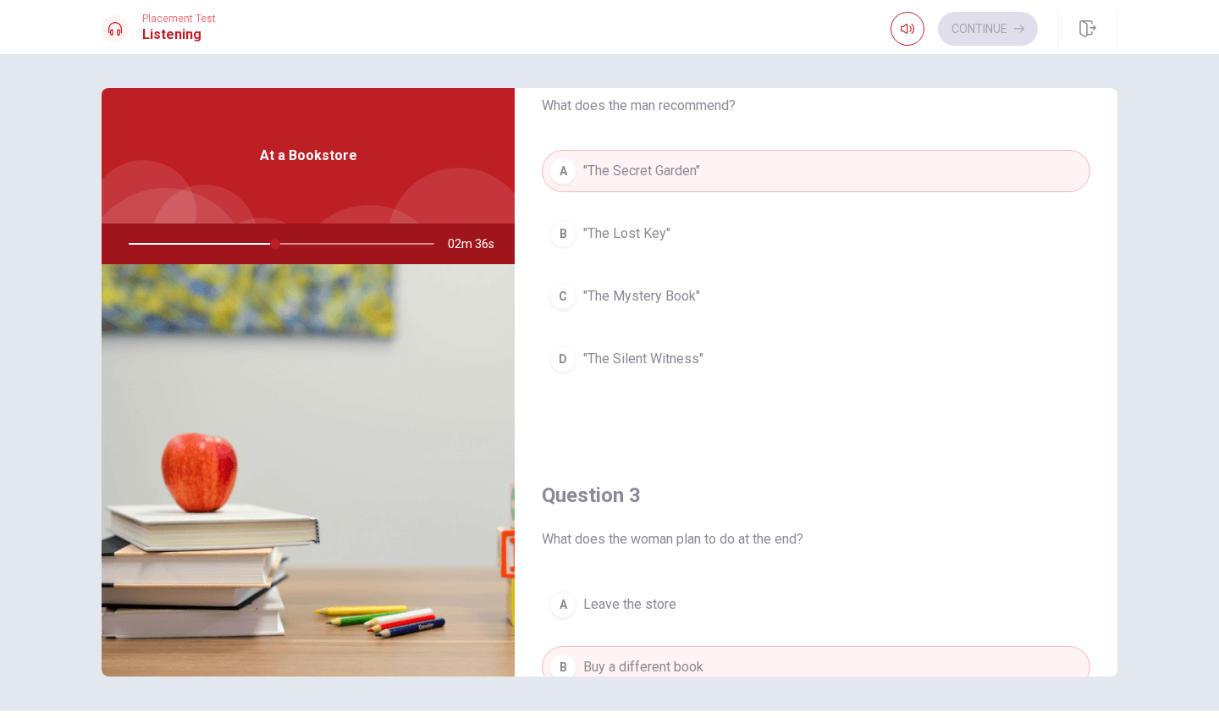
scroll to position [507, 0]
click at [636, 292] on span ""The Mystery Book"" at bounding box center [641, 296] width 117 height 20
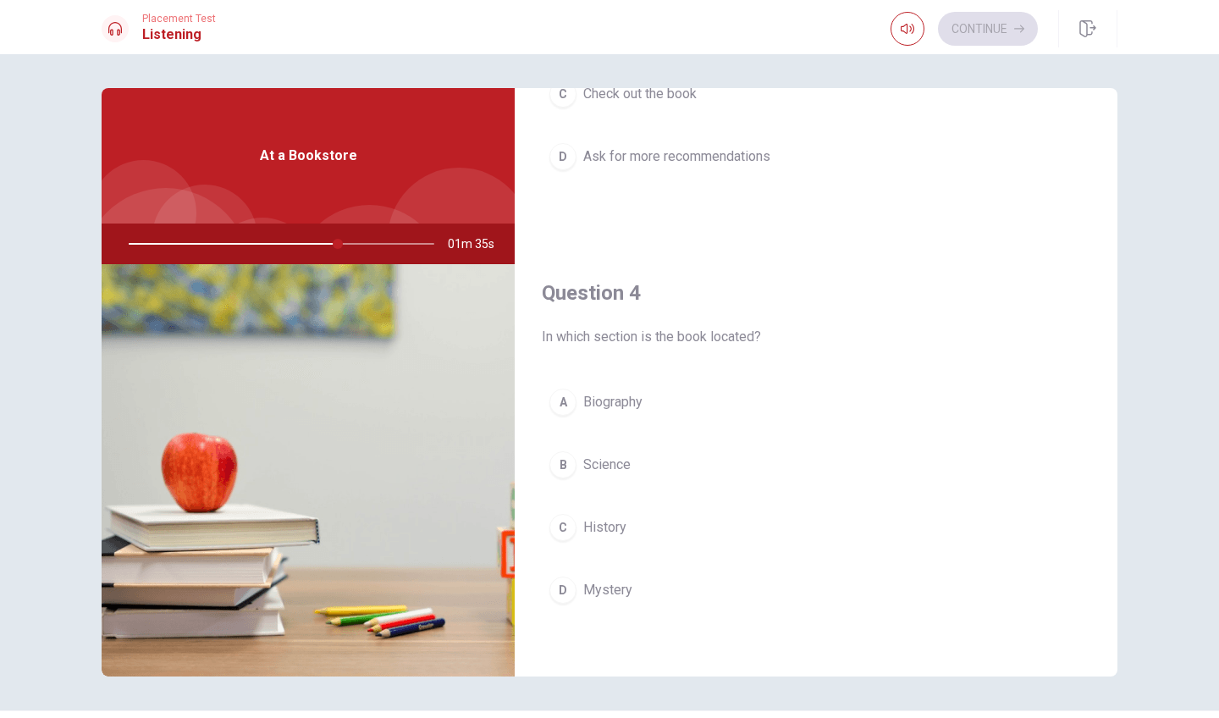
scroll to position [1143, 0]
click at [627, 402] on span "Biography" at bounding box center [612, 401] width 59 height 20
click at [645, 395] on span "A mystery novel" at bounding box center [631, 399] width 96 height 20
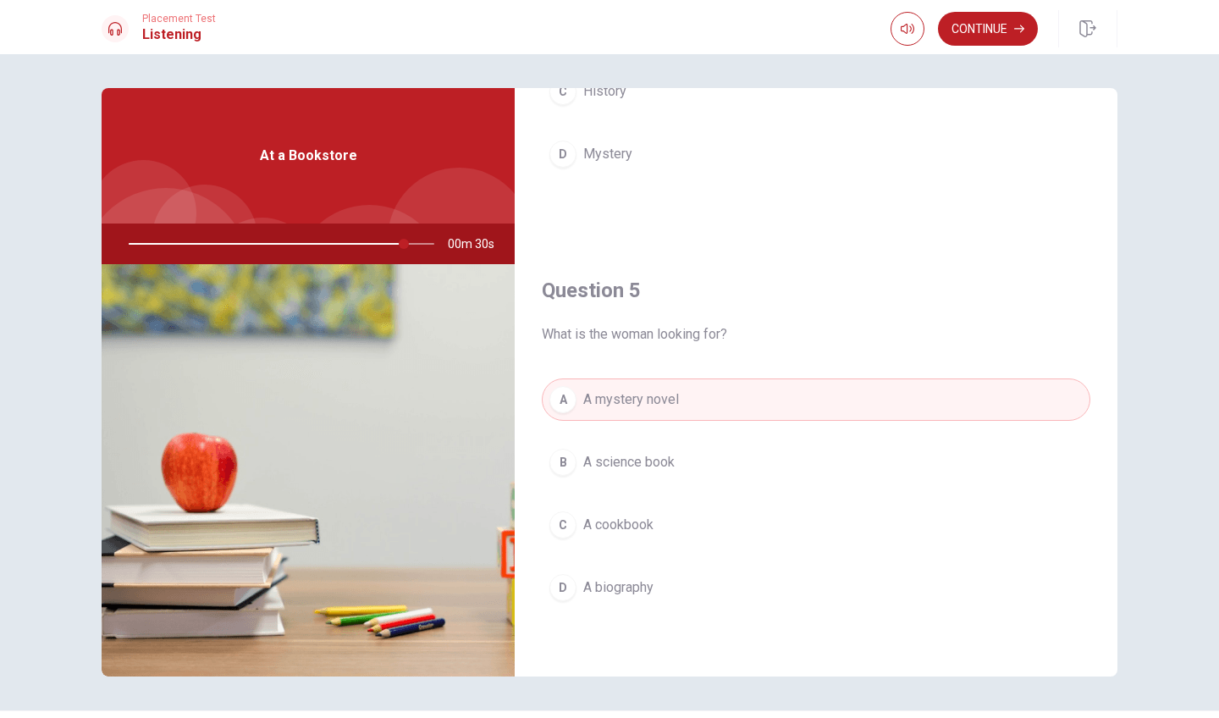
click at [629, 589] on span "A biography" at bounding box center [618, 587] width 70 height 20
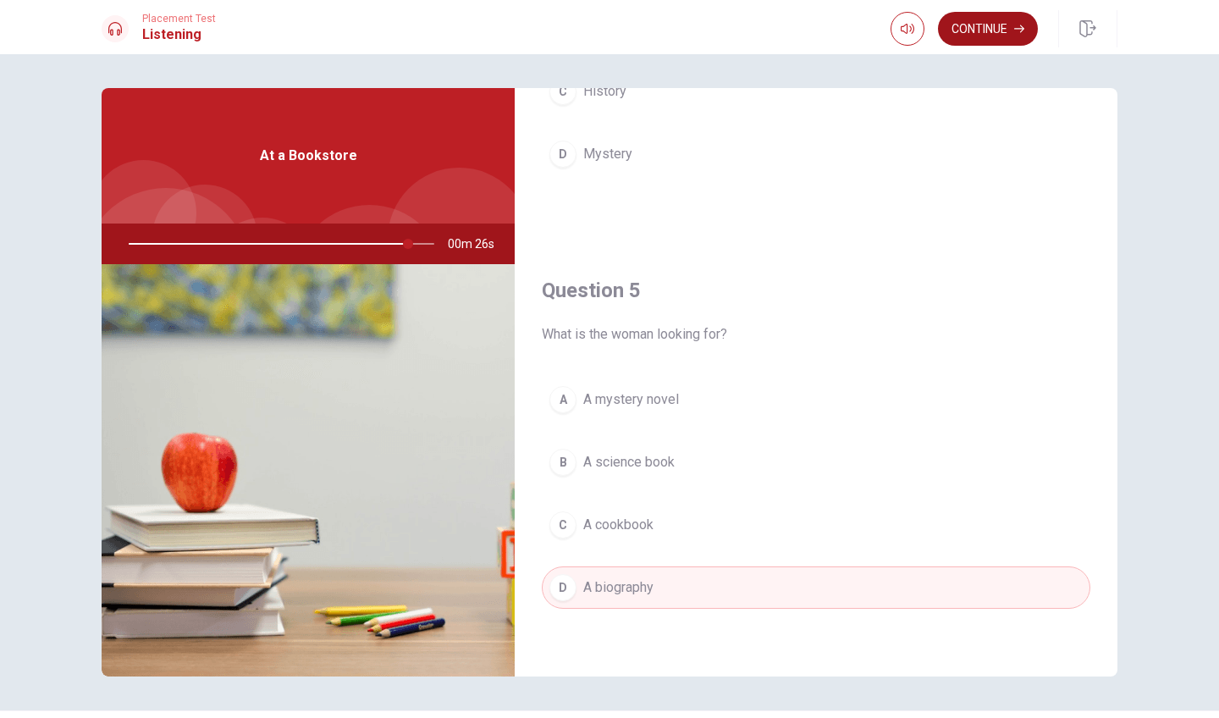
click at [974, 29] on button "Continue" at bounding box center [988, 29] width 100 height 34
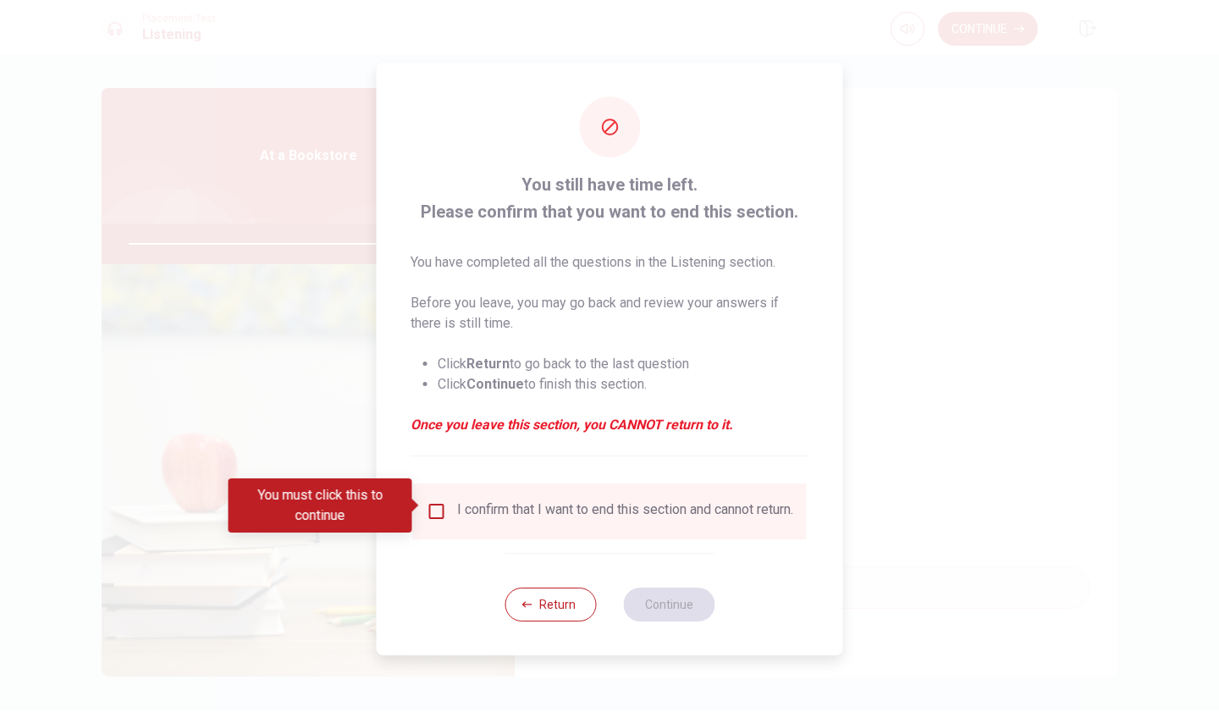
click at [436, 505] on input "You must click this to continue" at bounding box center [437, 511] width 20 height 20
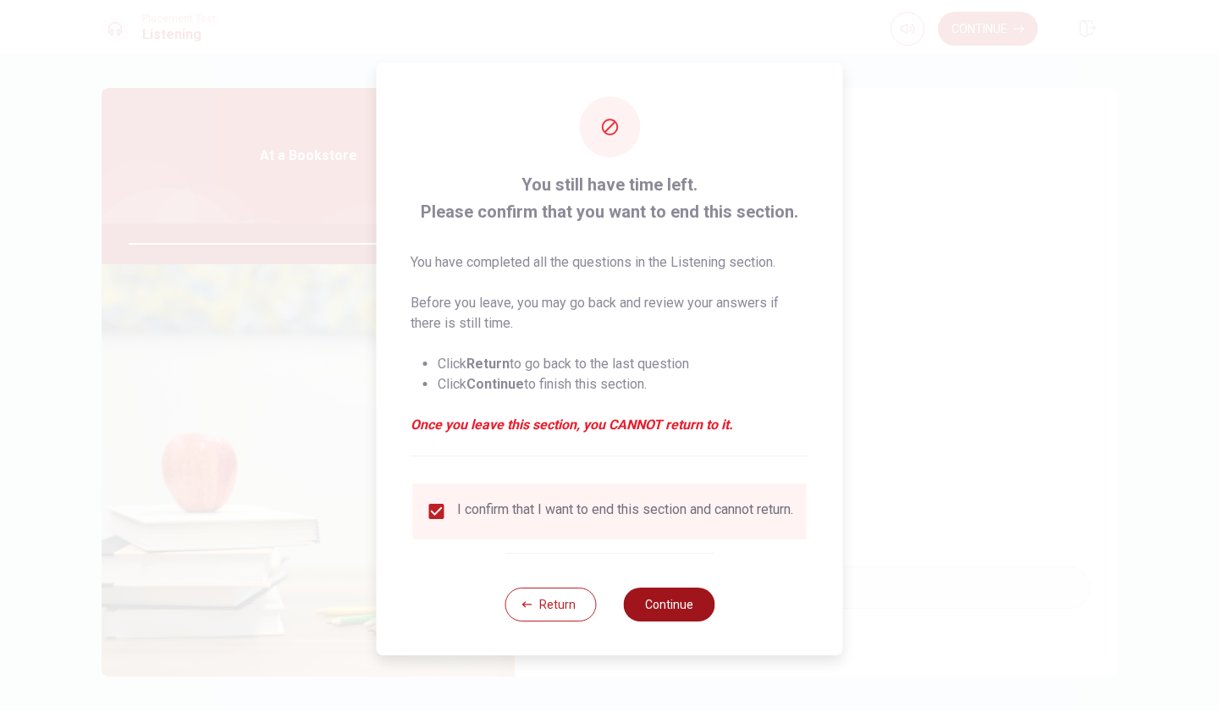
click at [658, 601] on button "Continue" at bounding box center [668, 604] width 91 height 34
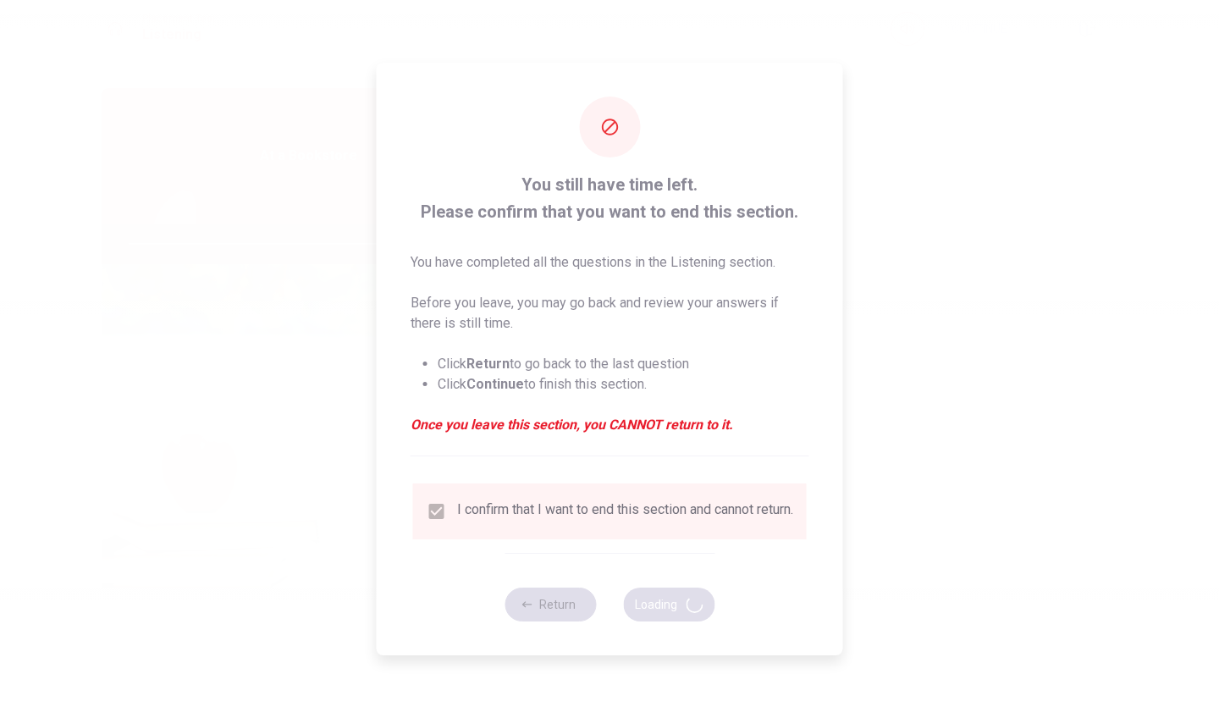
type input "94"
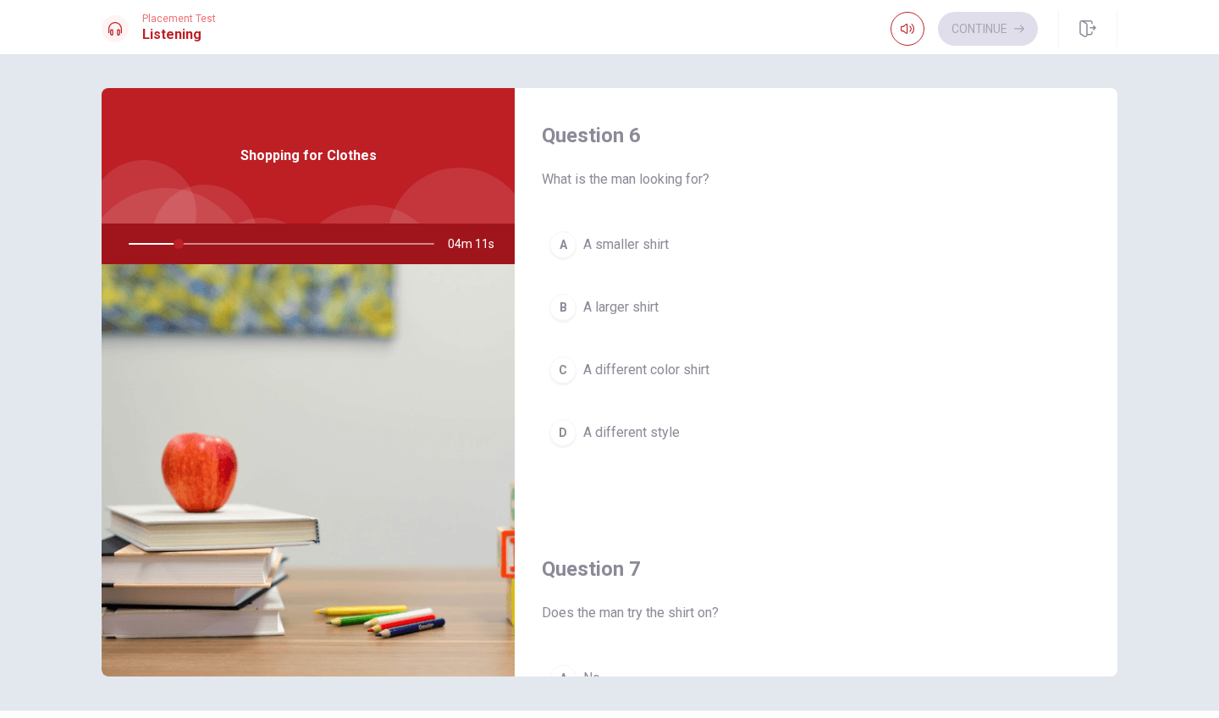
click at [339, 160] on span "Shopping for Clothes" at bounding box center [308, 156] width 136 height 20
click at [625, 307] on span "A larger shirt" at bounding box center [620, 307] width 75 height 20
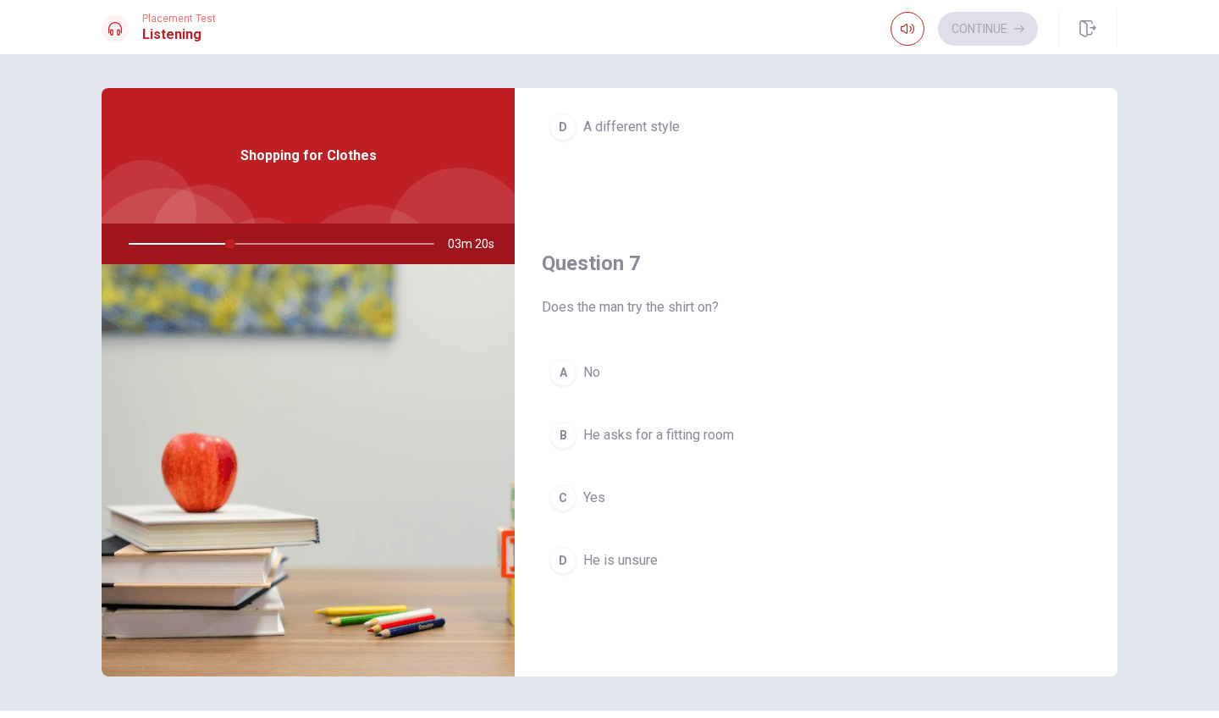
scroll to position [369, 0]
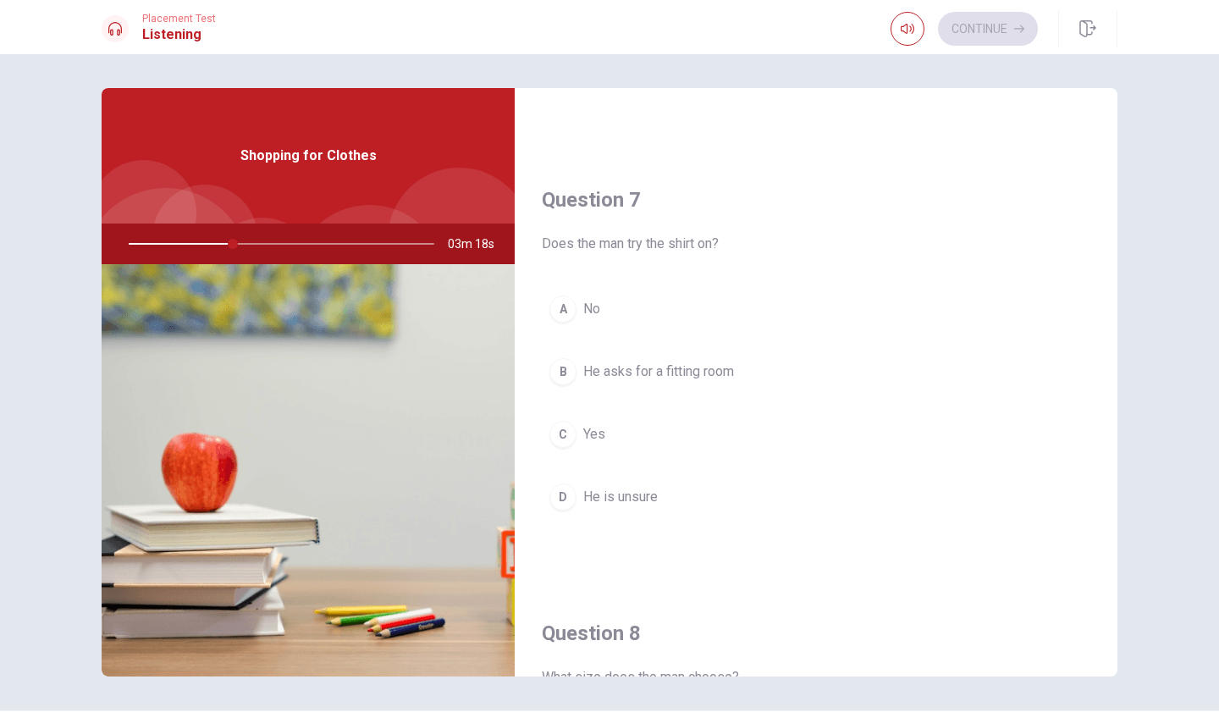
click at [584, 313] on span "No" at bounding box center [591, 309] width 17 height 20
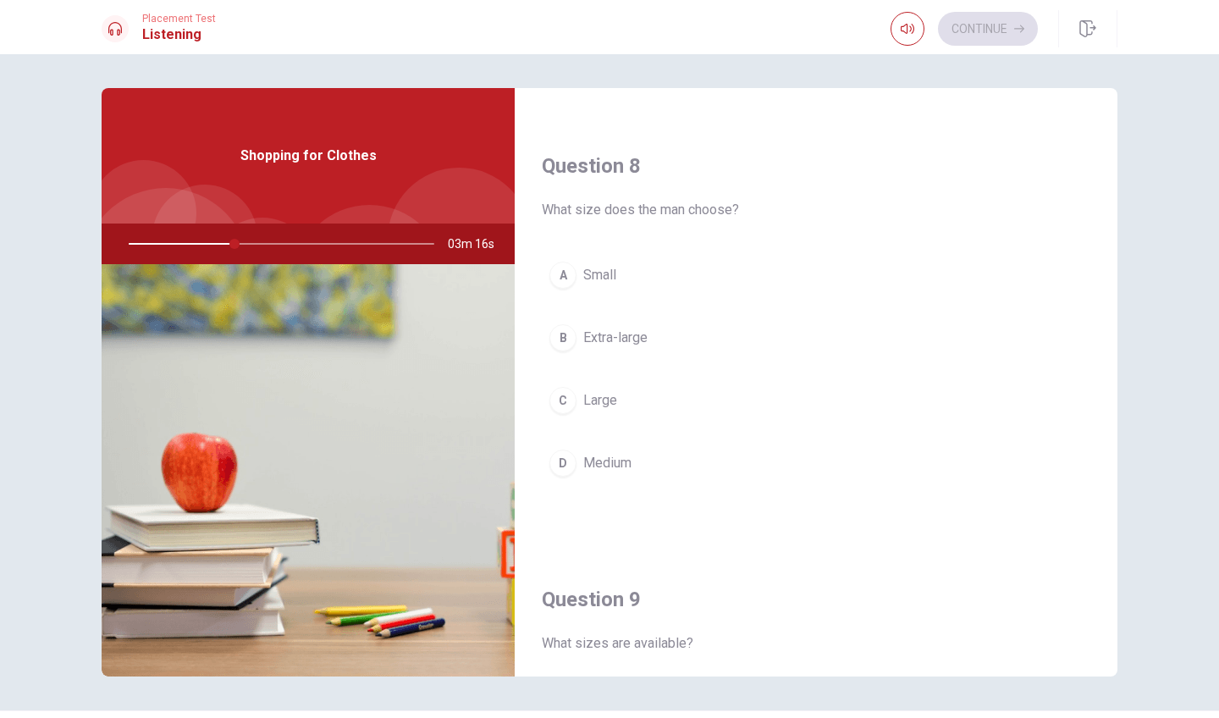
scroll to position [849, 0]
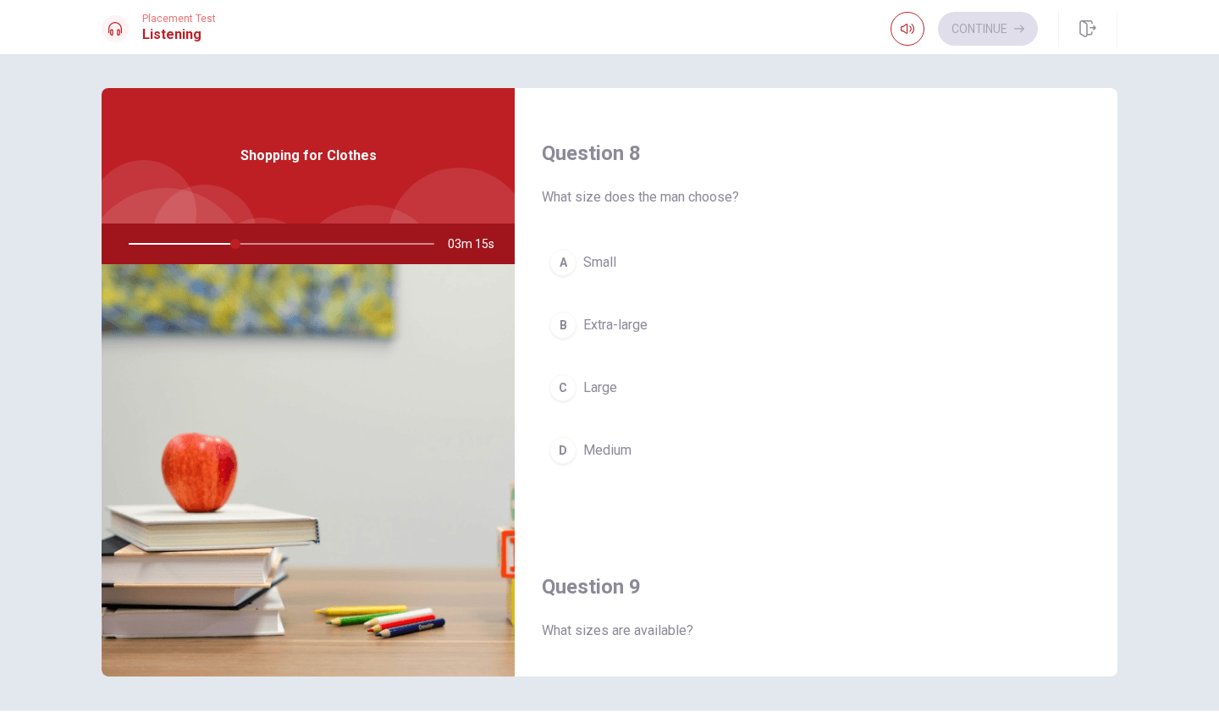
click at [603, 324] on span "Extra-large" at bounding box center [615, 325] width 64 height 20
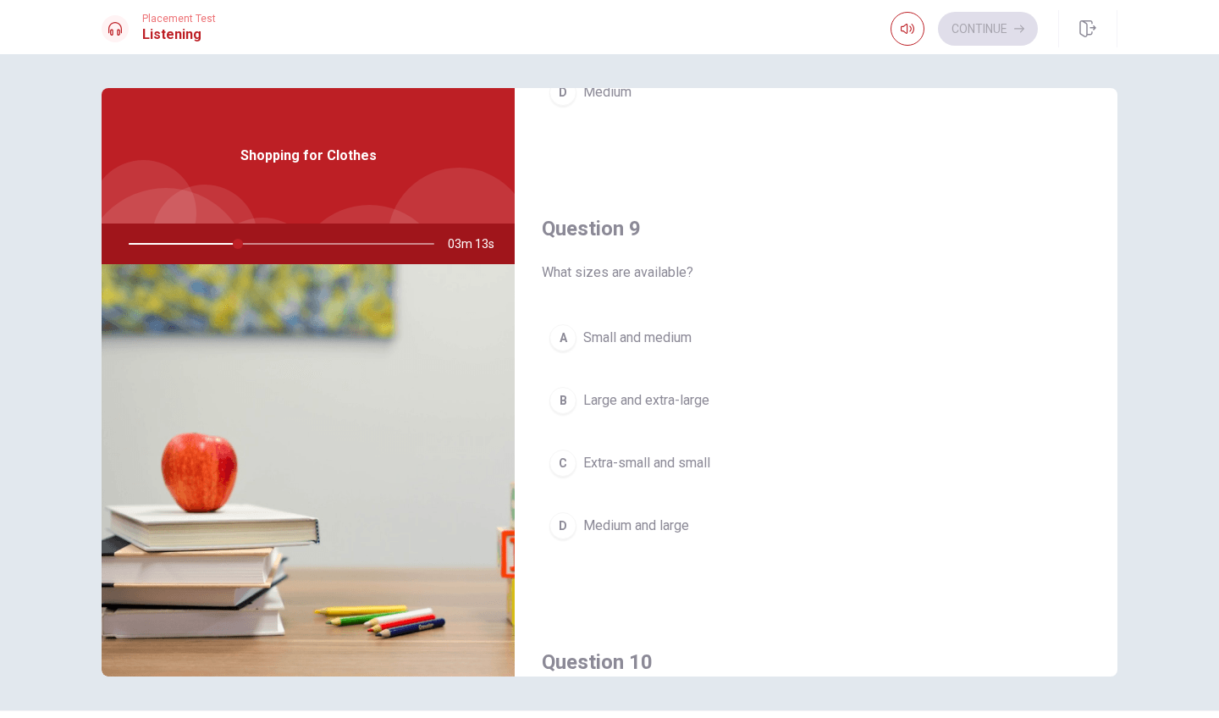
scroll to position [1207, 0]
click at [633, 396] on span "Large and extra-large" at bounding box center [646, 400] width 126 height 20
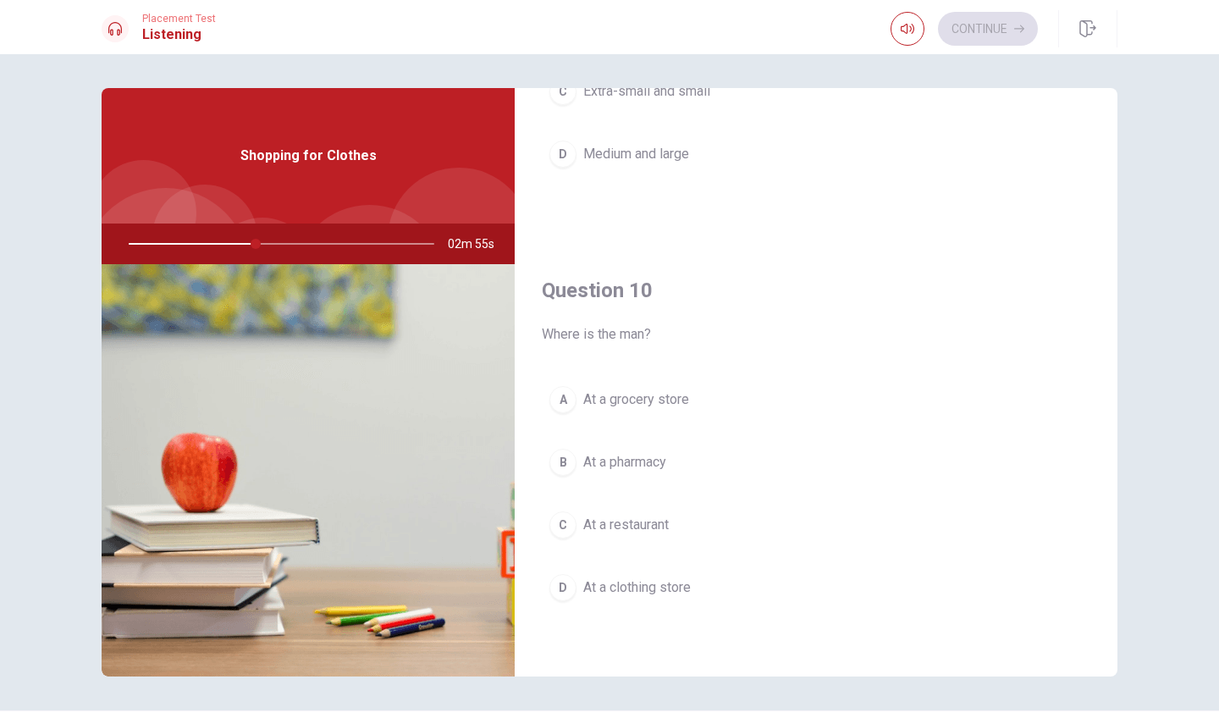
scroll to position [1578, 0]
click at [660, 586] on span "At a clothing store" at bounding box center [636, 587] width 107 height 20
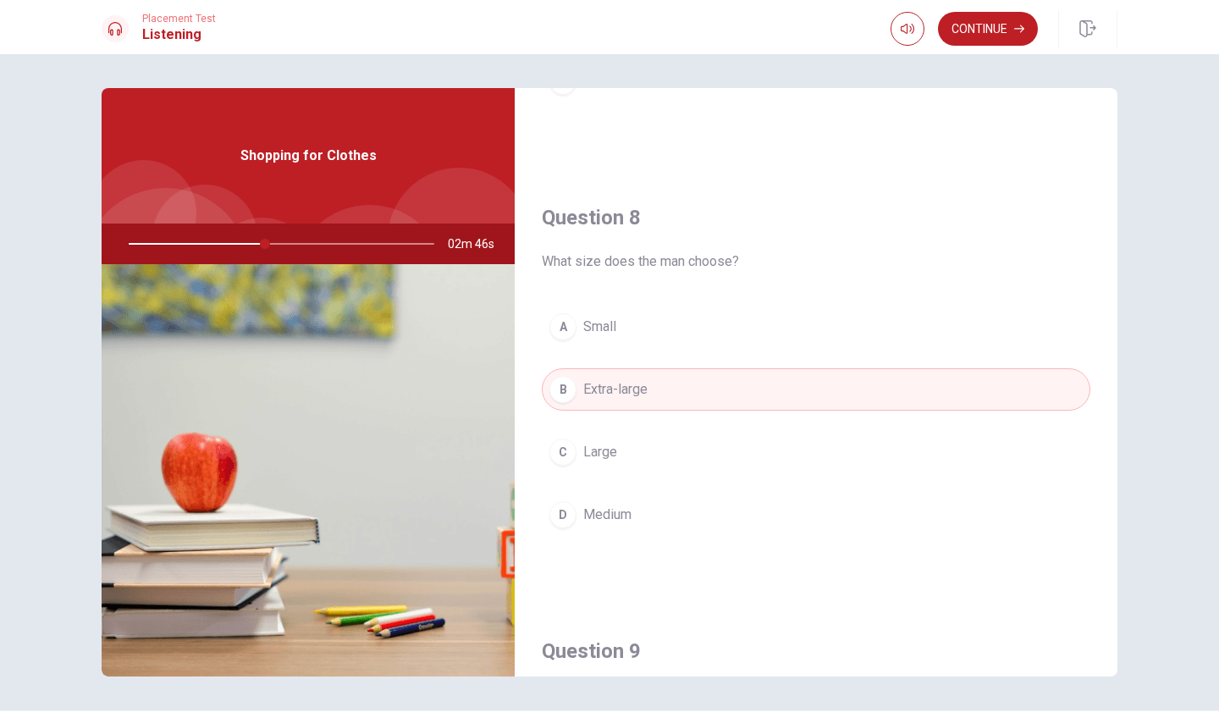
scroll to position [439, 0]
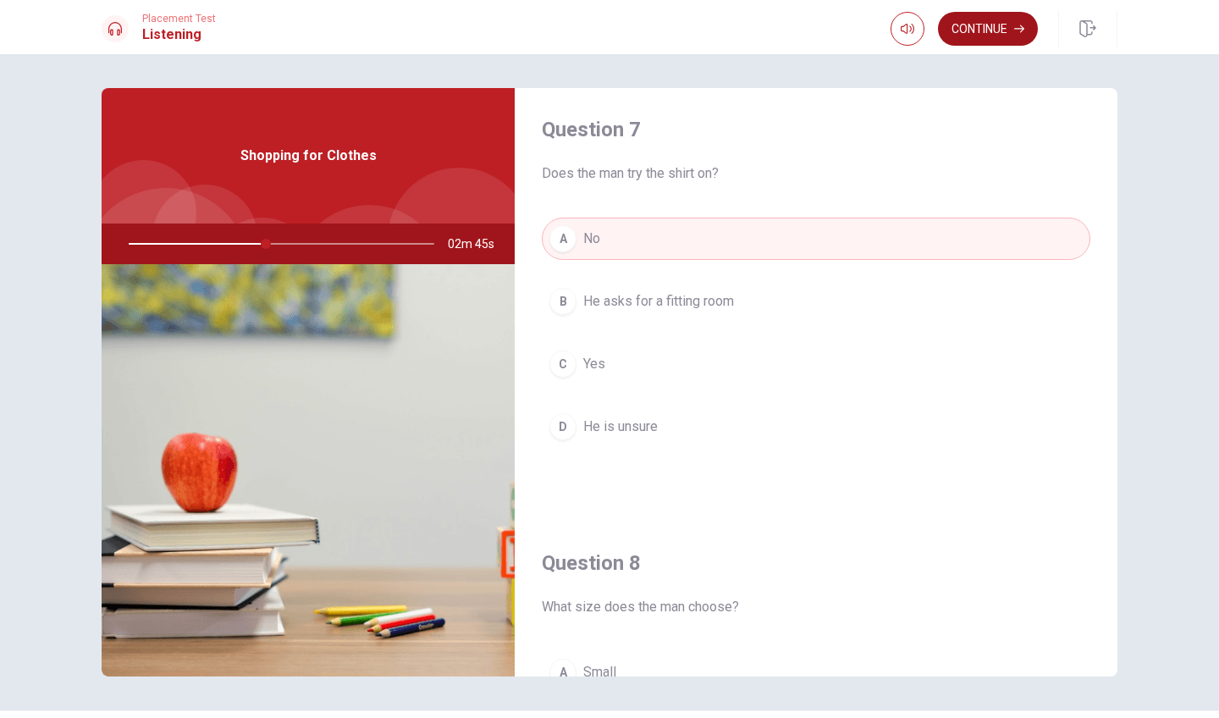
click at [968, 27] on button "Continue" at bounding box center [988, 29] width 100 height 34
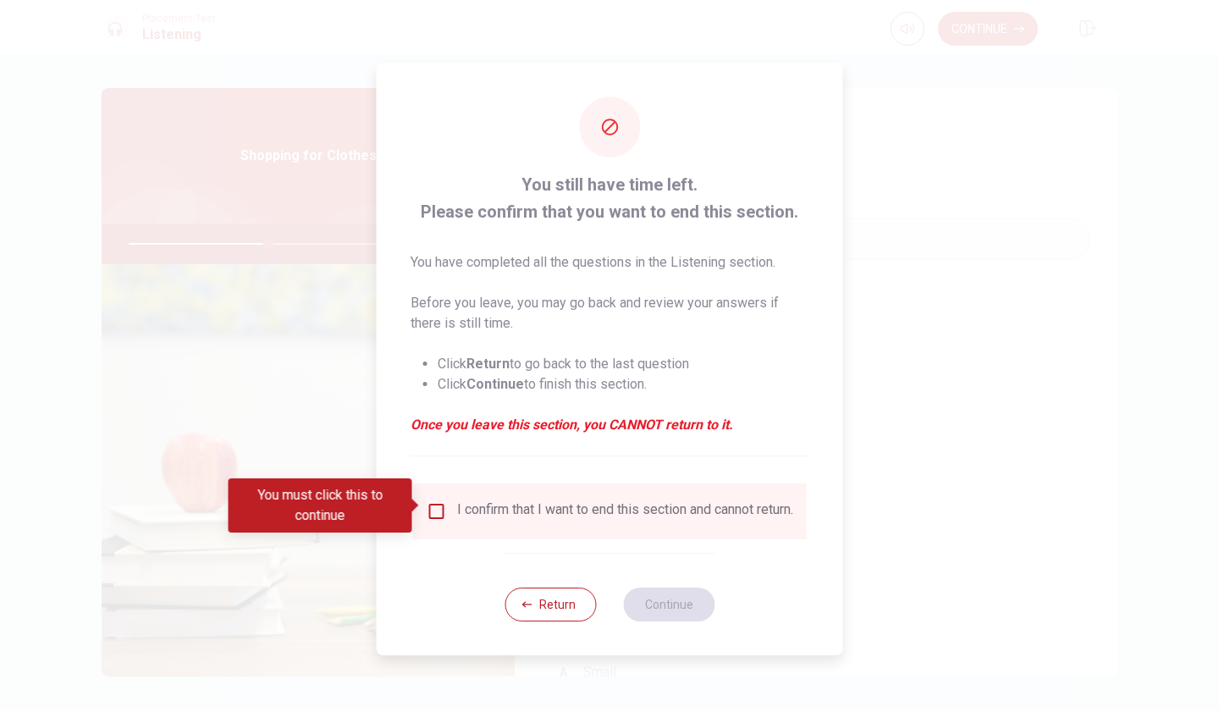
click at [432, 503] on input "You must click this to continue" at bounding box center [437, 511] width 20 height 20
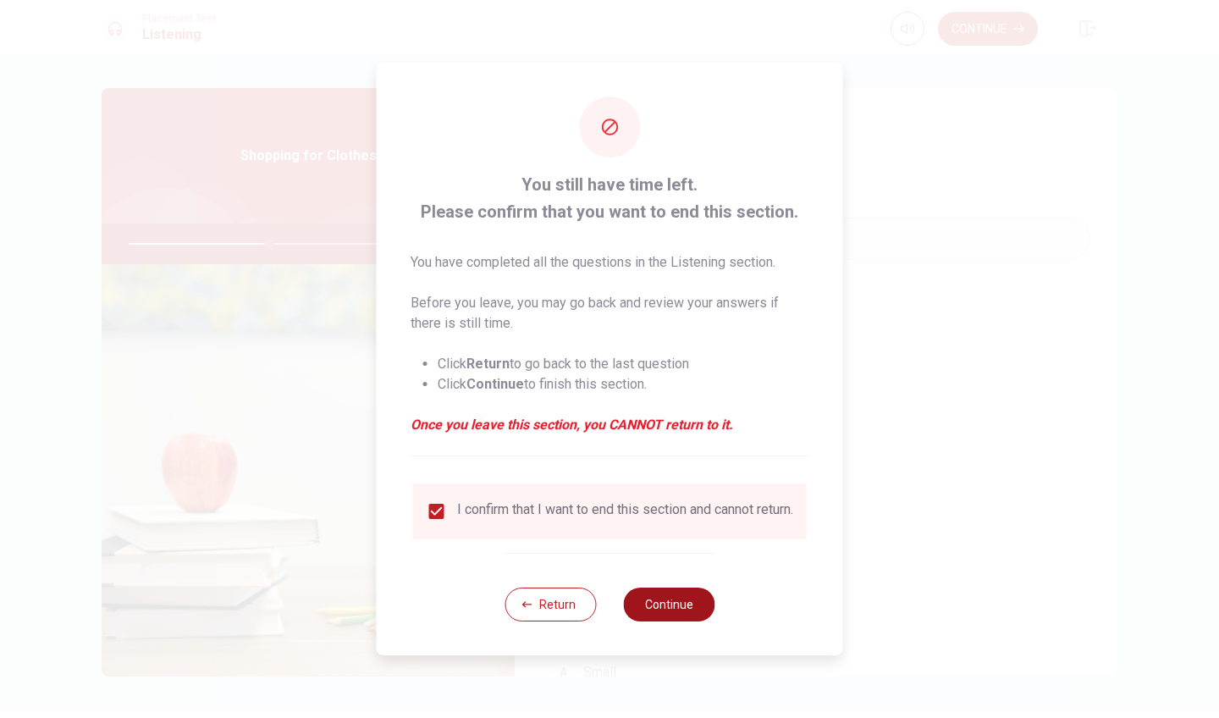
click at [653, 603] on button "Continue" at bounding box center [668, 604] width 91 height 34
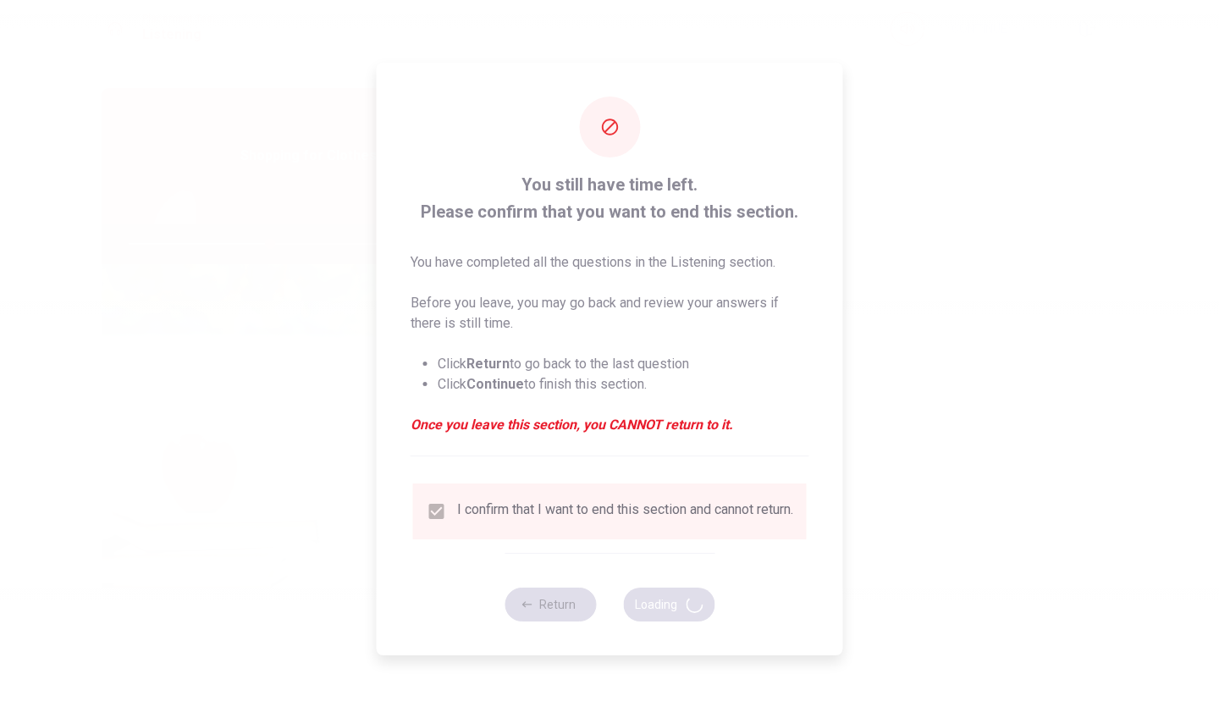
type input "47"
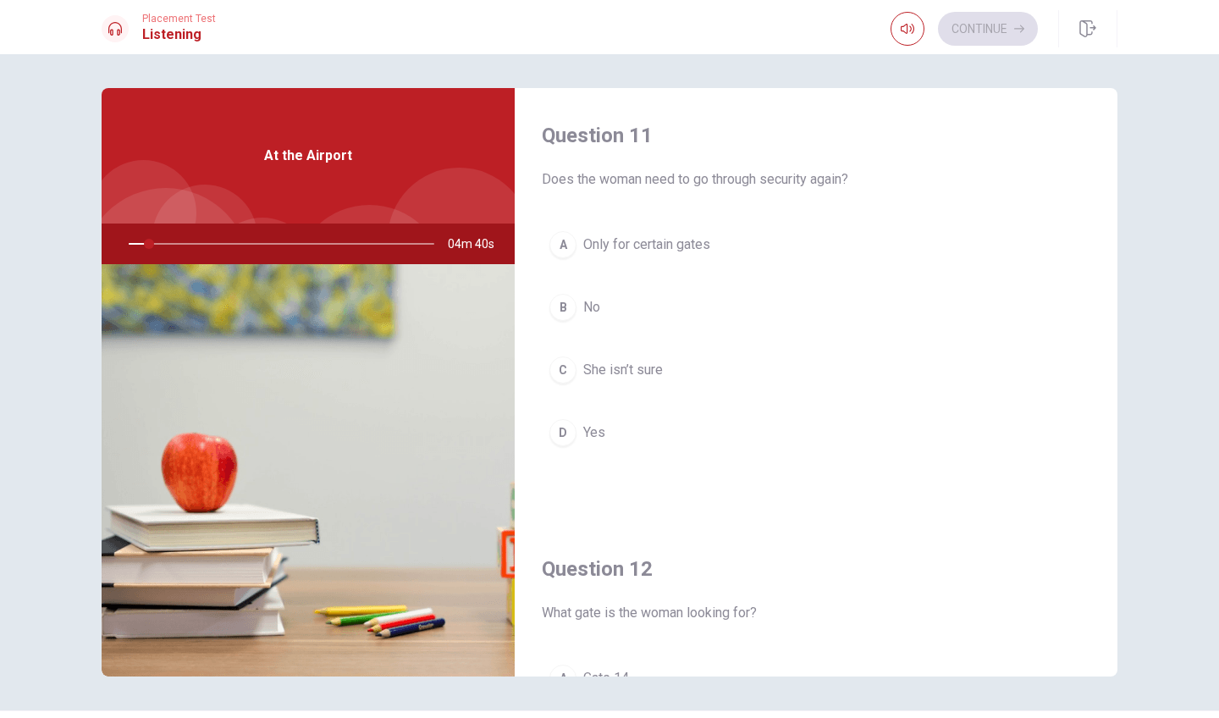
drag, startPoint x: 147, startPoint y: 247, endPoint x: 158, endPoint y: 247, distance: 11.0
click at [158, 247] on div at bounding box center [277, 243] width 339 height 41
click at [621, 370] on span "She isn’t sure" at bounding box center [623, 370] width 80 height 20
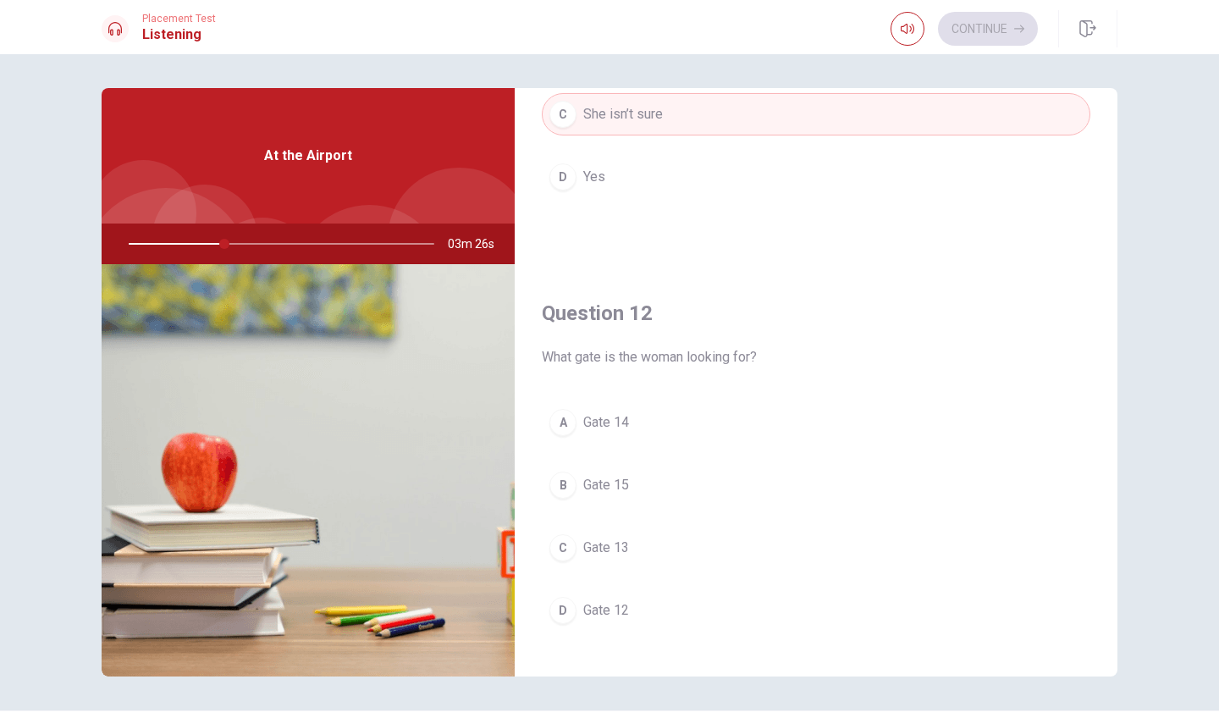
scroll to position [257, 0]
click at [613, 482] on span "Gate 15" at bounding box center [606, 483] width 46 height 20
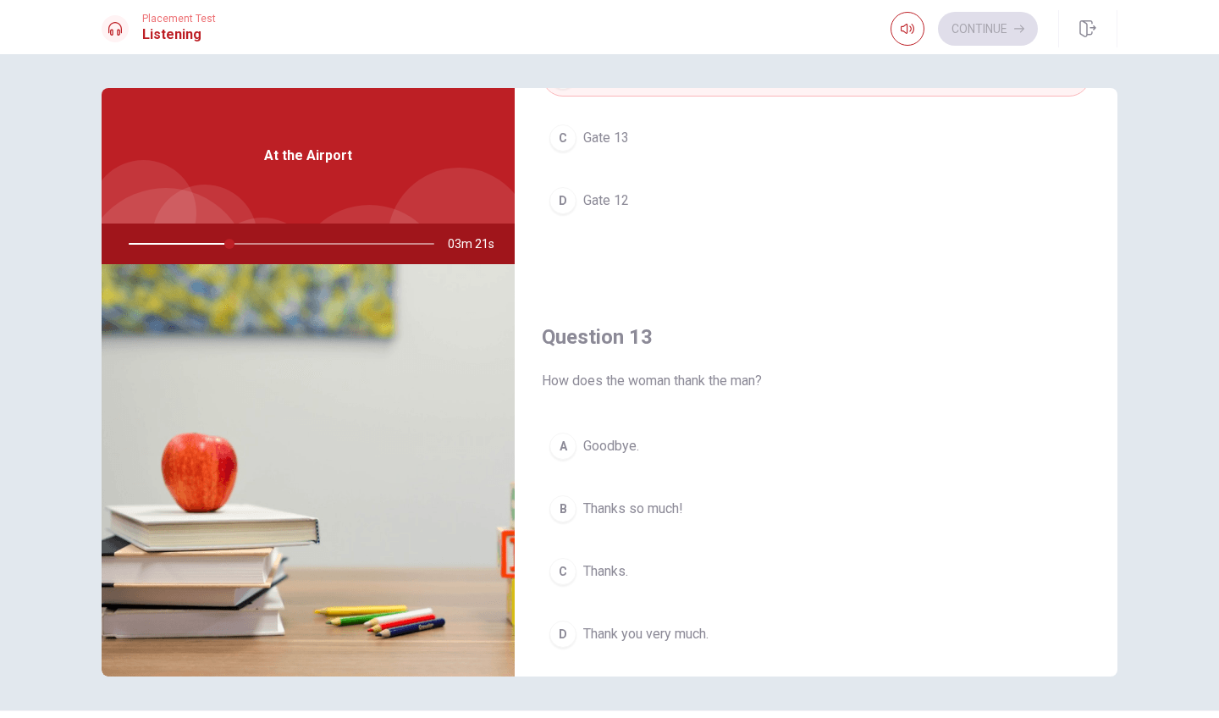
scroll to position [666, 0]
click at [624, 504] on span "Thanks so much!" at bounding box center [633, 508] width 100 height 20
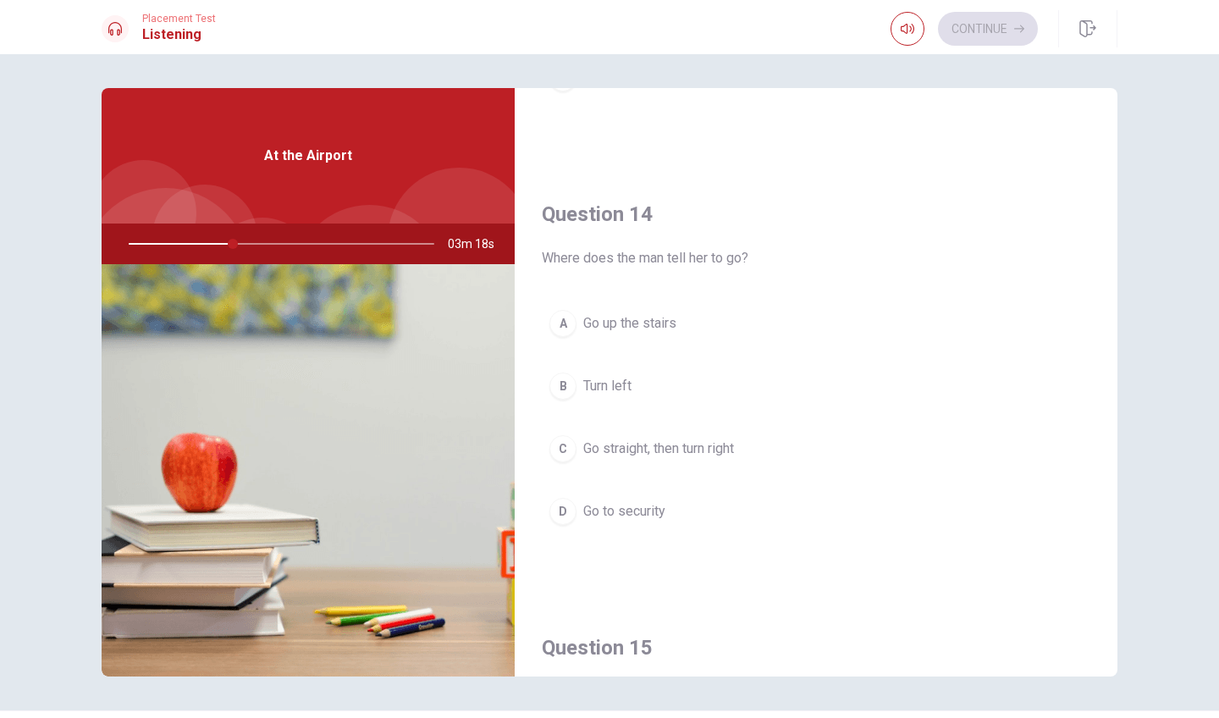
scroll to position [1226, 0]
click at [614, 381] on span "Turn left" at bounding box center [607, 381] width 48 height 20
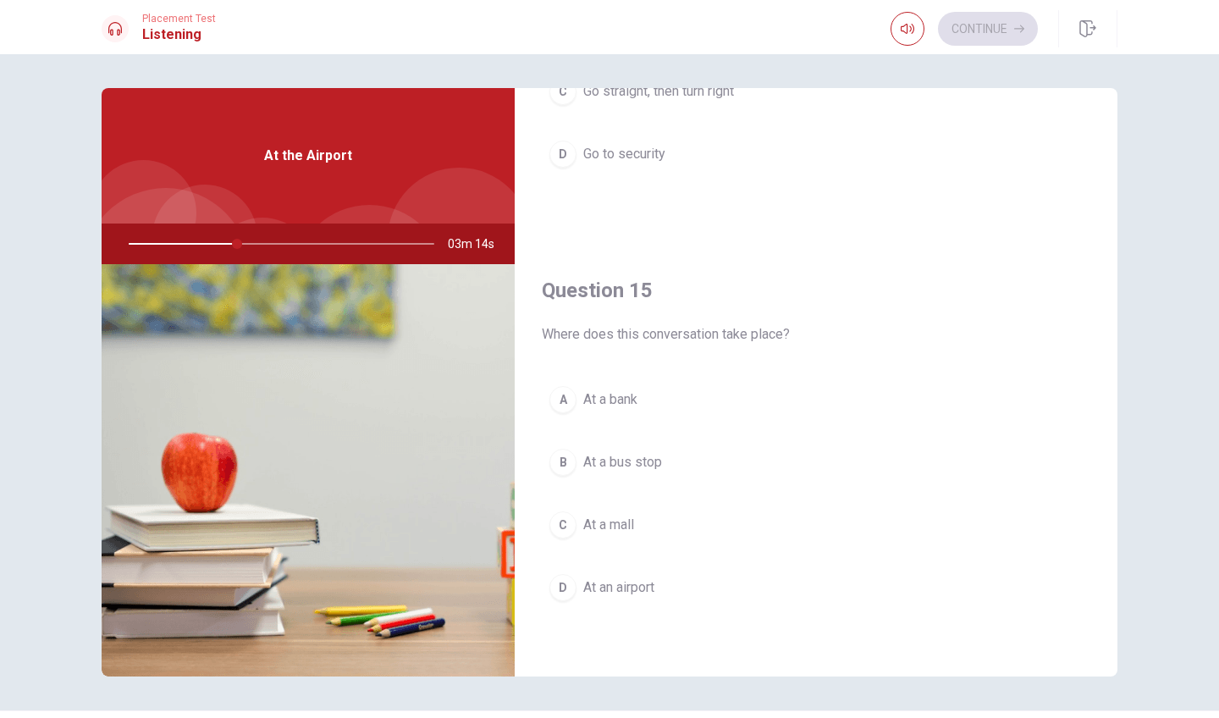
scroll to position [1578, 0]
click at [604, 525] on span "At a mall" at bounding box center [608, 525] width 51 height 20
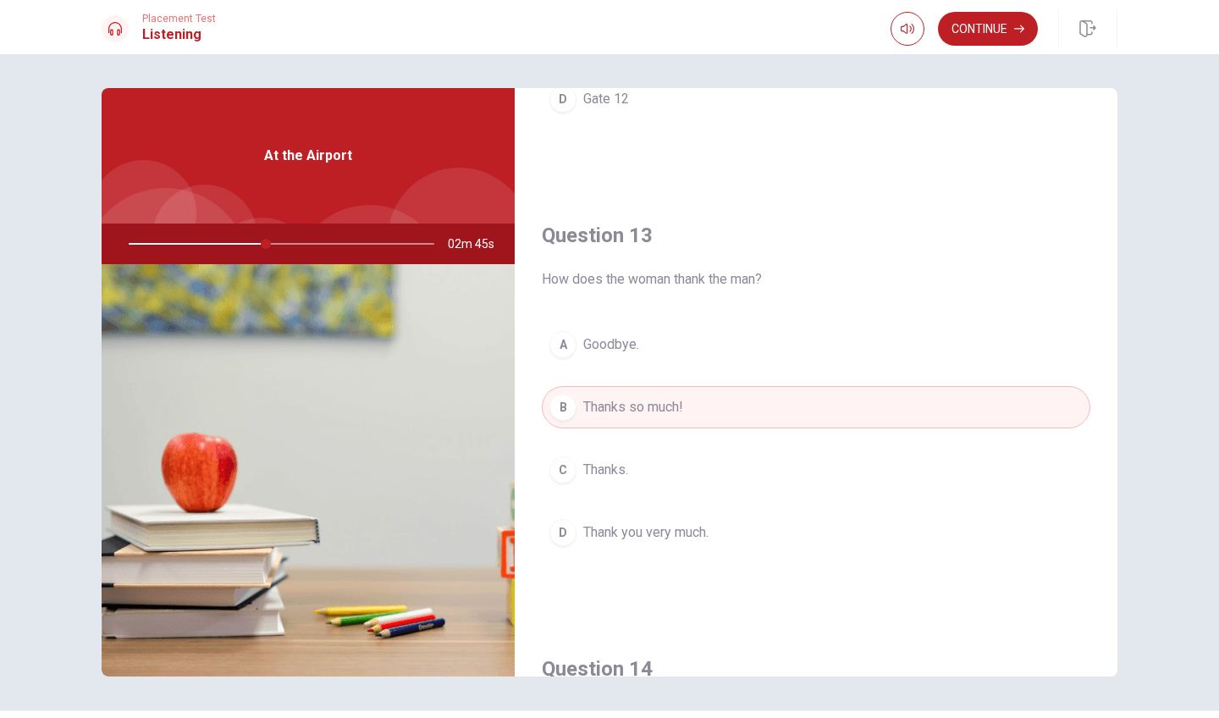
scroll to position [768, 0]
click at [291, 242] on div at bounding box center [277, 243] width 339 height 41
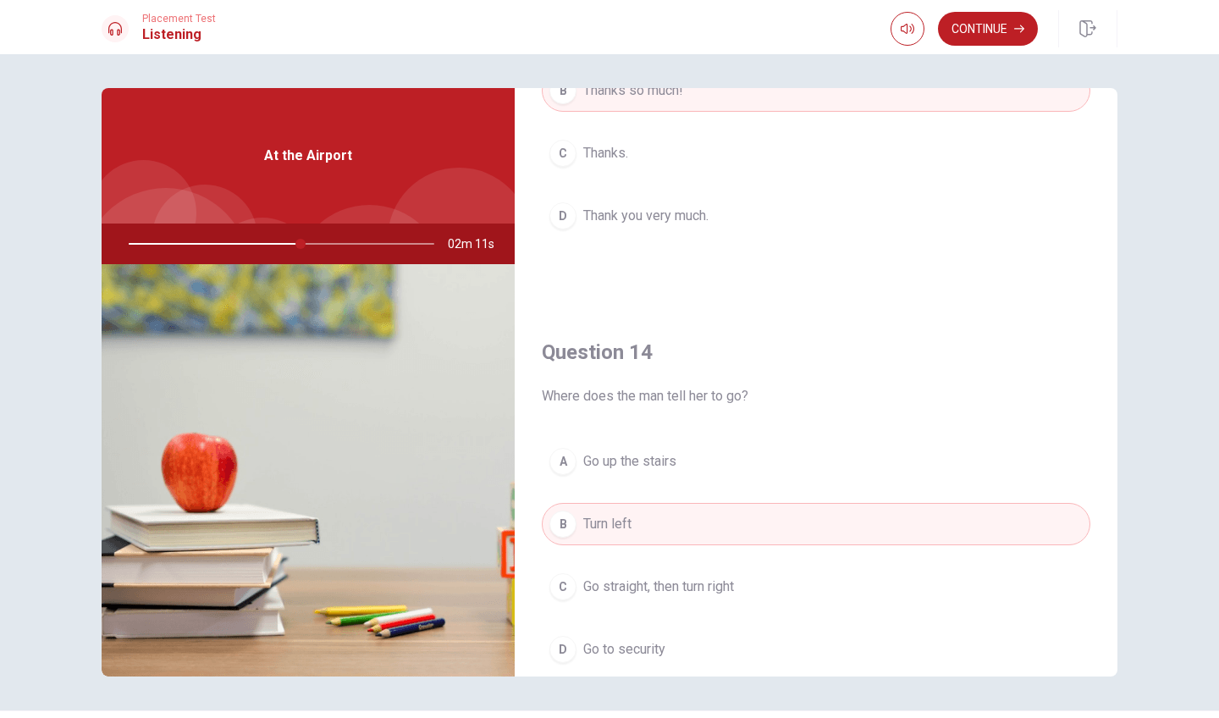
scroll to position [1093, 0]
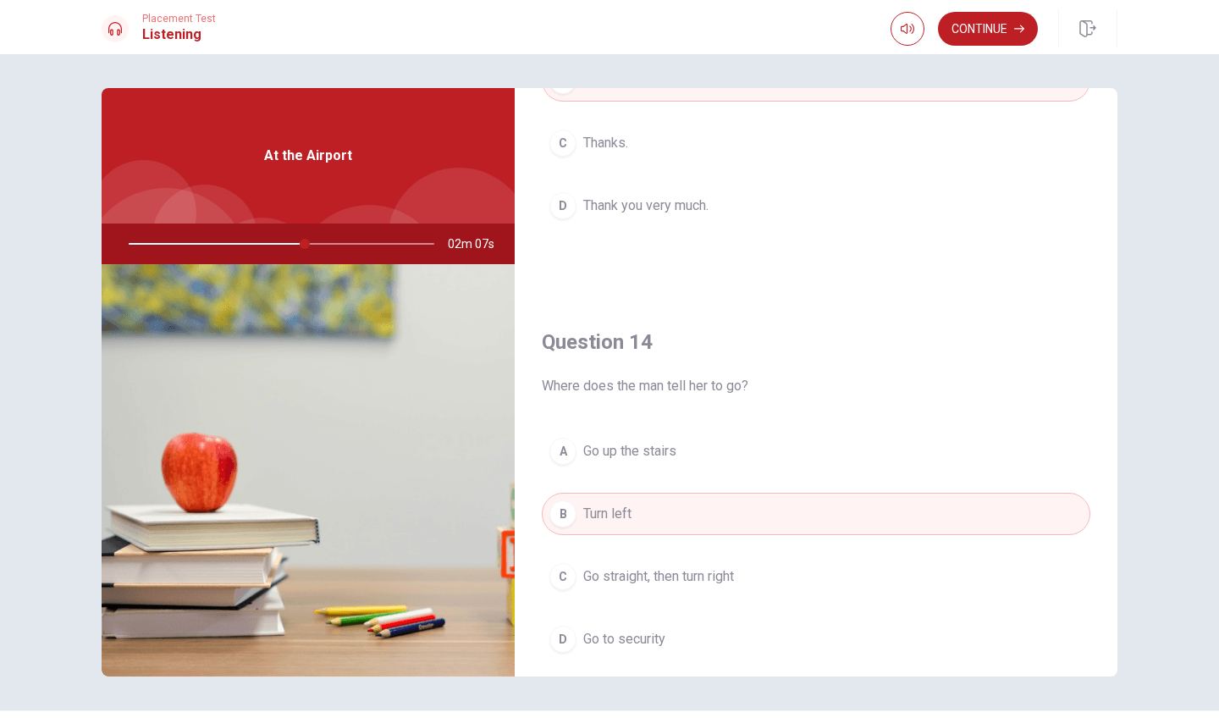
click at [650, 584] on span "Go straight, then turn right" at bounding box center [658, 576] width 151 height 20
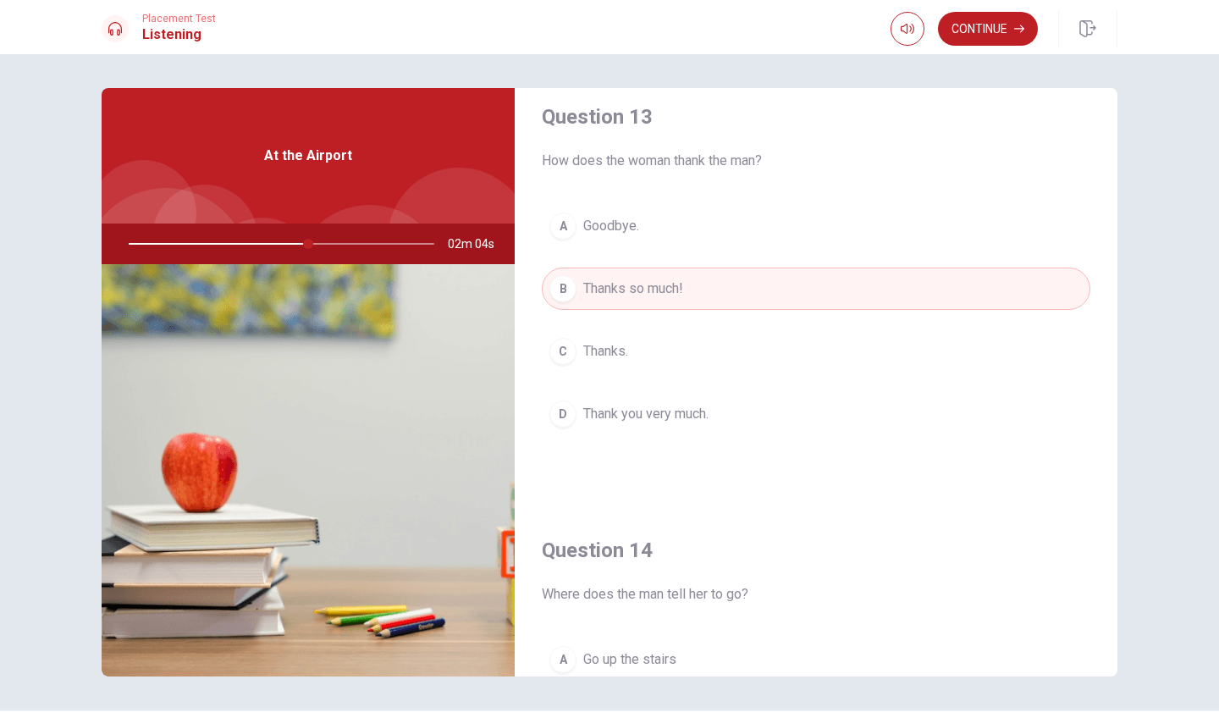
scroll to position [880, 0]
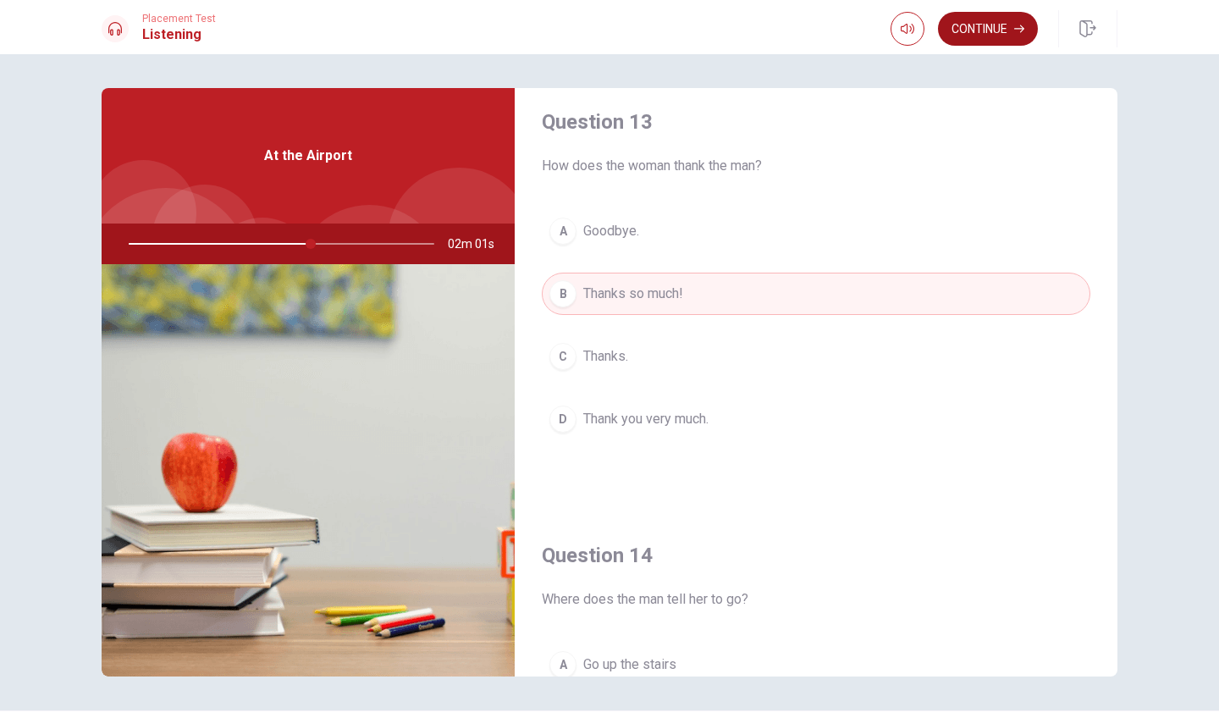
click at [980, 24] on button "Continue" at bounding box center [988, 29] width 100 height 34
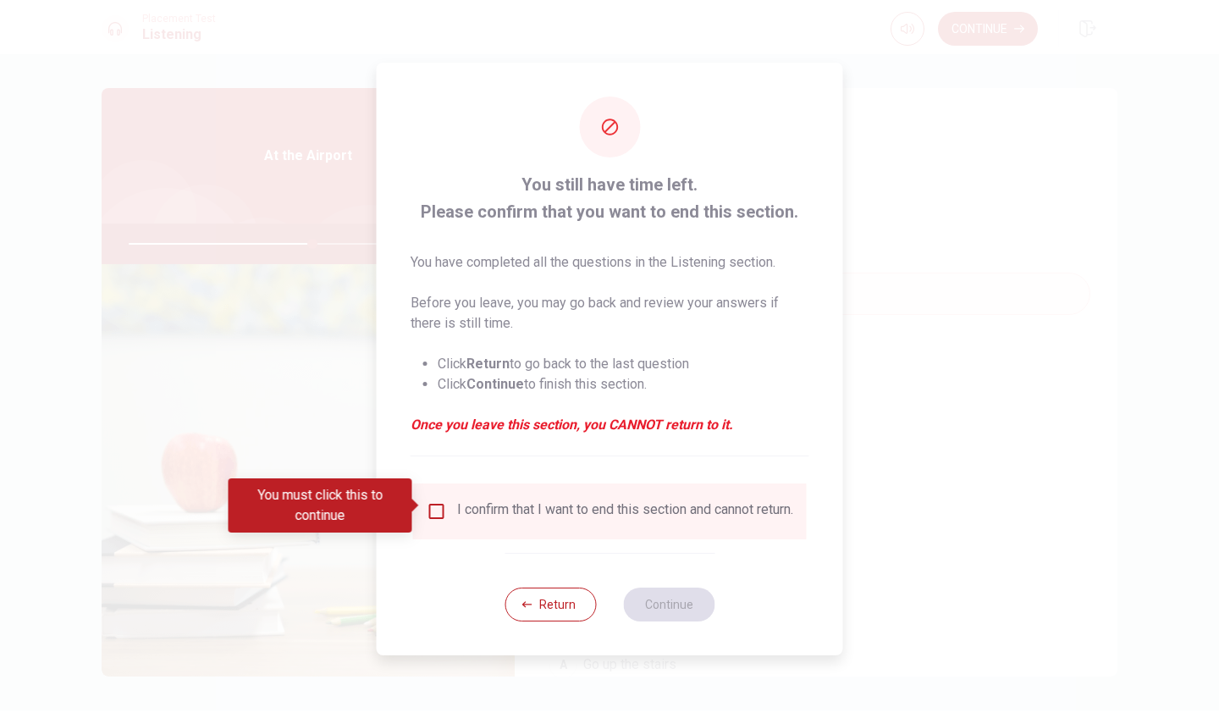
click at [433, 509] on input "You must click this to continue" at bounding box center [437, 511] width 20 height 20
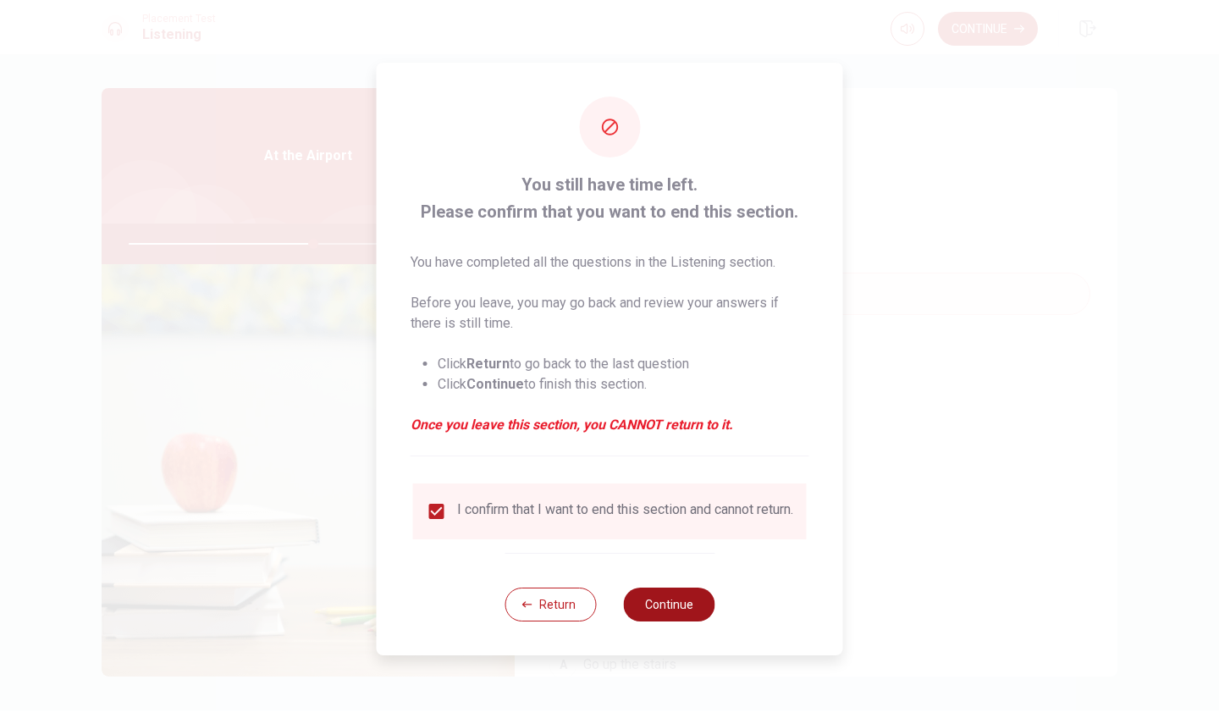
click at [638, 601] on button "Continue" at bounding box center [668, 604] width 91 height 34
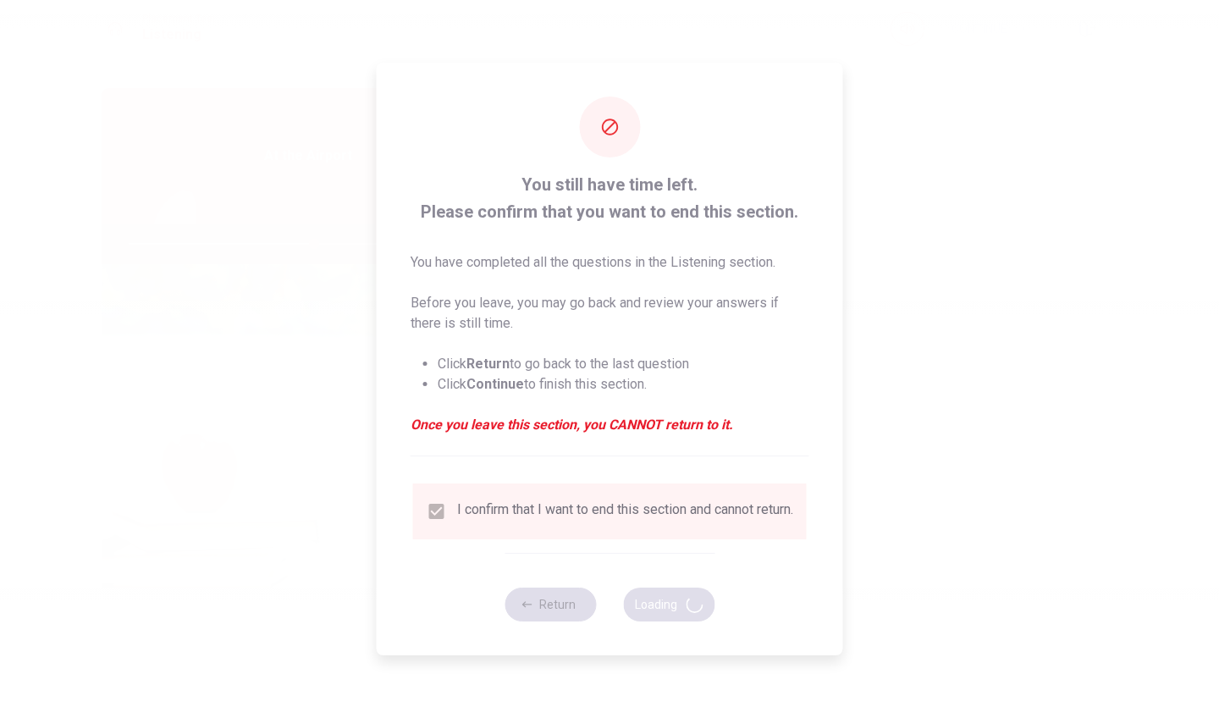
type input "61"
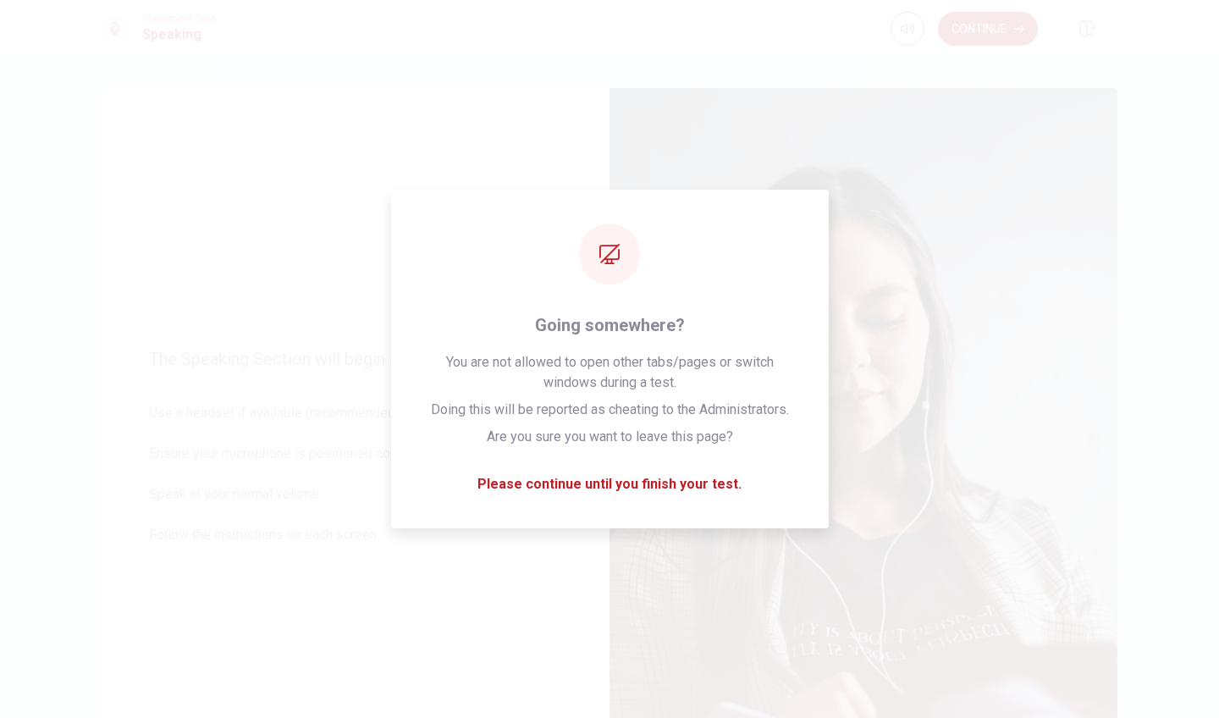
scroll to position [0, 0]
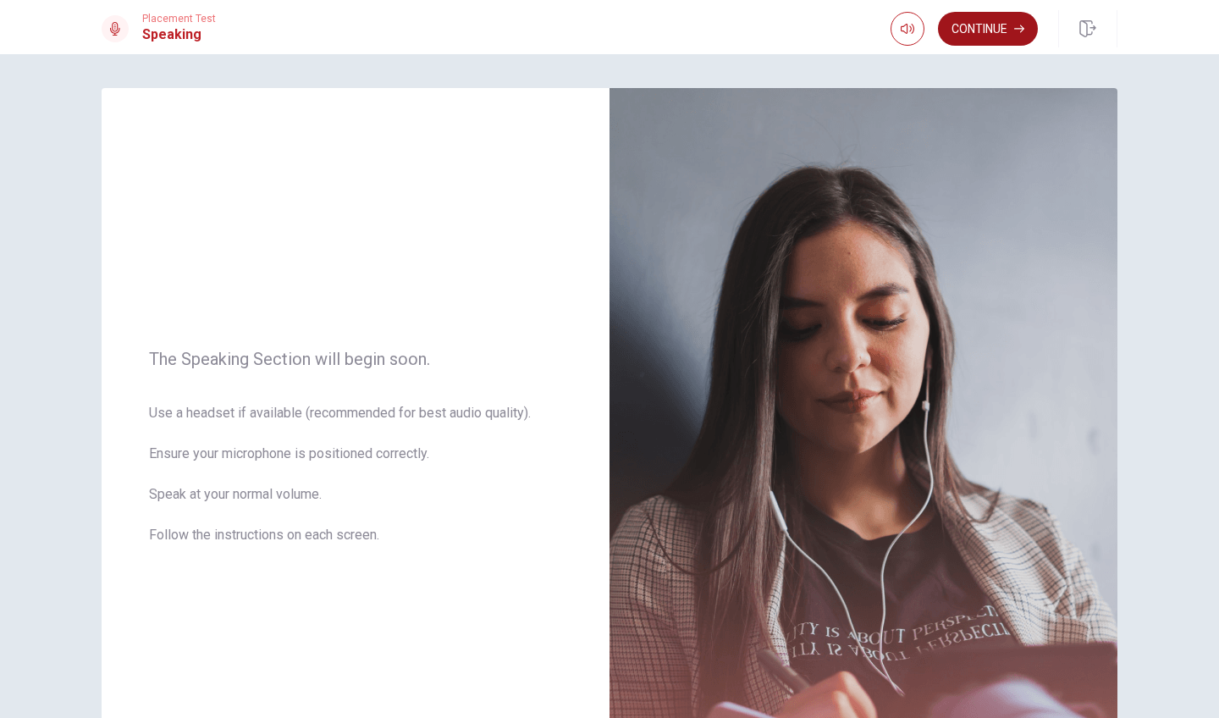
click at [1005, 22] on button "Continue" at bounding box center [988, 29] width 100 height 34
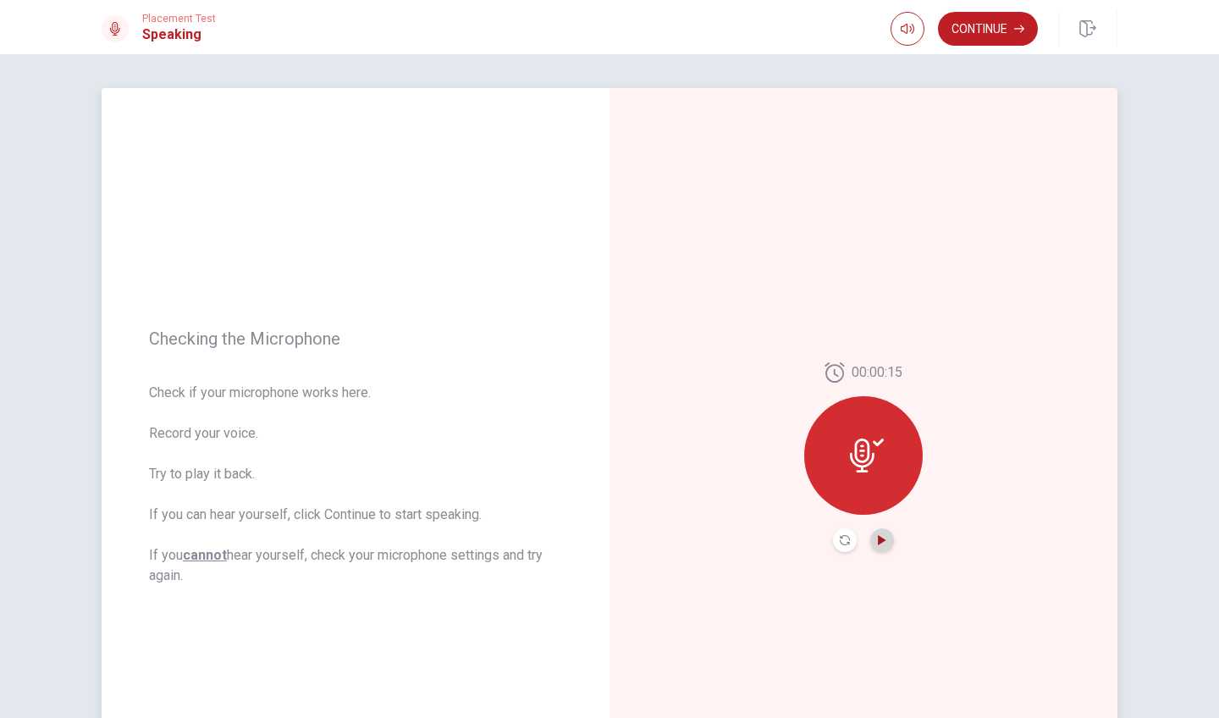
click at [881, 542] on icon "Play Audio" at bounding box center [882, 540] width 8 height 10
click at [868, 456] on icon at bounding box center [862, 455] width 25 height 34
click at [880, 539] on icon "Pause Audio" at bounding box center [882, 540] width 8 height 10
click at [841, 540] on icon "Record Again" at bounding box center [845, 540] width 10 height 10
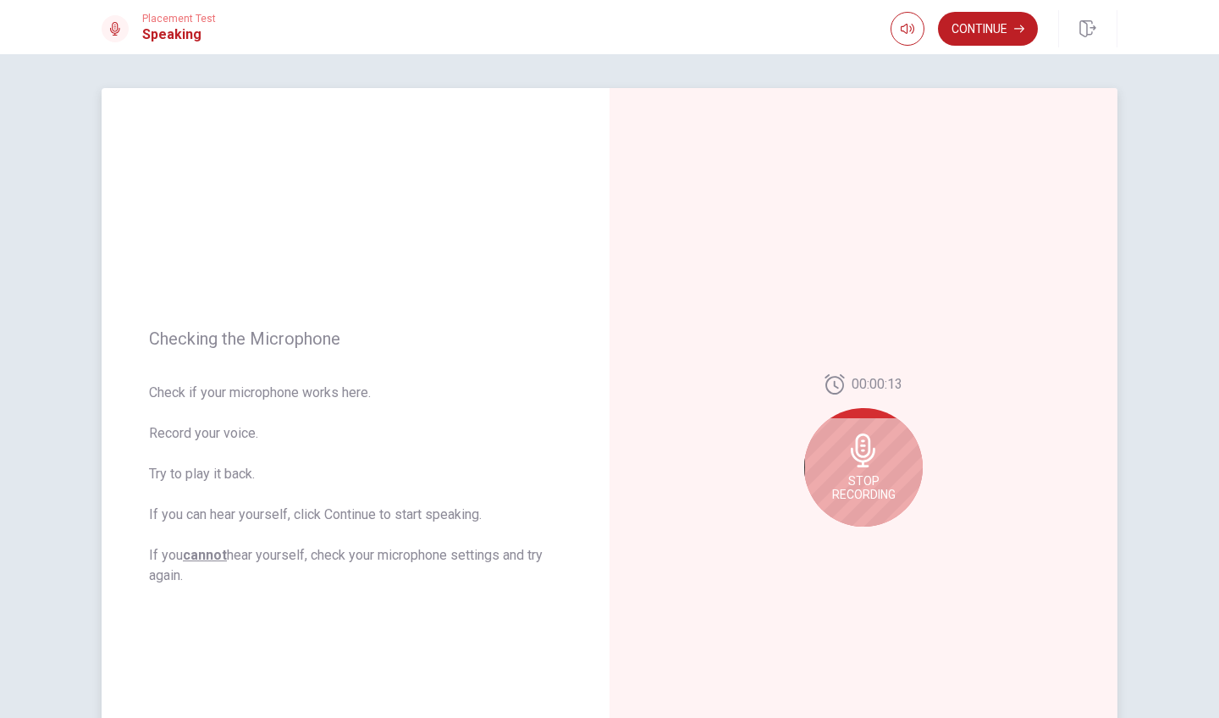
click at [865, 472] on div "Stop Recording" at bounding box center [863, 467] width 118 height 118
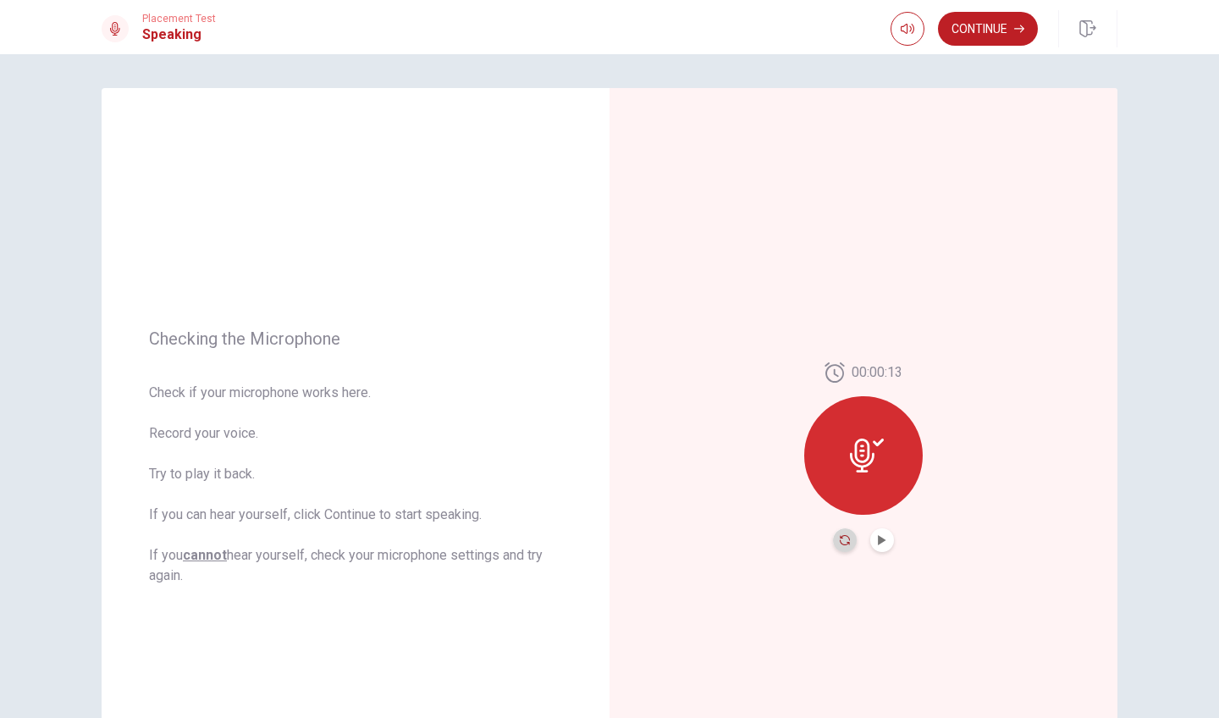
click at [841, 537] on icon "Record Again" at bounding box center [845, 540] width 10 height 10
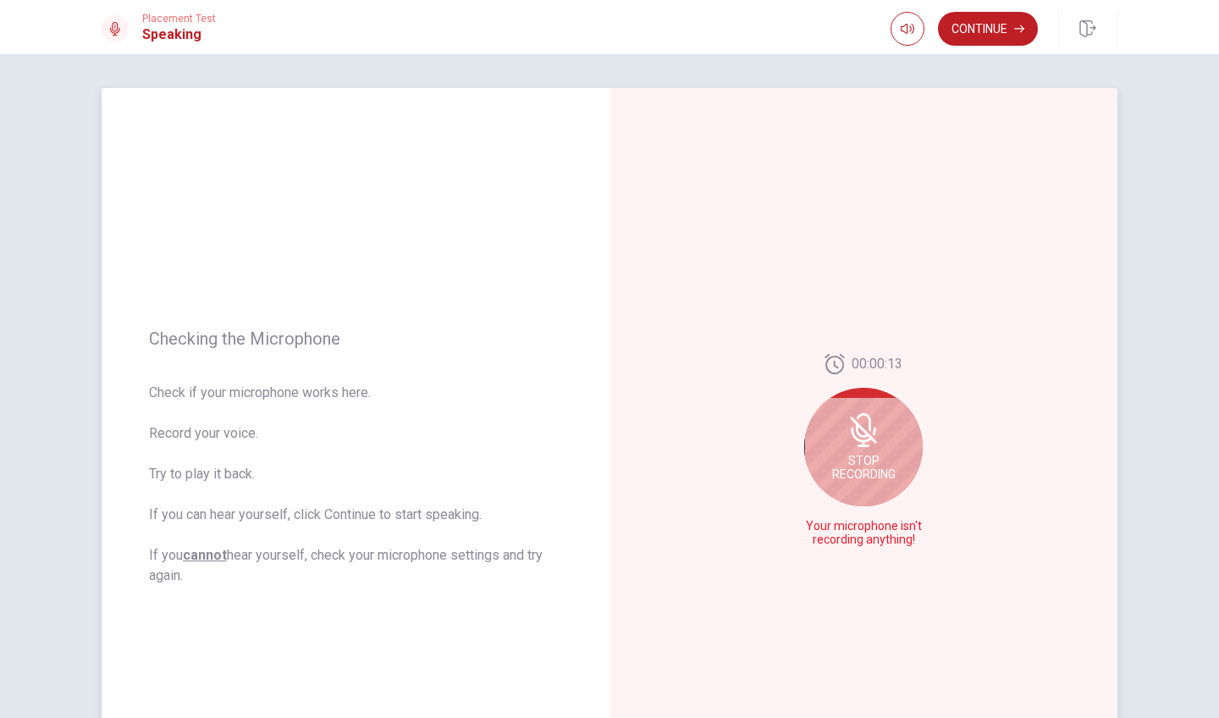
click at [863, 453] on div "Stop Recording" at bounding box center [863, 447] width 118 height 118
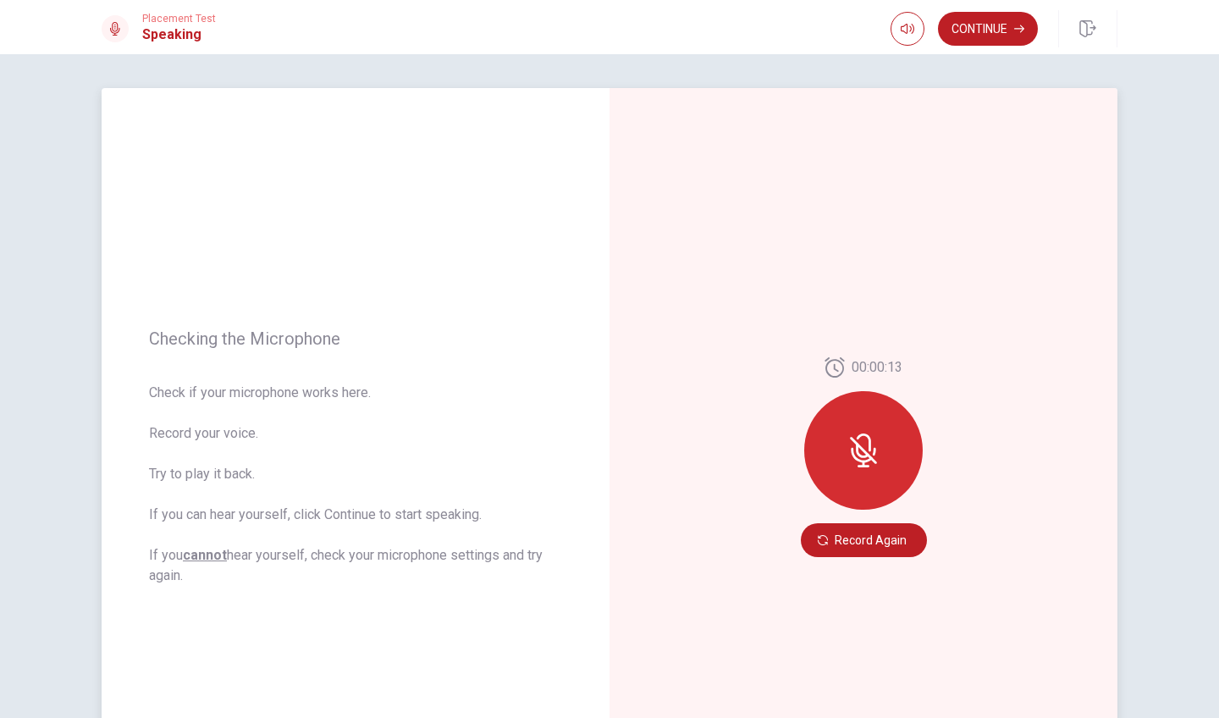
click at [868, 454] on icon at bounding box center [863, 450] width 14 height 15
click at [850, 537] on button "Record Again" at bounding box center [864, 540] width 126 height 34
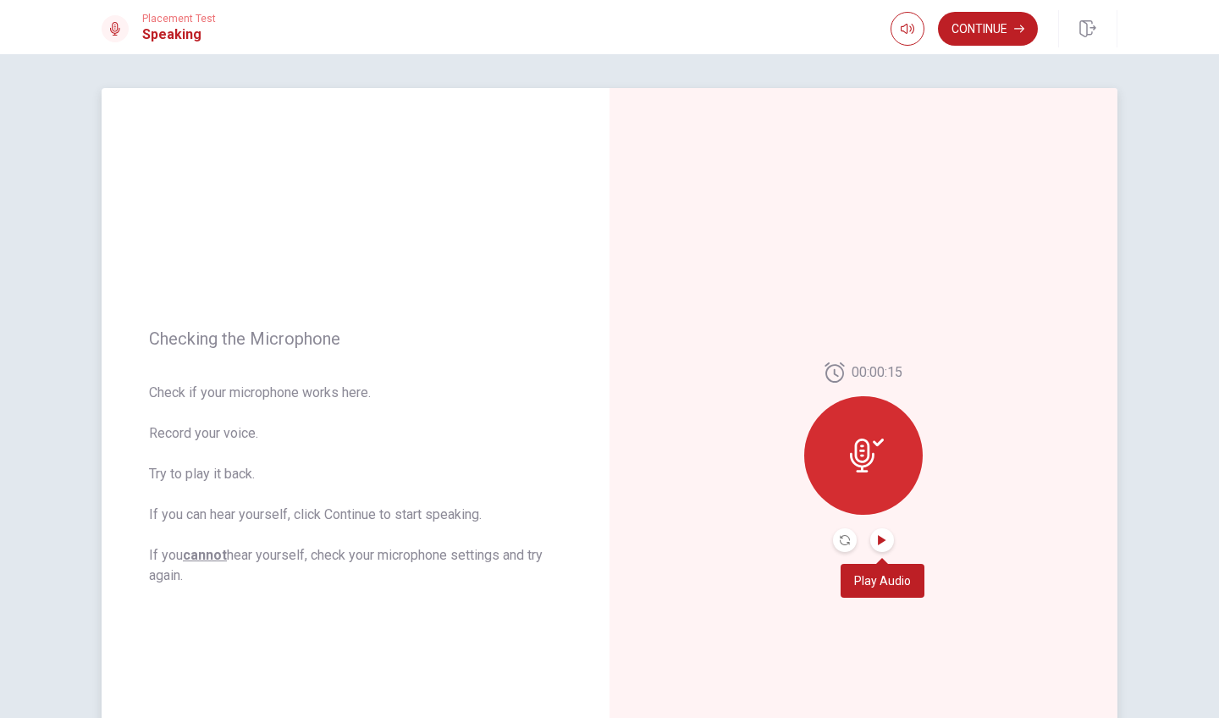
click at [884, 537] on icon "Play Audio" at bounding box center [882, 540] width 10 height 10
click at [976, 25] on button "Continue" at bounding box center [988, 29] width 100 height 34
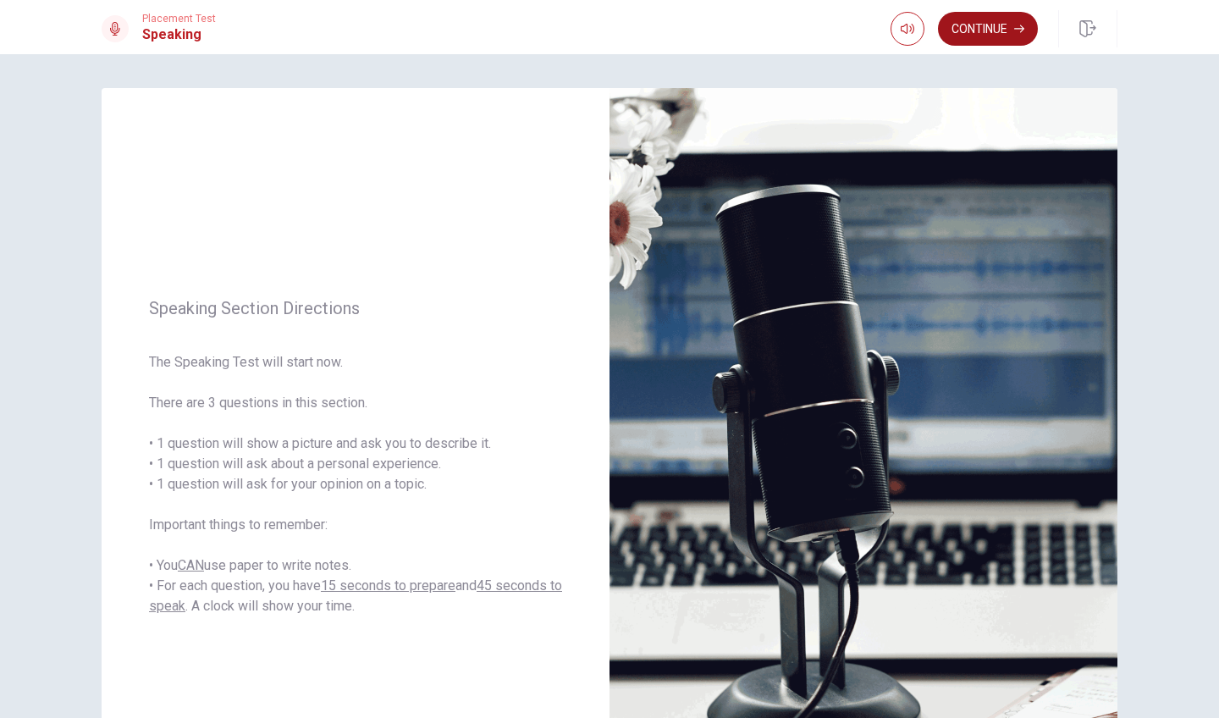
click at [976, 34] on button "Continue" at bounding box center [988, 29] width 100 height 34
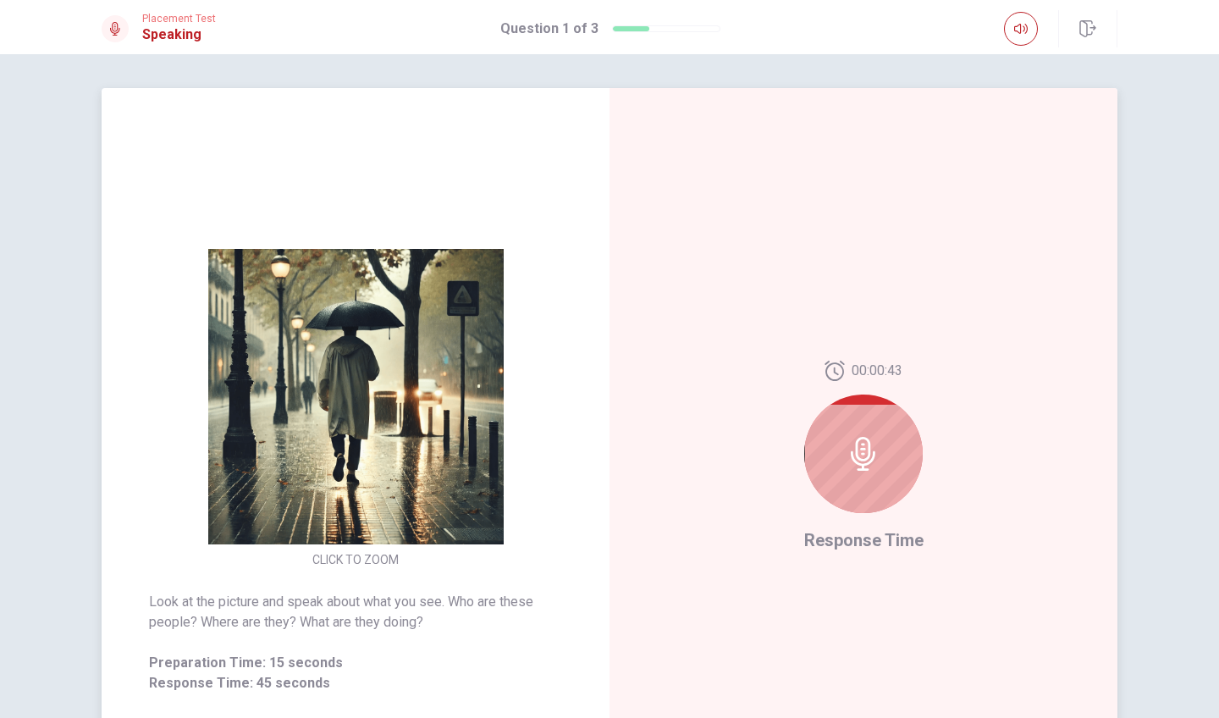
click at [878, 433] on div at bounding box center [863, 453] width 118 height 118
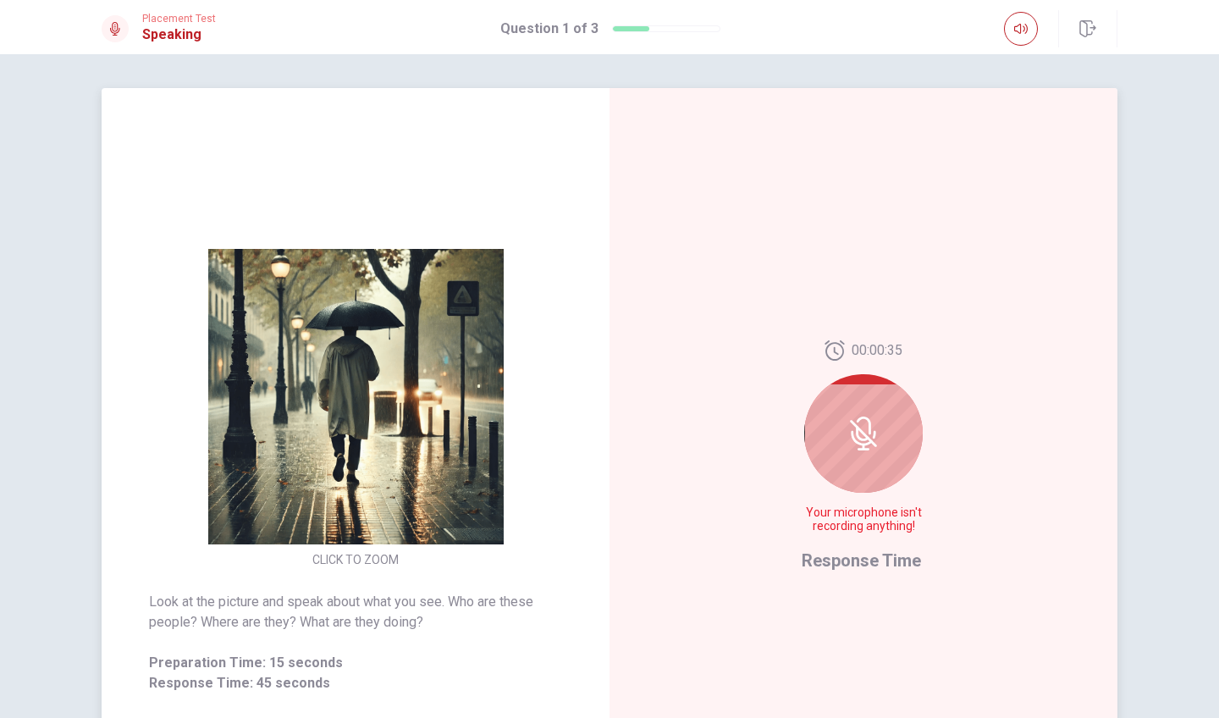
click at [848, 526] on span "Your microphone isn't recording anything!" at bounding box center [863, 519] width 124 height 27
click at [874, 410] on div at bounding box center [863, 433] width 118 height 118
click at [860, 436] on icon at bounding box center [863, 433] width 34 height 34
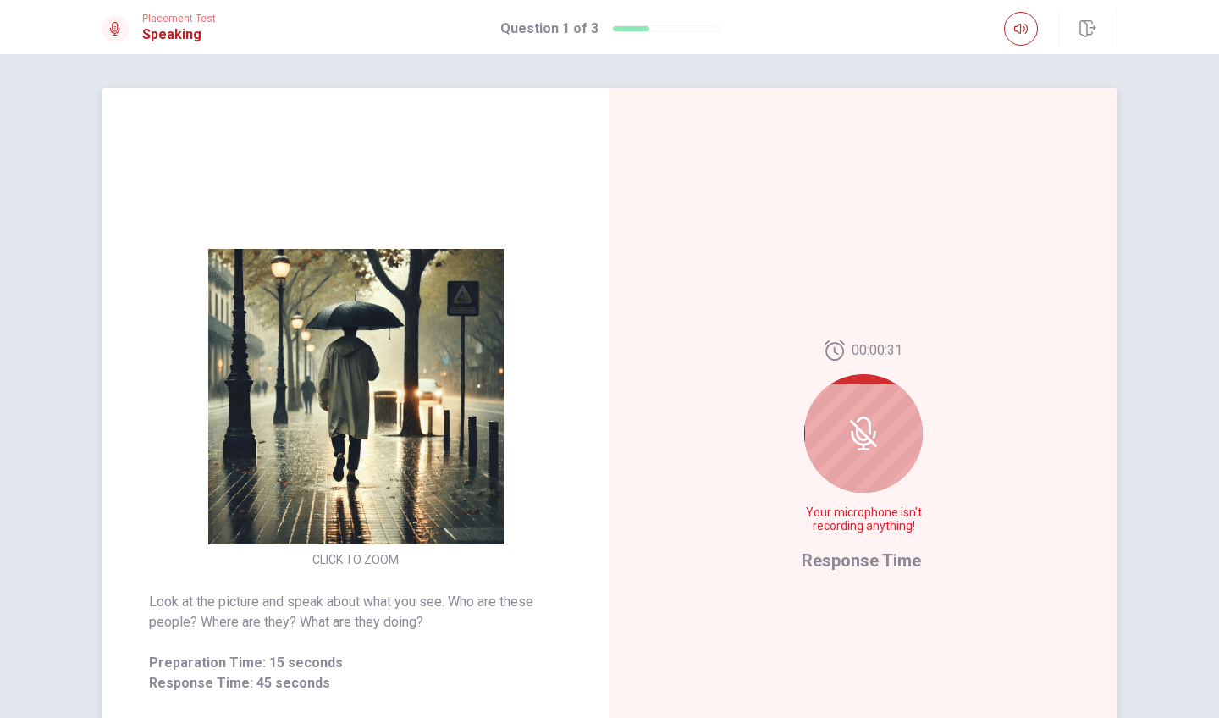
scroll to position [196, 0]
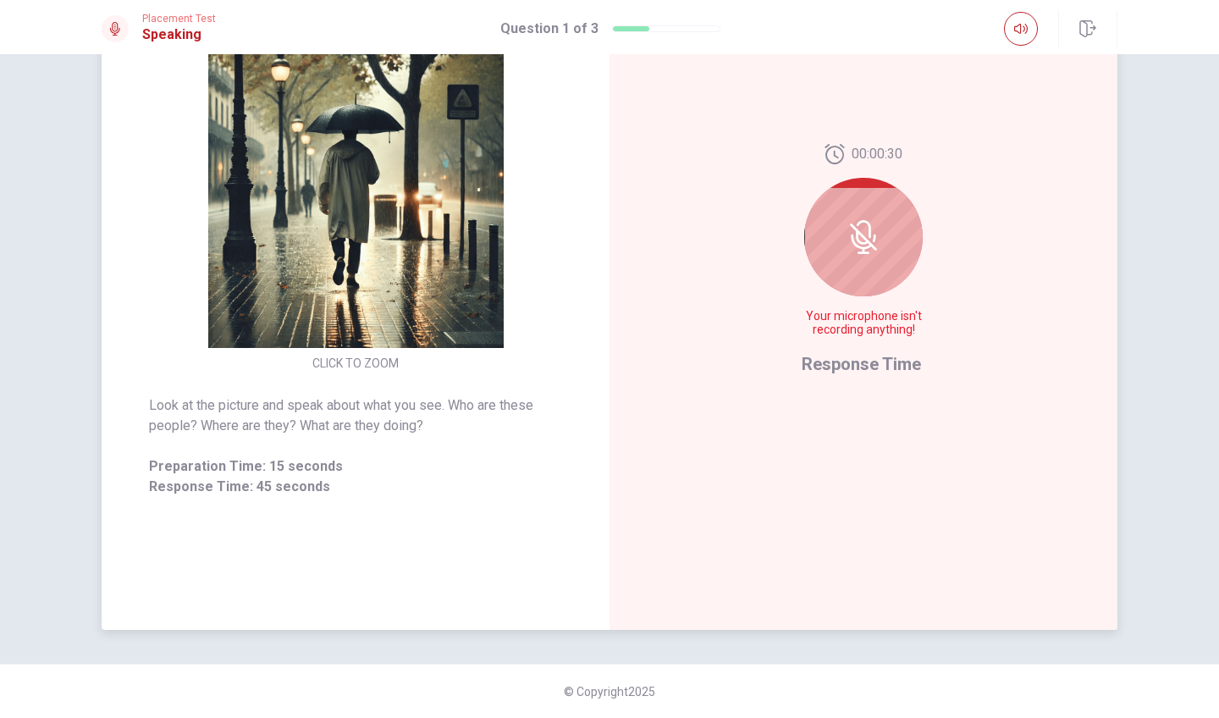
click at [859, 223] on icon at bounding box center [863, 229] width 14 height 18
click at [851, 316] on span "Your microphone isn't recording anything!" at bounding box center [863, 323] width 124 height 27
click at [851, 361] on span "Response Time" at bounding box center [860, 364] width 119 height 20
click at [862, 234] on icon at bounding box center [863, 237] width 34 height 34
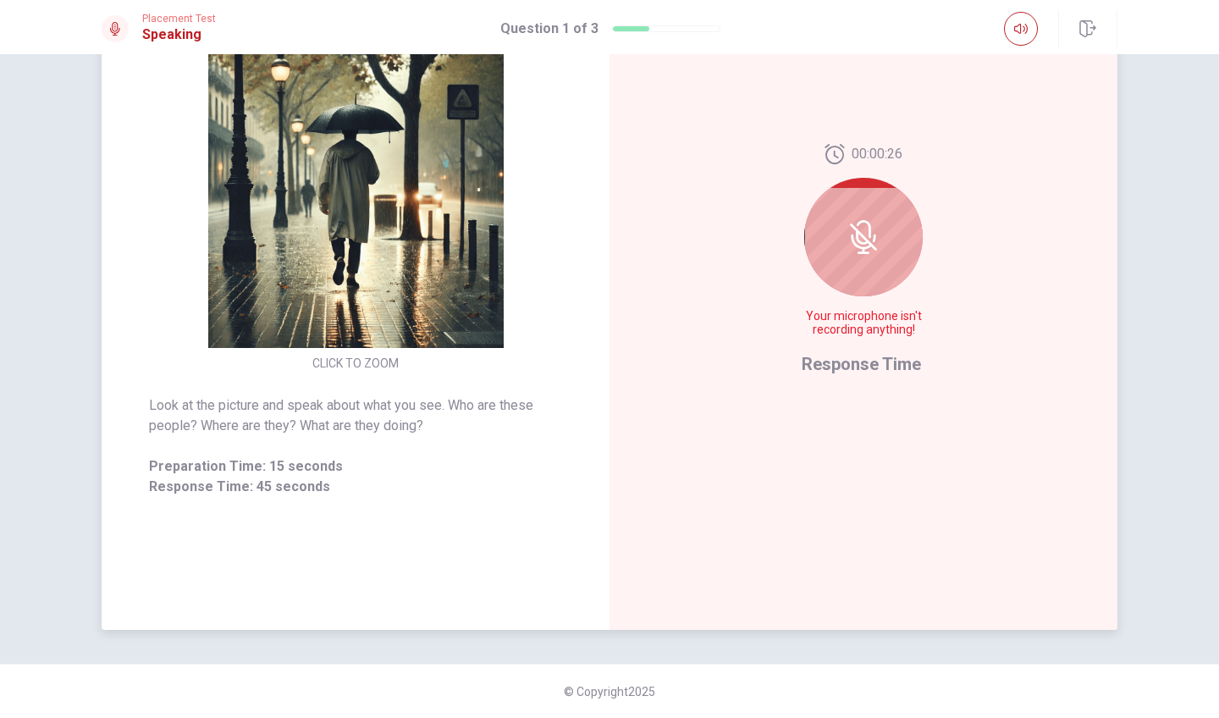
click at [862, 234] on icon at bounding box center [863, 237] width 34 height 34
click at [884, 230] on div at bounding box center [863, 237] width 118 height 118
click at [871, 216] on div at bounding box center [863, 237] width 118 height 118
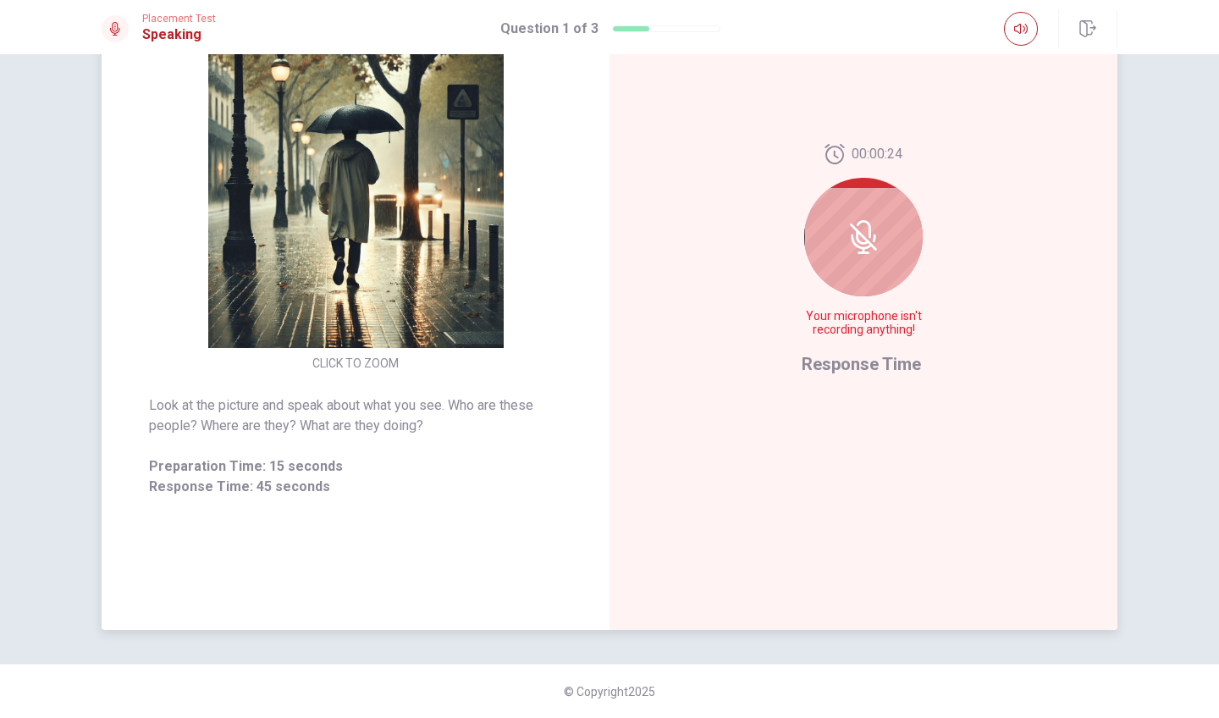
click at [858, 219] on div at bounding box center [863, 237] width 118 height 118
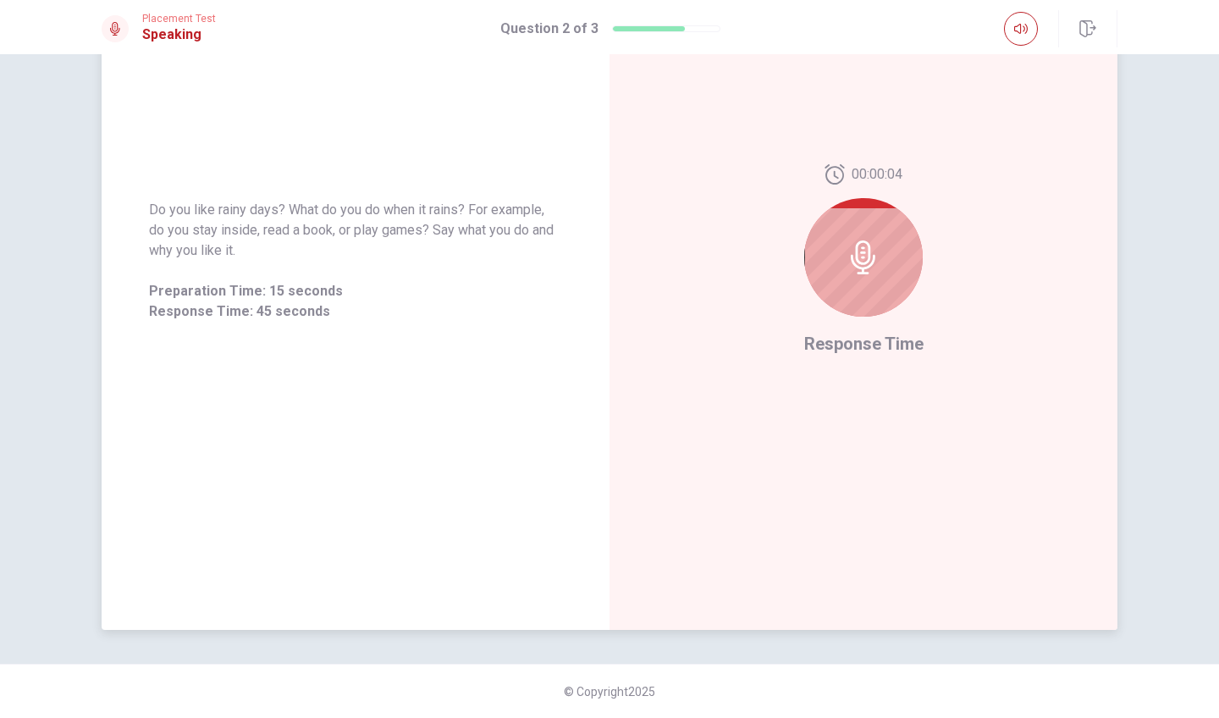
click at [858, 220] on div at bounding box center [863, 257] width 118 height 118
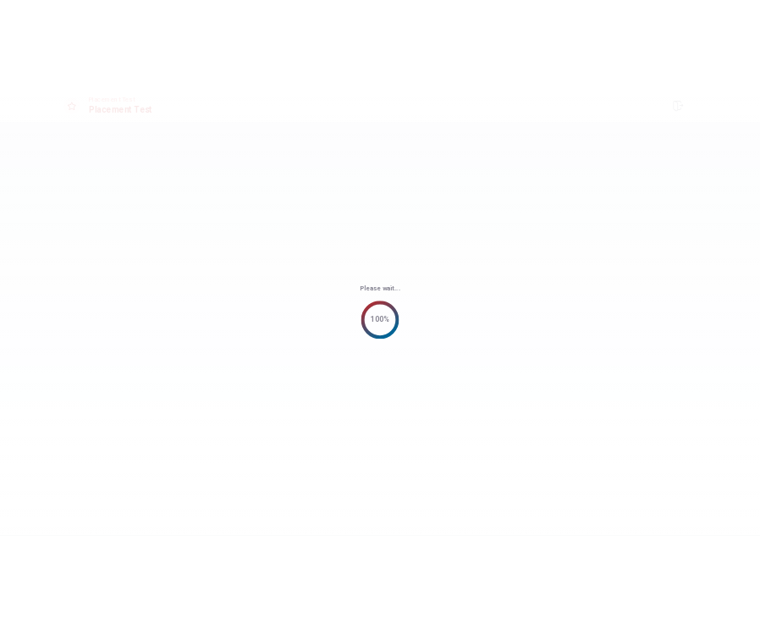
scroll to position [0, 0]
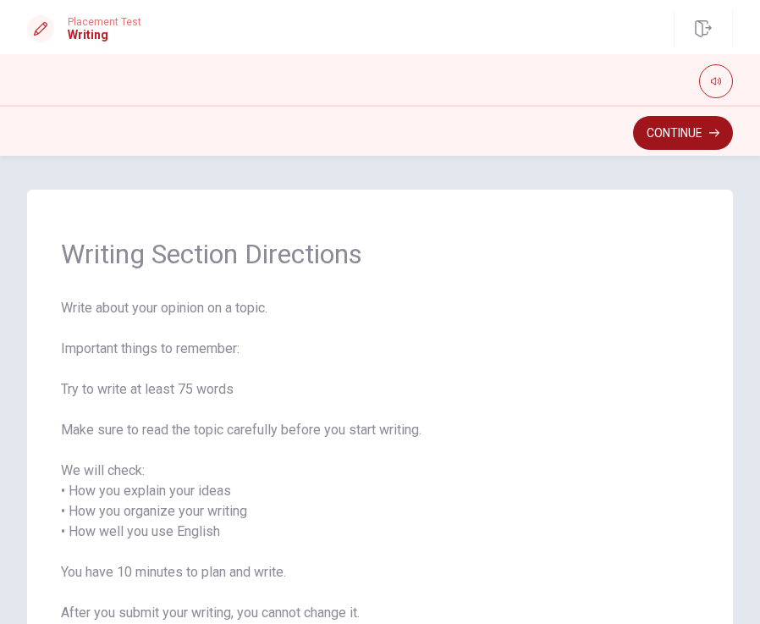
click at [663, 140] on button "Continue" at bounding box center [683, 133] width 100 height 34
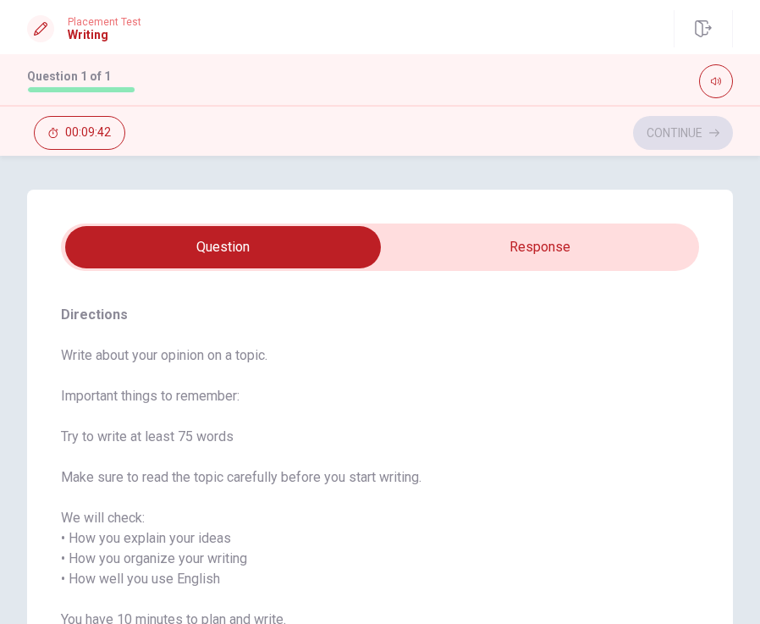
click at [489, 257] on input "checkbox" at bounding box center [222, 247] width 957 height 42
checkbox input "true"
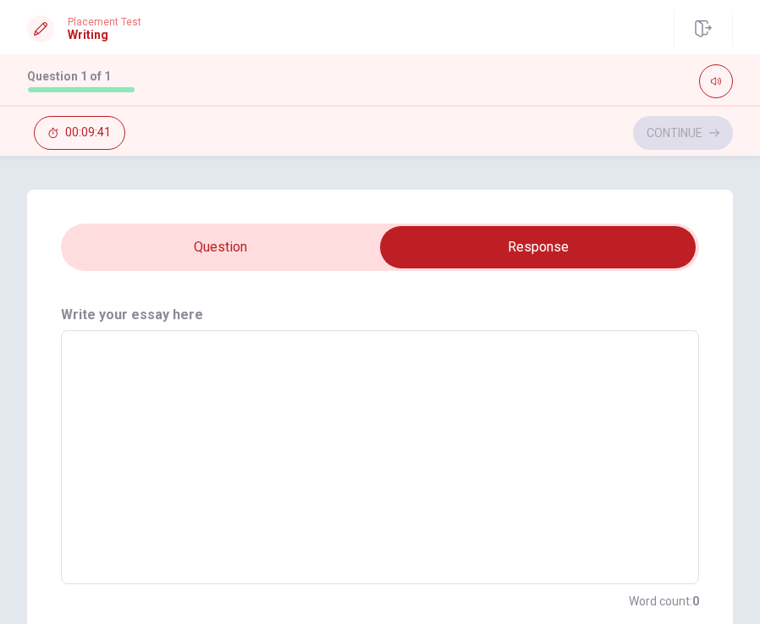
click at [107, 379] on textarea at bounding box center [380, 457] width 614 height 226
type textarea "y"
type textarea "x"
type textarea "y"
type textarea "x"
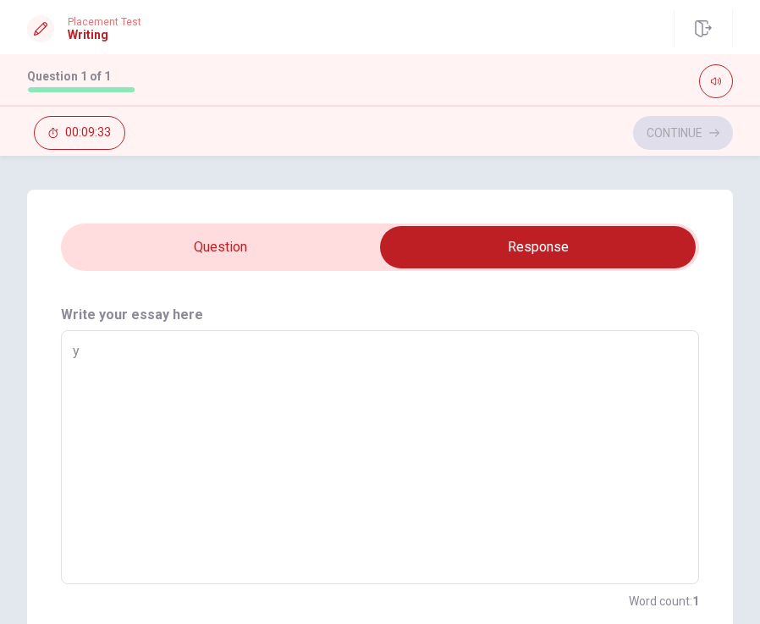
type textarea "y"
type textarea "x"
type textarea "i"
type textarea "x"
type textarea "i"
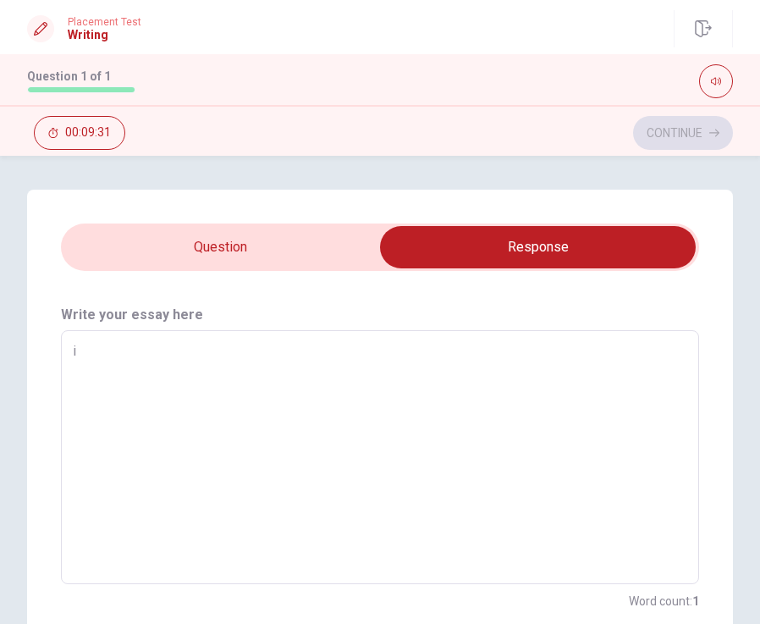
type textarea "x"
type textarea "i a"
type textarea "x"
type textarea "i am"
type textarea "x"
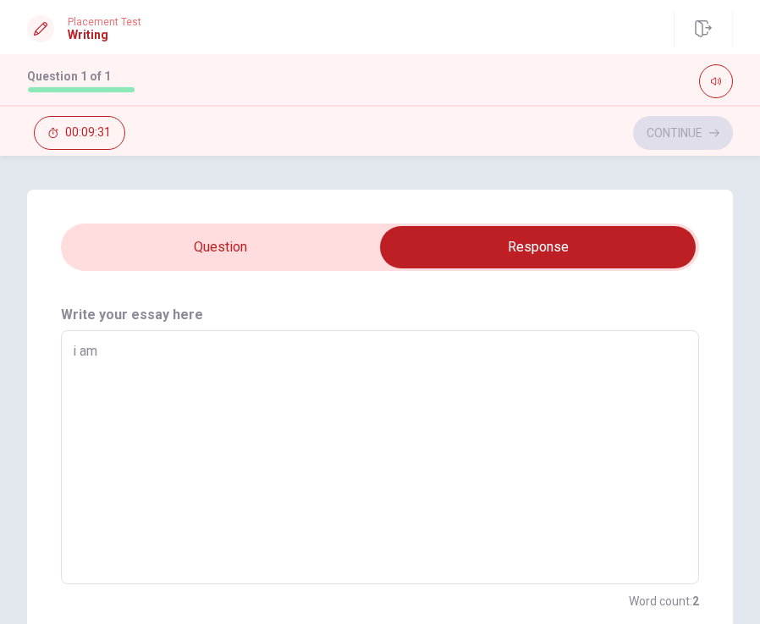
type textarea "i am"
type textarea "x"
type textarea "i am l"
type textarea "x"
type textarea "i am li"
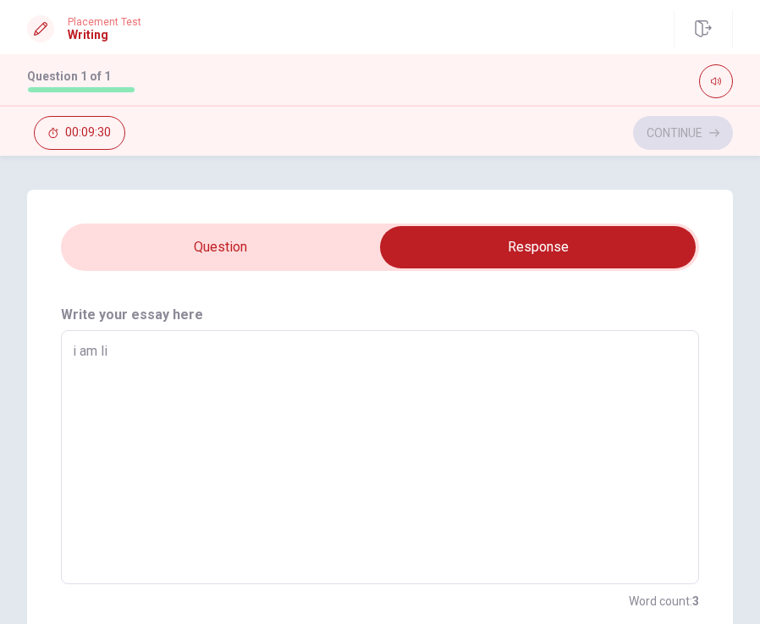
type textarea "x"
type textarea "i am lik"
type textarea "x"
type textarea "i am like"
type textarea "x"
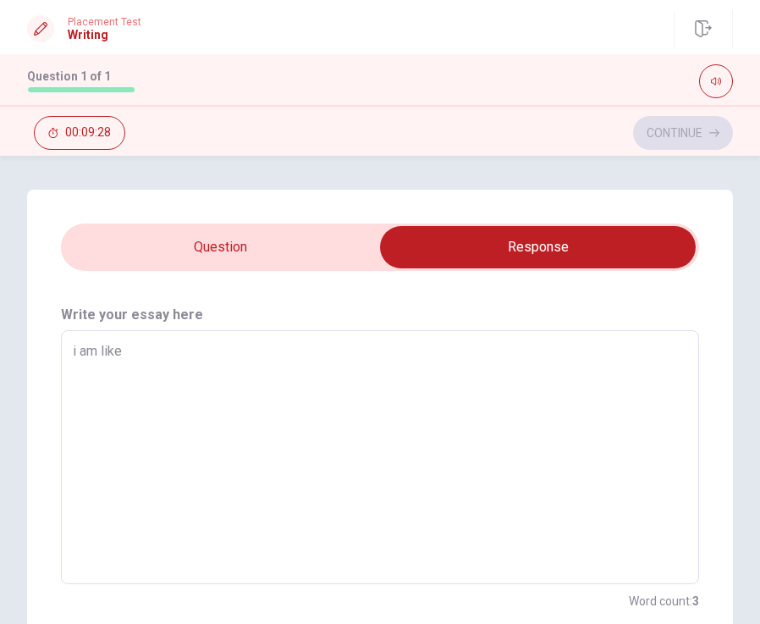
type textarea "i am like"
type textarea "x"
type textarea "i am like a"
type textarea "x"
type textarea "i am like a"
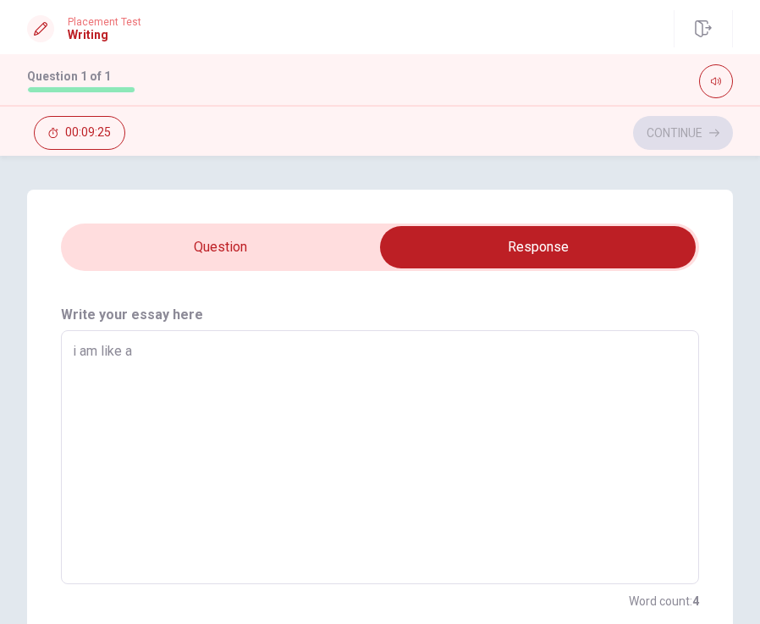
type textarea "x"
type textarea "i am like a c"
type textarea "x"
type textarea "i am like a ck"
type textarea "x"
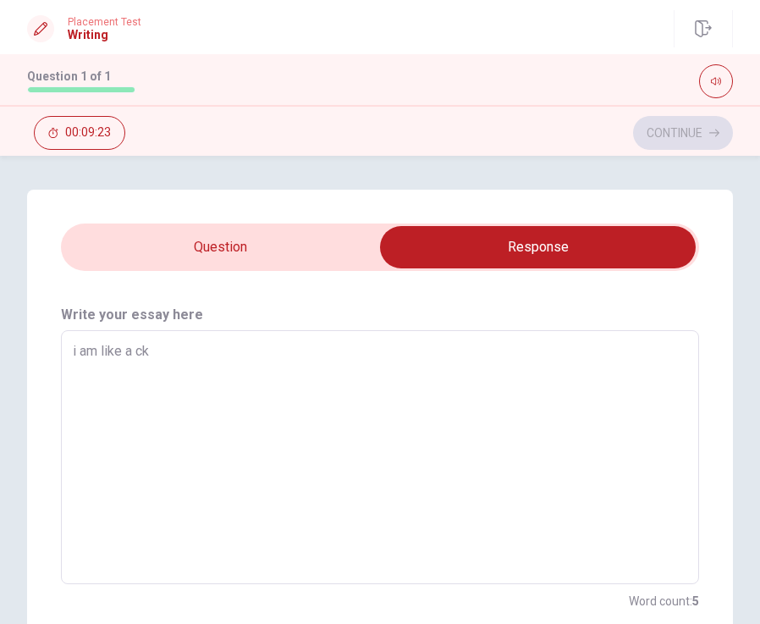
type textarea "i am like a cki"
type textarea "x"
type textarea "i am like a ckit"
type textarea "x"
type textarea "i am like a ckitc"
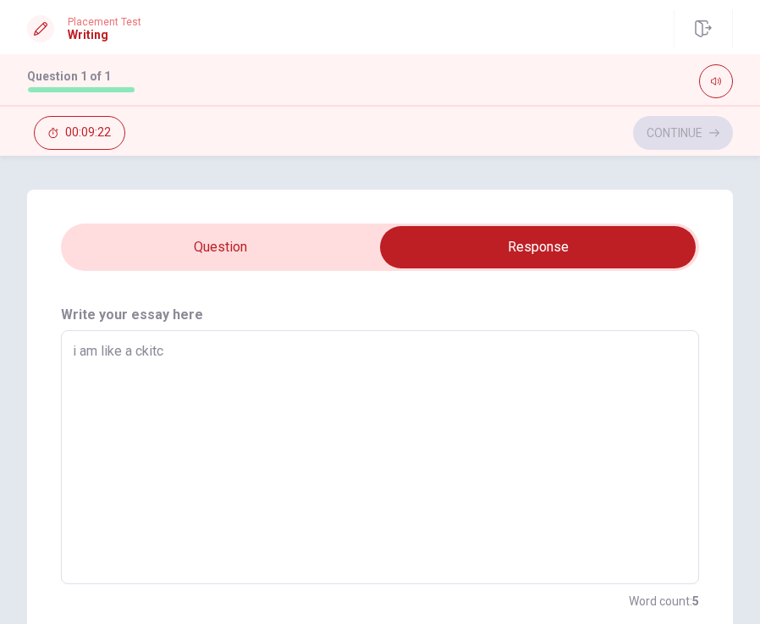
type textarea "x"
type textarea "i am like a ckitch"
type textarea "x"
type textarea "i am like a ckitche"
type textarea "x"
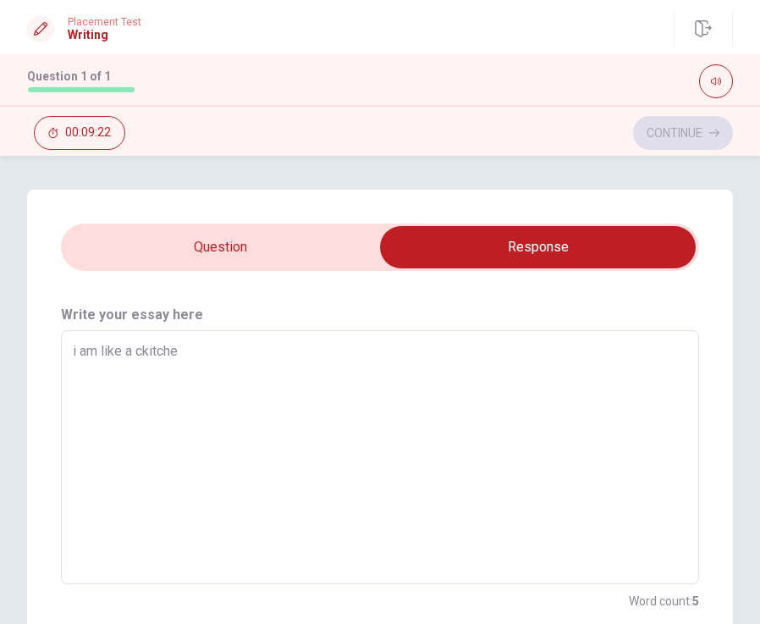
type textarea "i am like a ckitchen"
type textarea "x"
type textarea "i am like a ckitchen"
type textarea "x"
type textarea "i am like a ckitchen m"
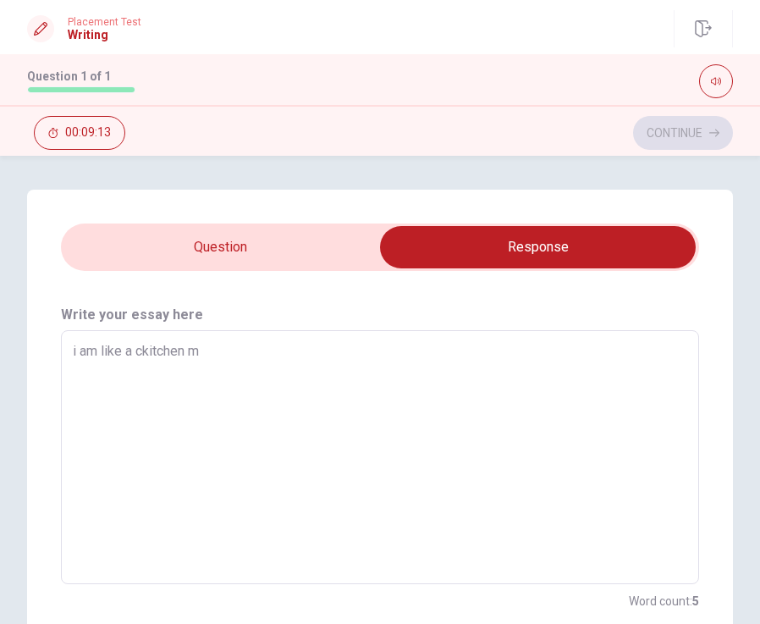
type textarea "x"
type textarea "i am like a ckitchen me"
type textarea "x"
type textarea "i am like a ckitchen me"
type textarea "x"
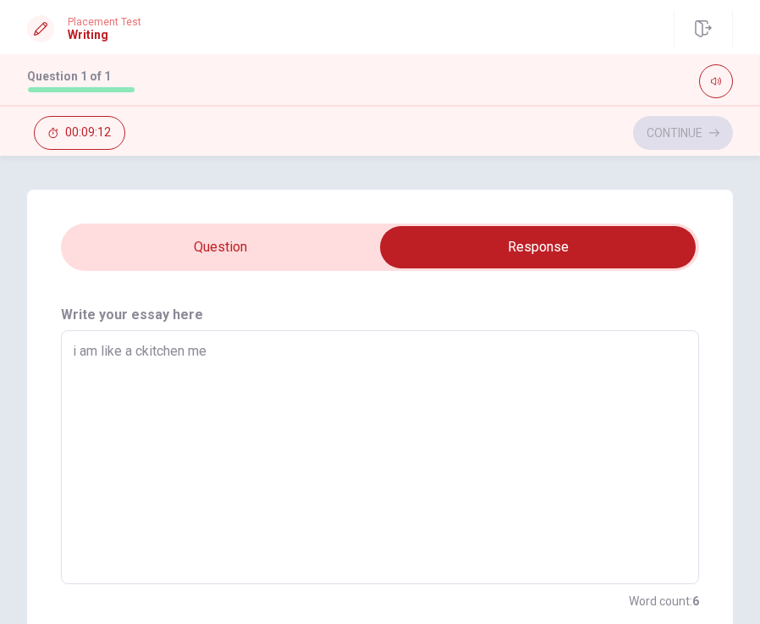
type textarea "i am like a ckitchen me"
type textarea "x"
type textarea "i am like a ckitchen m"
type textarea "x"
type textarea "i am like a ckitchen"
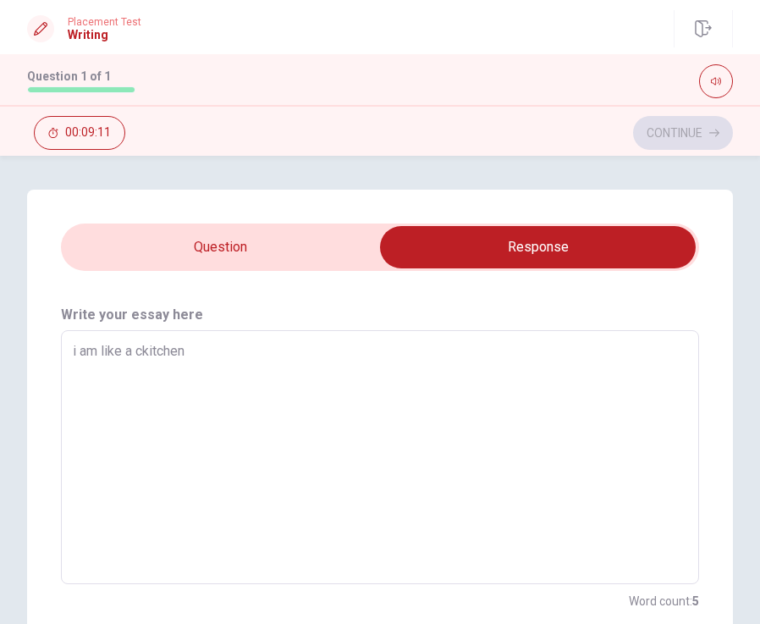
type textarea "x"
type textarea "i am like a ckitchen w"
type textarea "x"
type textarea "i am like a ckitchen wi"
type textarea "x"
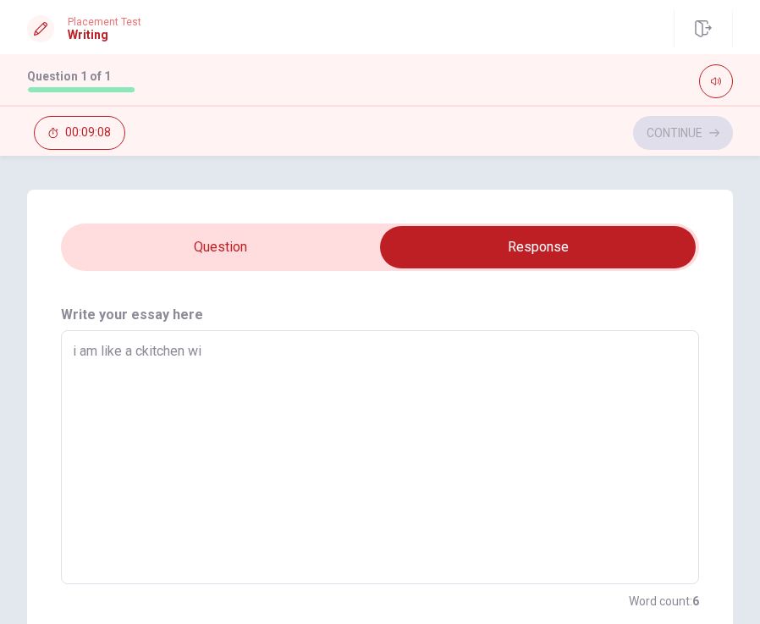
type textarea "i am like a ckitchen wit"
type textarea "x"
type textarea "i am like a ckitchen with"
type textarea "x"
type textarea "i am like a ckitchen withc"
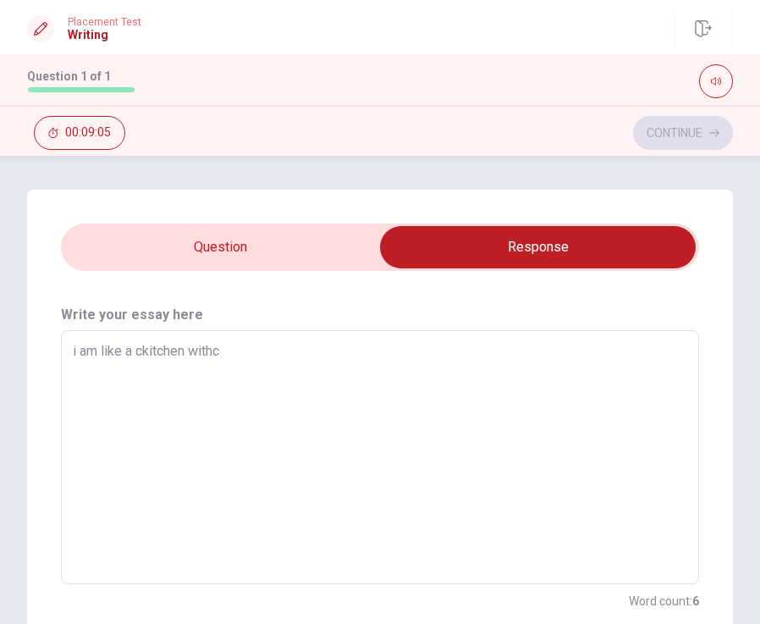
type textarea "x"
type textarea "i am like a ckitchen with"
type textarea "x"
type textarea "i am like a ckitchen with"
type textarea "x"
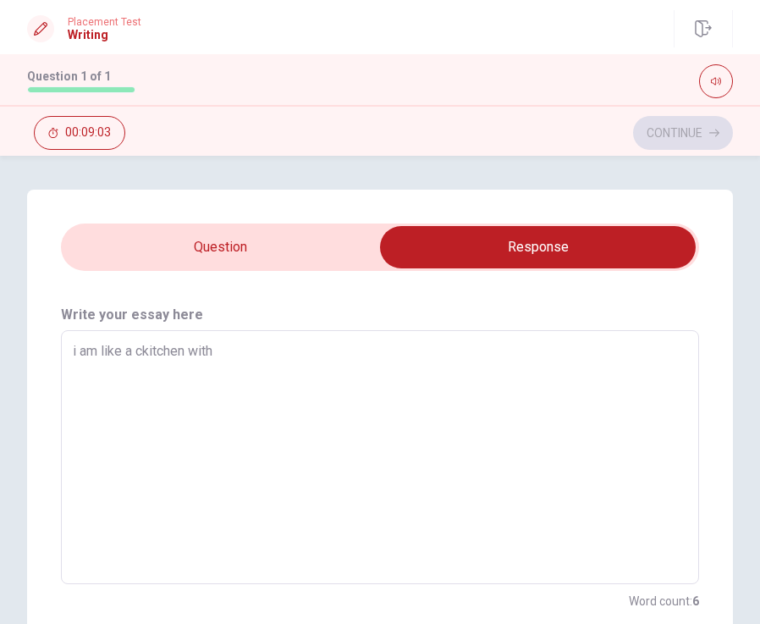
type textarea "i am like a ckitchen with m"
type textarea "x"
type textarea "i am like a ckitchen with my"
type textarea "x"
type textarea "i am like a ckitchen with my"
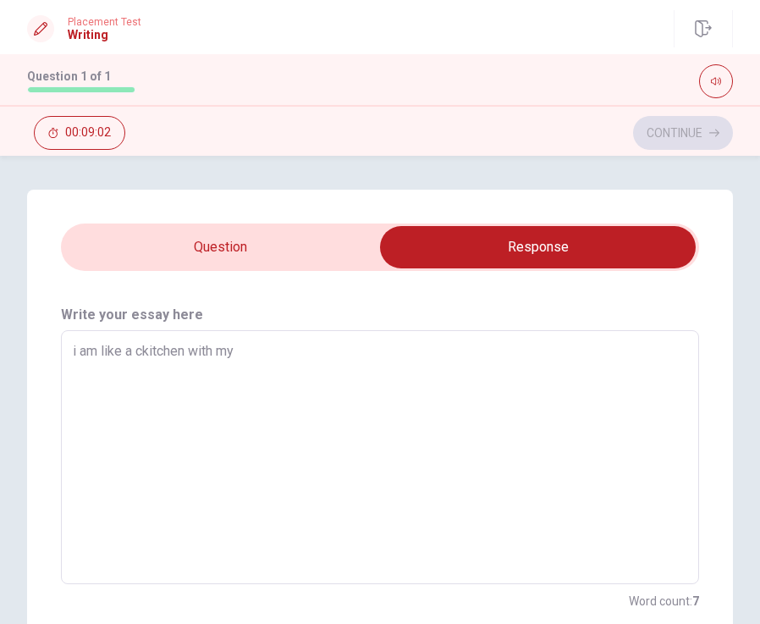
type textarea "x"
type textarea "i am like a ckitchen with my f"
type textarea "x"
type textarea "i am like a ckitchen with my fa"
type textarea "x"
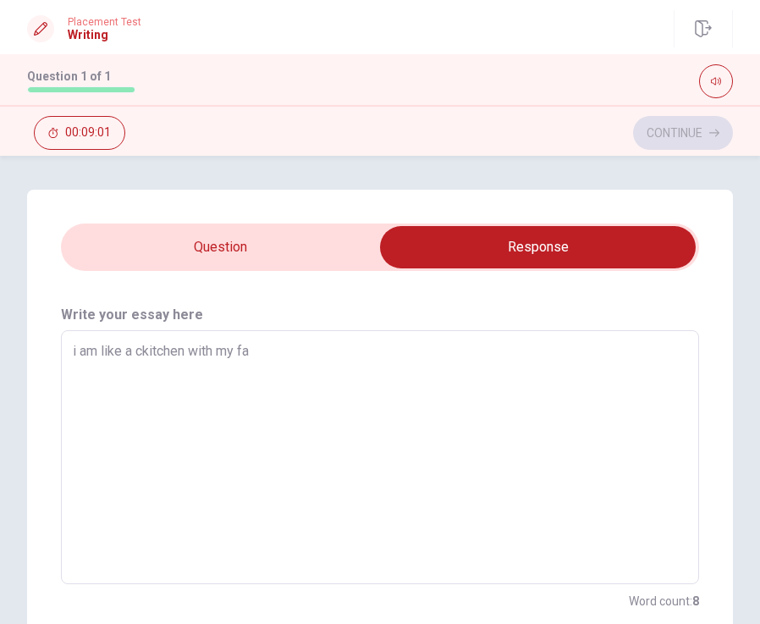
type textarea "i am like a ckitchen with my fam"
type textarea "x"
type textarea "i am like a ckitchen with my fami"
type textarea "x"
type textarea "i am like a ckitchen with my famil"
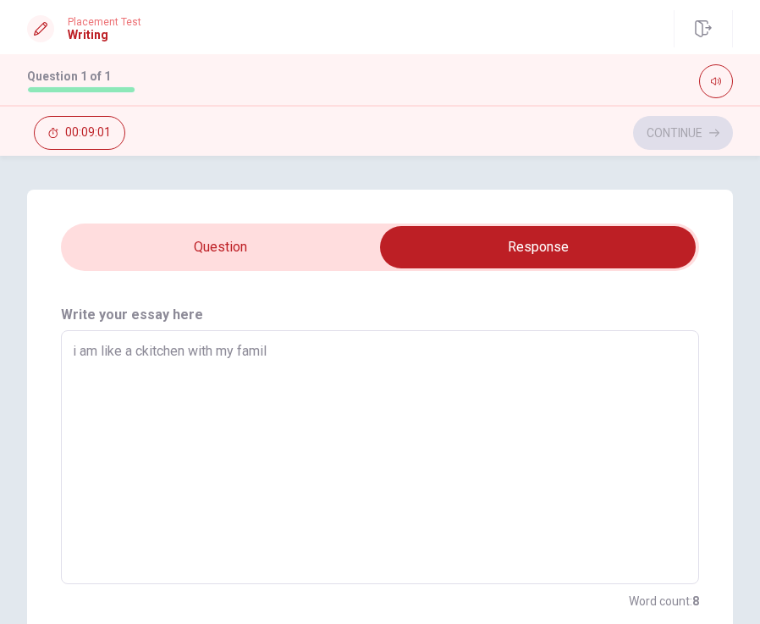
type textarea "x"
type textarea "i am like a ckitchen with my famili"
type textarea "x"
type textarea "i am like a ckitchen with my famil"
type textarea "x"
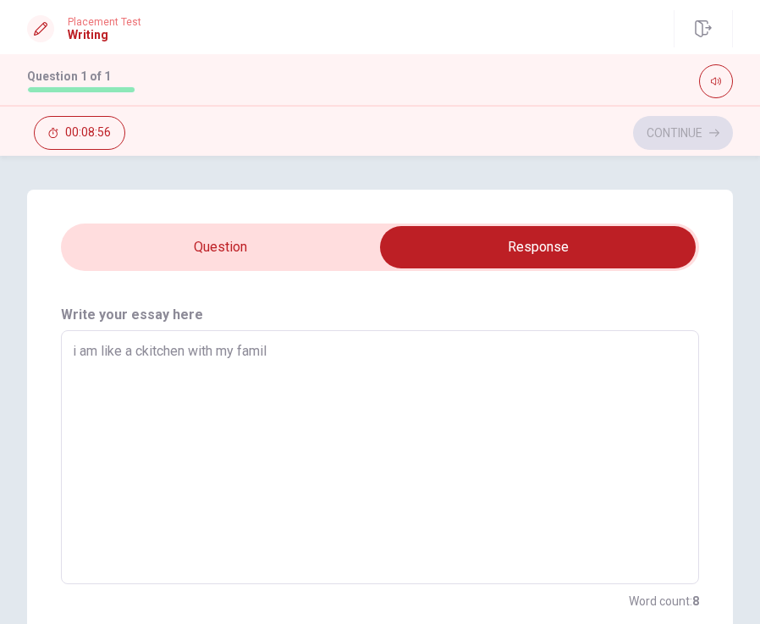
type textarea "i am like a ckitchen with my fami"
type textarea "x"
type textarea "i am like a ckitchen with my fam"
type textarea "x"
type textarea "i am like a ckitchen with my fa"
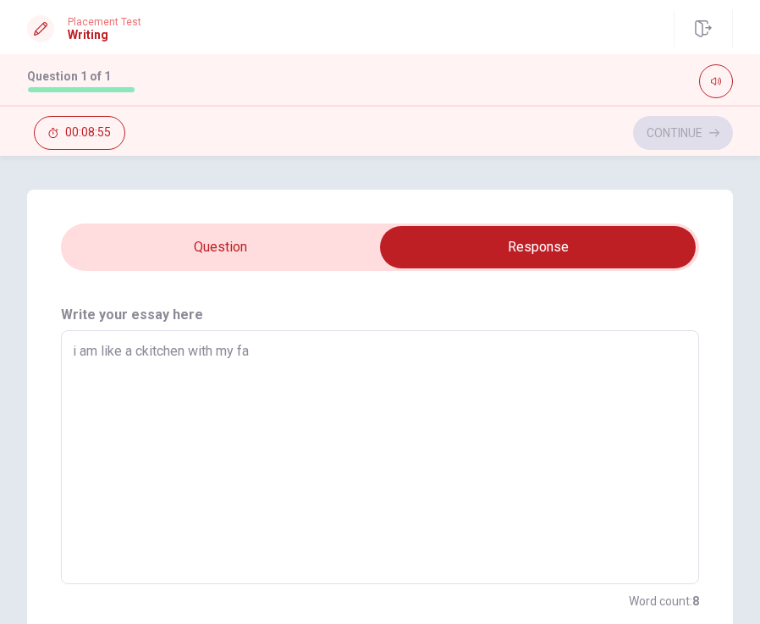
type textarea "x"
type textarea "i am like a ckitchen with my f"
type textarea "x"
type textarea "i am like a ckitchen with my"
type textarea "x"
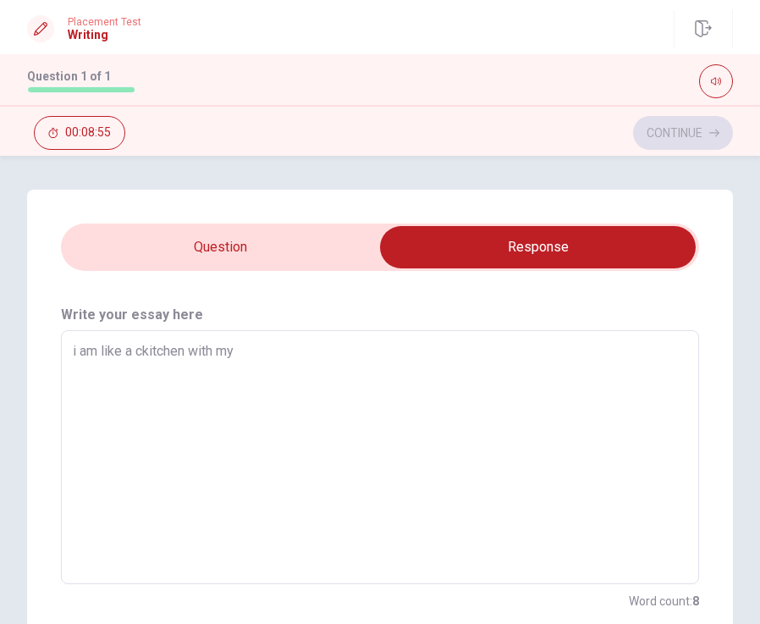
type textarea "i am like a ckitchen with my"
type textarea "x"
type textarea "i am like a ckitchen with m"
type textarea "x"
type textarea "i am like a ckitchen with"
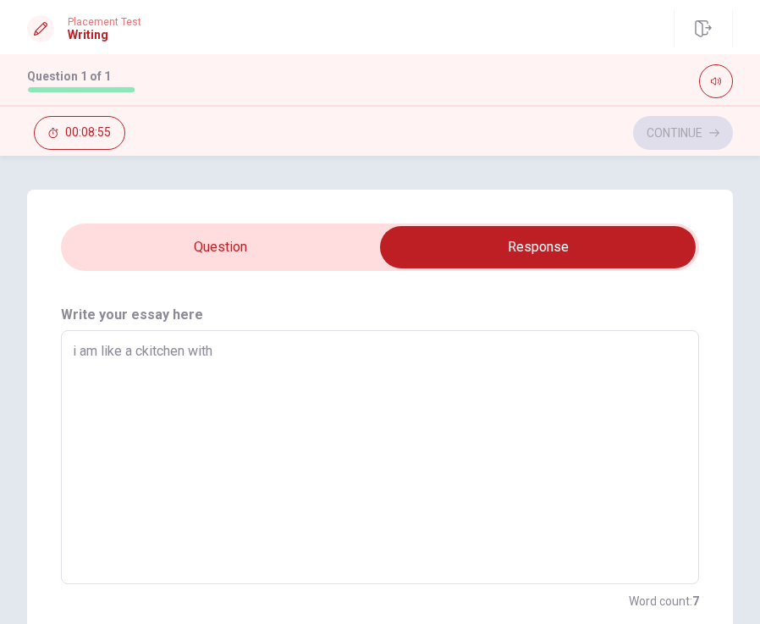
type textarea "x"
type textarea "i am like a ckitchen with"
type textarea "x"
type textarea "i am like a ckitchen wit"
type textarea "x"
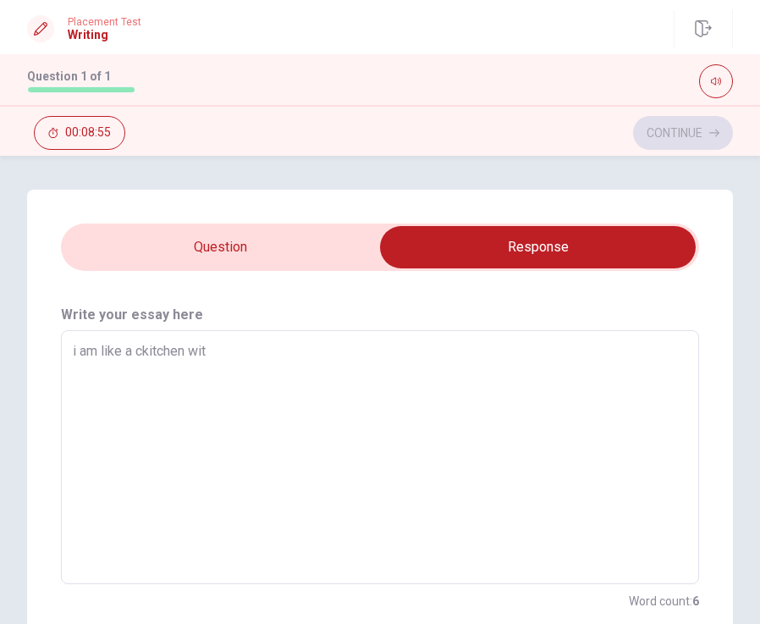
type textarea "i am like a ckitchen wi"
type textarea "x"
type textarea "i am like a ckitchen w"
type textarea "x"
type textarea "i am like a ckitchen"
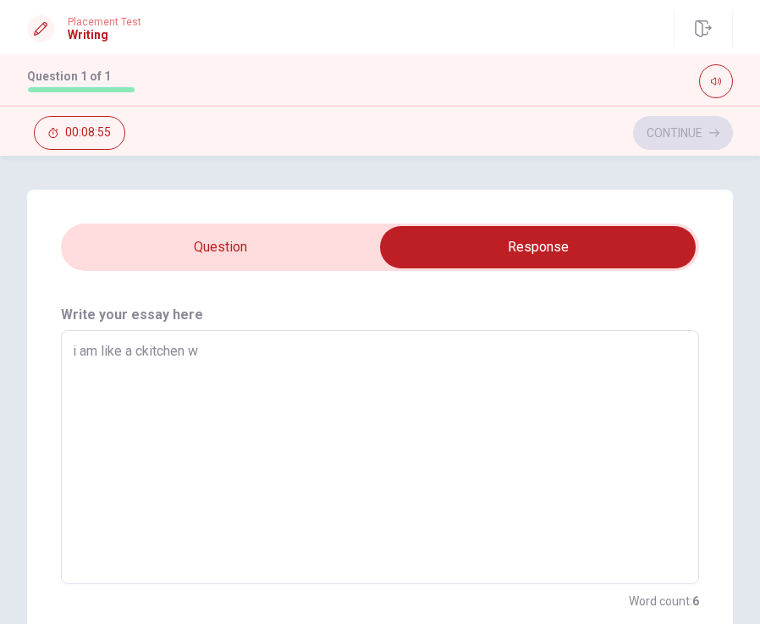
type textarea "x"
type textarea "i am like a ckitchen b"
type textarea "x"
type textarea "i am like a ckitchen be"
type textarea "x"
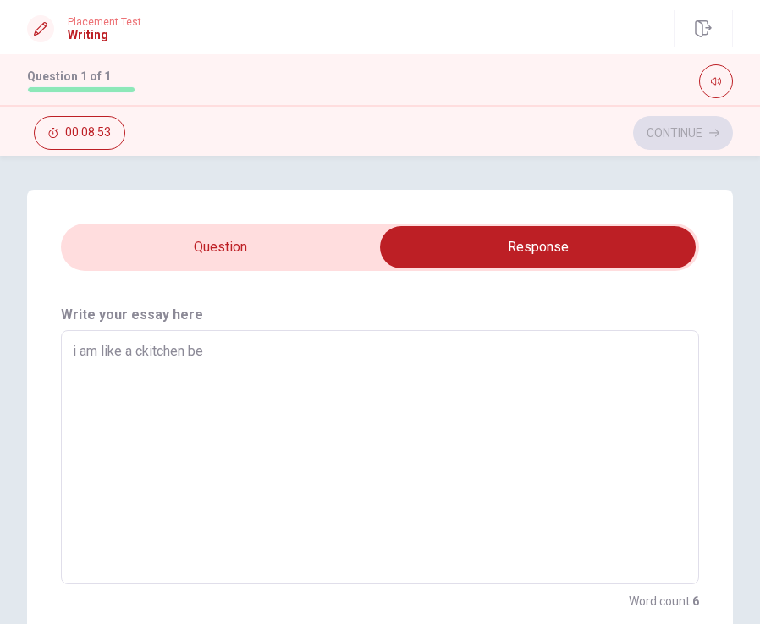
type textarea "i am like a ckitchen bec"
type textarea "x"
type textarea "i am like a ckitchen beca"
type textarea "x"
type textarea "i am like a ckitchen becau"
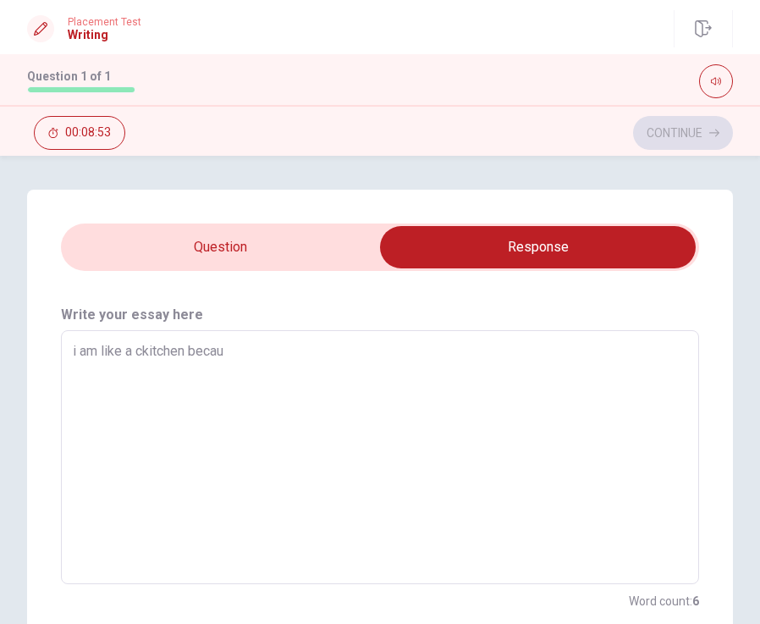
type textarea "x"
type textarea "i am like a ckitchen becaus"
type textarea "x"
type textarea "i am like a ckitchen because"
type textarea "x"
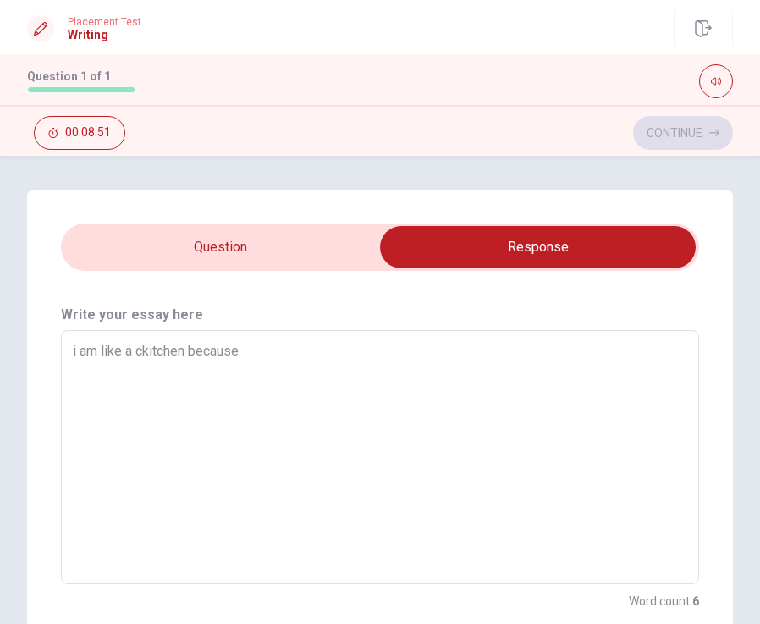
type textarea "i am like a ckitchen because"
type textarea "x"
type textarea "i am like a ckitchen because i"
type textarea "x"
type textarea "i am like a ckitchen because"
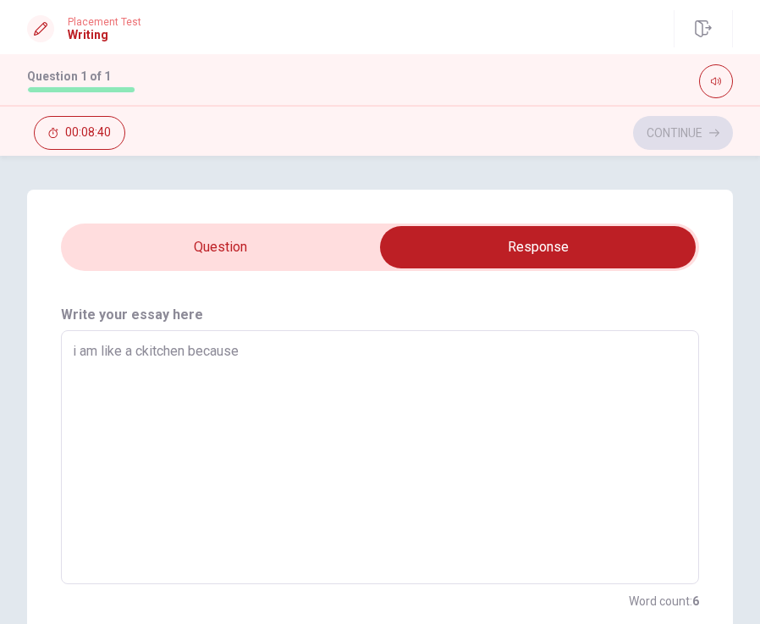
type textarea "x"
type textarea "i am like a ckitchen because i"
type textarea "x"
type textarea "i am like a ckitchen because i"
type textarea "x"
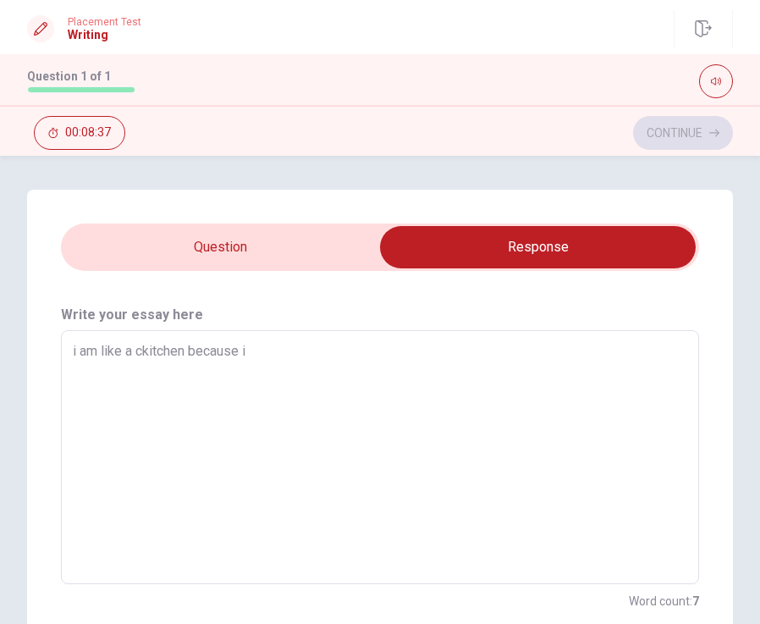
type textarea "i am like a ckitchen because i s"
type textarea "x"
type textarea "i am like a ckitchen because i si"
type textarea "x"
type textarea "i am like a ckitchen because i sie"
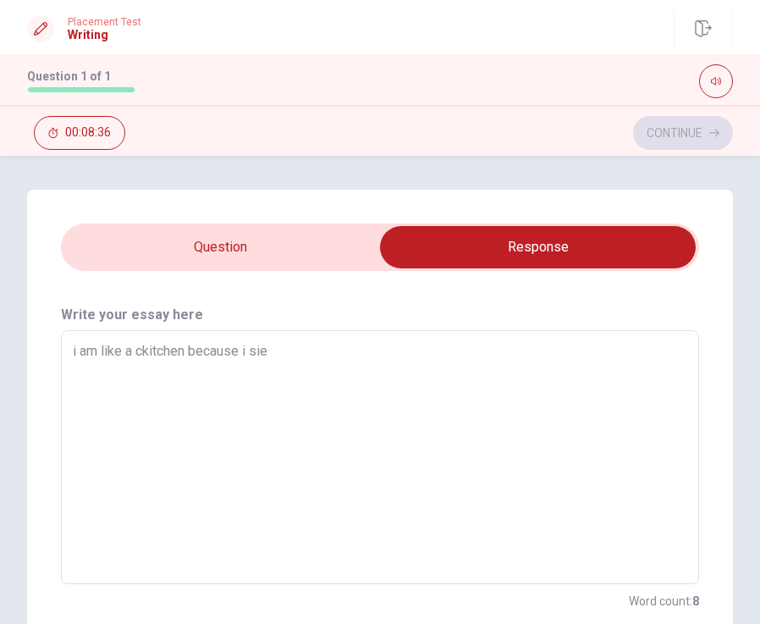
type textarea "x"
type textarea "i am like a ckitchen because i sien"
type textarea "x"
type textarea "i am like a ckitchen because i sient"
type textarea "x"
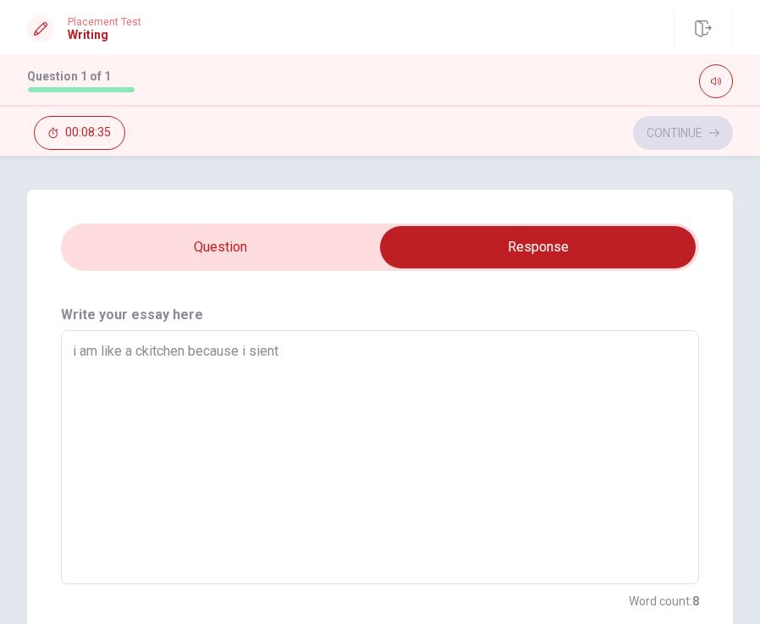
type textarea "i am like a ckitchen because i siento"
type textarea "x"
type textarea "i am like a ckitchen because i siento"
type textarea "x"
type textarea "i am like a ckitchen because i siento h"
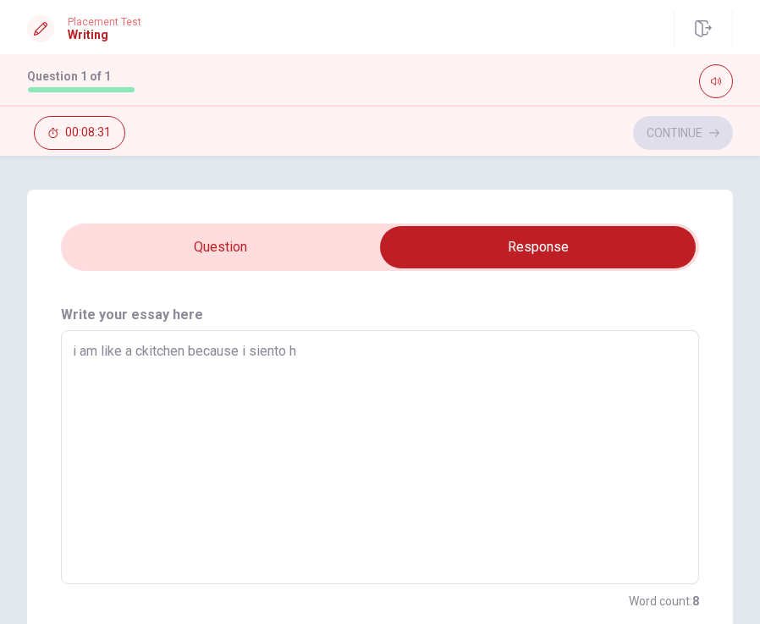
type textarea "x"
type textarea "i am like a ckitchen because i siento ha"
type textarea "x"
type textarea "i am like a ckitchen because i siento hap"
type textarea "x"
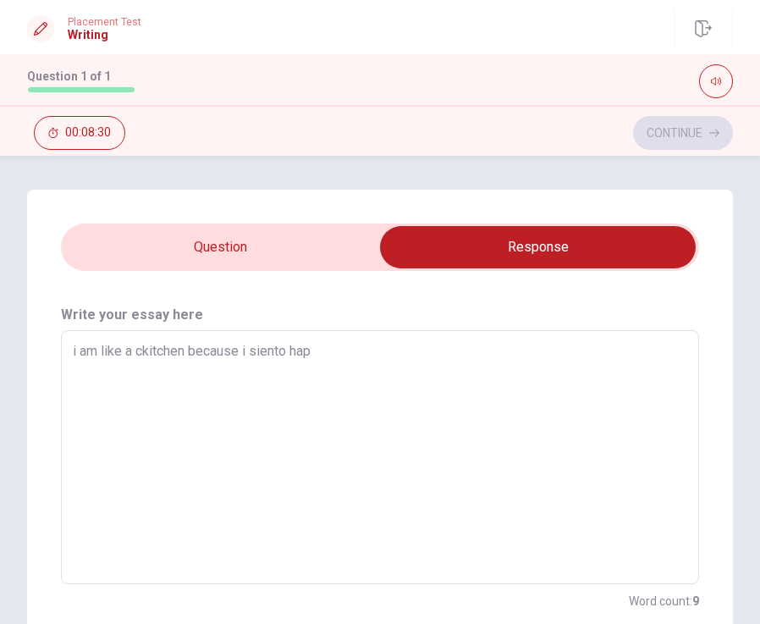
type textarea "i am like a ckitchen because i siento happ"
type textarea "x"
type textarea "i am like a ckitchen because i siento happy"
type textarea "x"
type textarea "i am like a ckitchen because i siento happy"
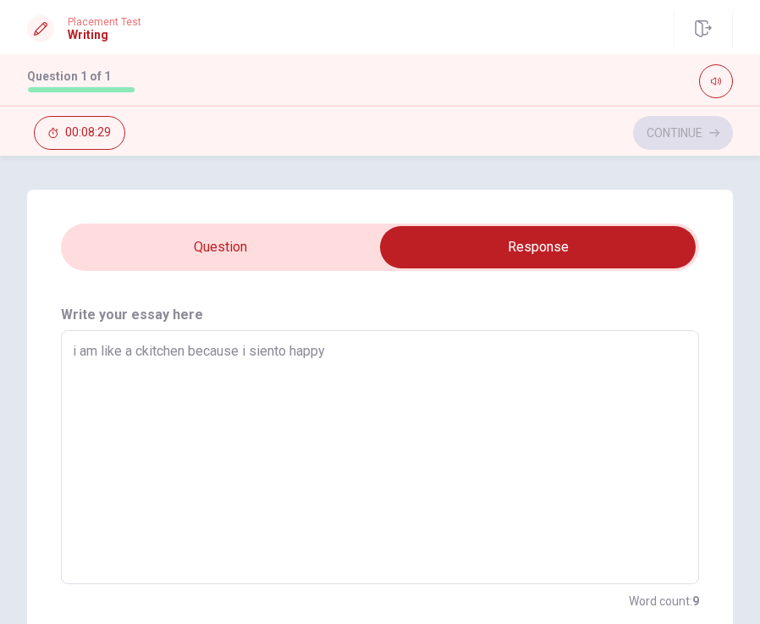
type textarea "x"
type textarea "i am like a ckitchen because i siento happy a"
type textarea "x"
type textarea "i am like a ckitchen because i siento happy an"
type textarea "x"
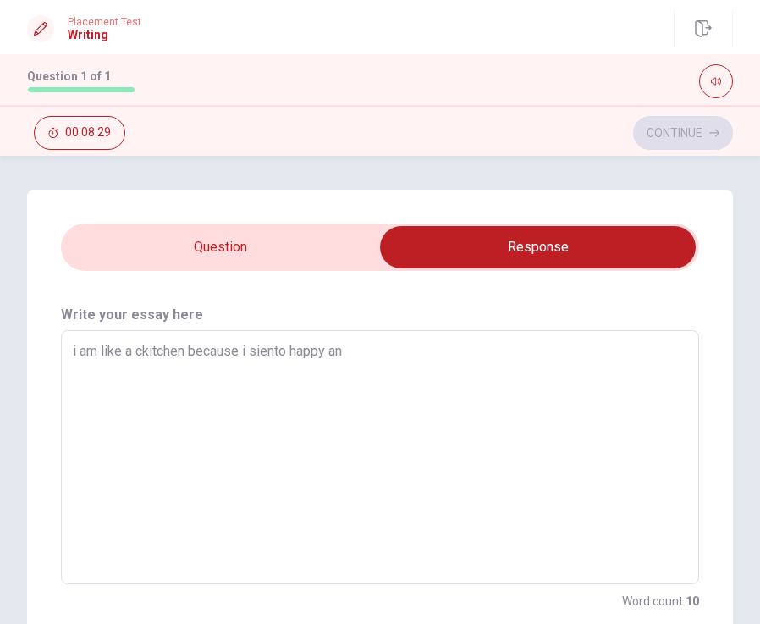
type textarea "i am like a ckitchen because i siento happy and"
type textarea "x"
type textarea "i am like a ckitchen because i siento happy and"
type textarea "x"
type textarea "i am like a ckitchen because i siento happy and r"
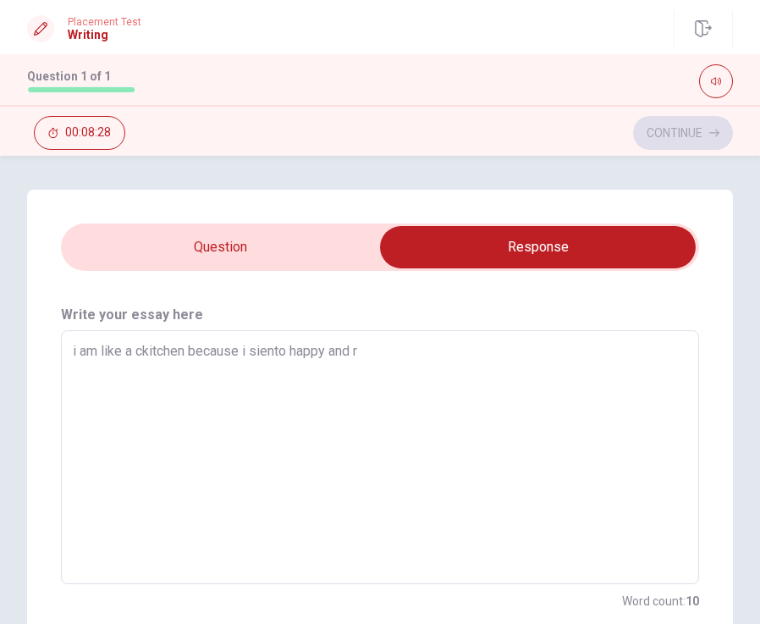
type textarea "x"
type textarea "i am like a ckitchen because i siento happy and re"
type textarea "x"
type textarea "i am like a ckitchen because i siento happy and rel"
type textarea "x"
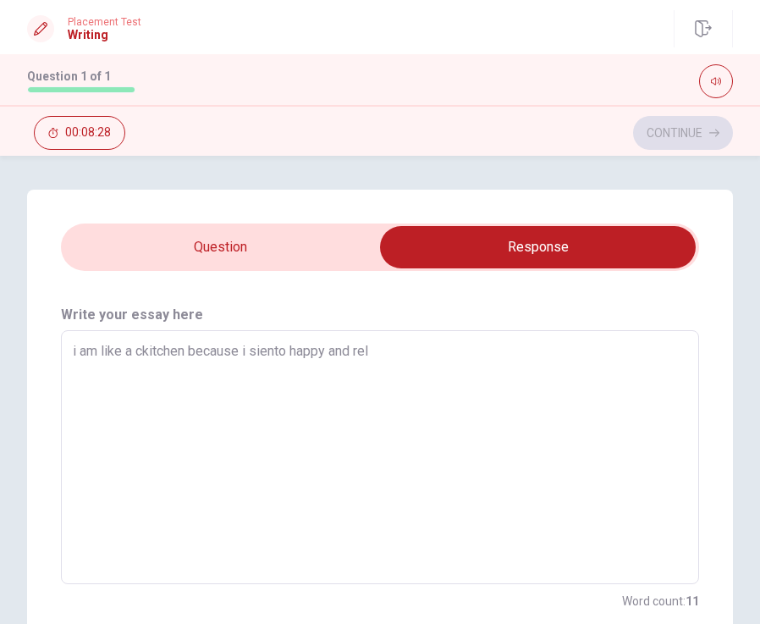
type textarea "i am like a ckitchen because i siento happy and [MEDICAL_DATA]"
type textarea "x"
type textarea "i am like a ckitchen because i siento happy and relax"
type textarea "x"
type textarea "i am like a ckitchen because i siento happy and relaxe"
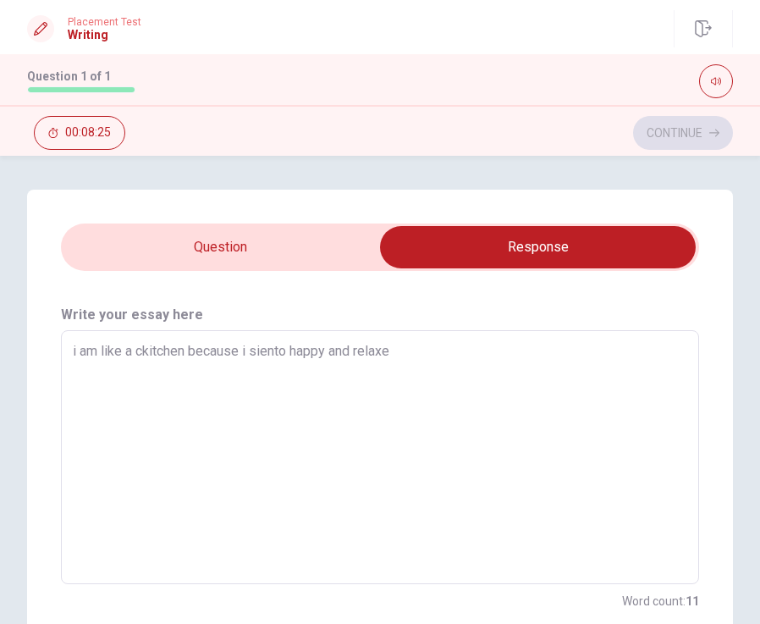
type textarea "x"
type textarea "i am like a ckitchen because i siento happy and relaxet"
type textarea "x"
type textarea "i am like a ckitchen because i siento happy and relaxet"
type textarea "x"
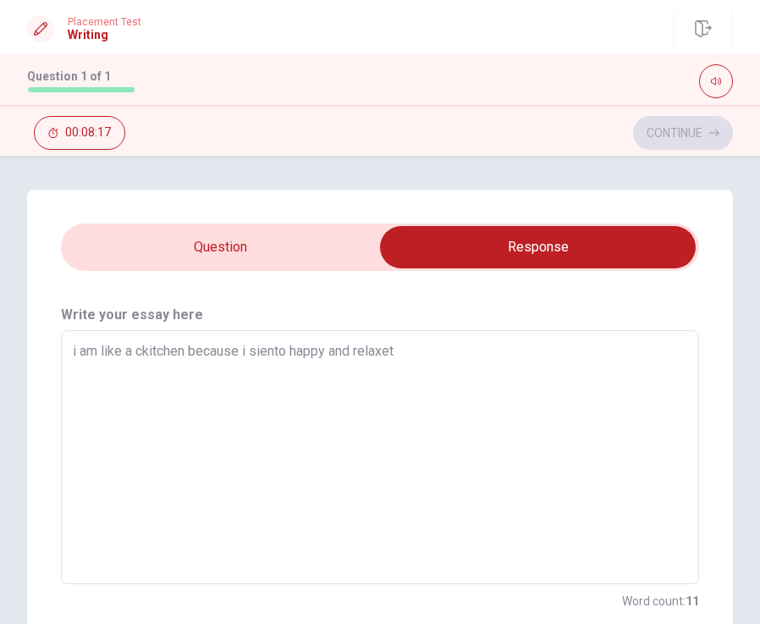
type textarea "i am like a ckitchen because i siento happy and relaxet i"
type textarea "x"
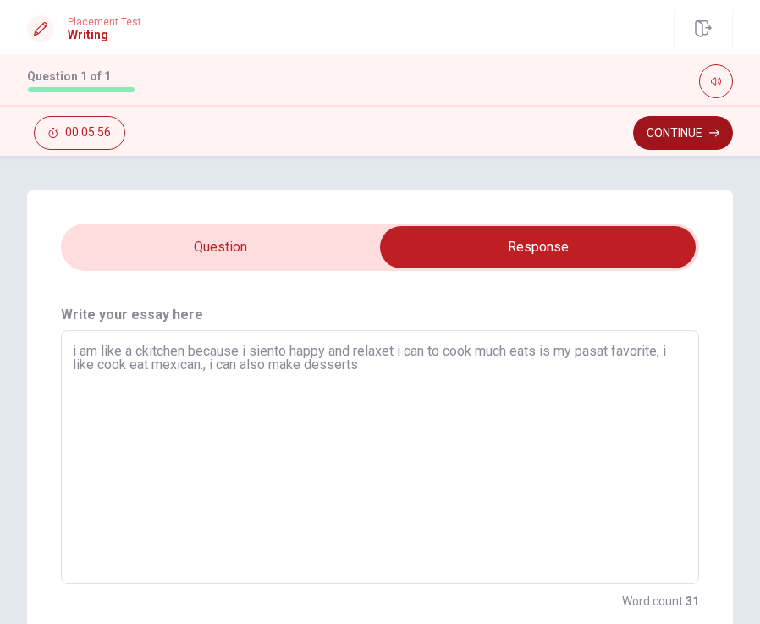
click at [691, 138] on button "Continue" at bounding box center [683, 133] width 100 height 34
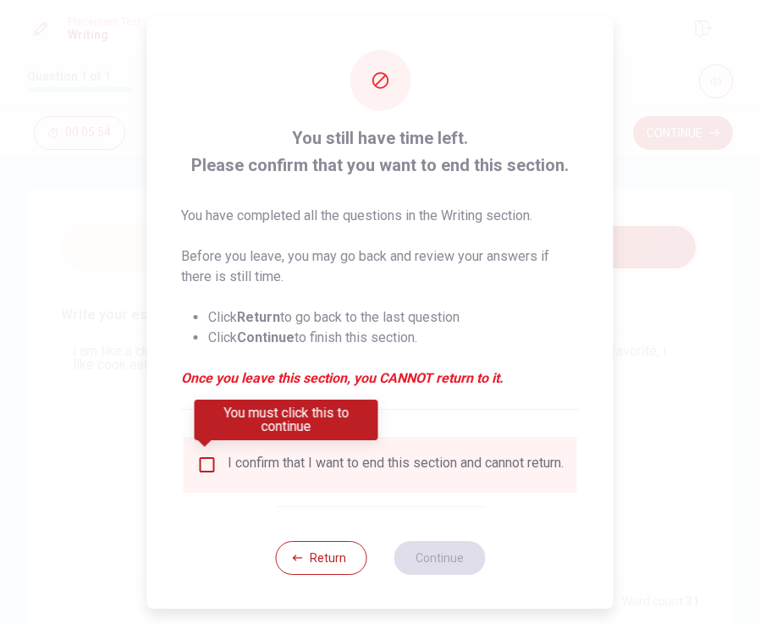
click at [209, 462] on input "You must click this to continue" at bounding box center [207, 464] width 20 height 20
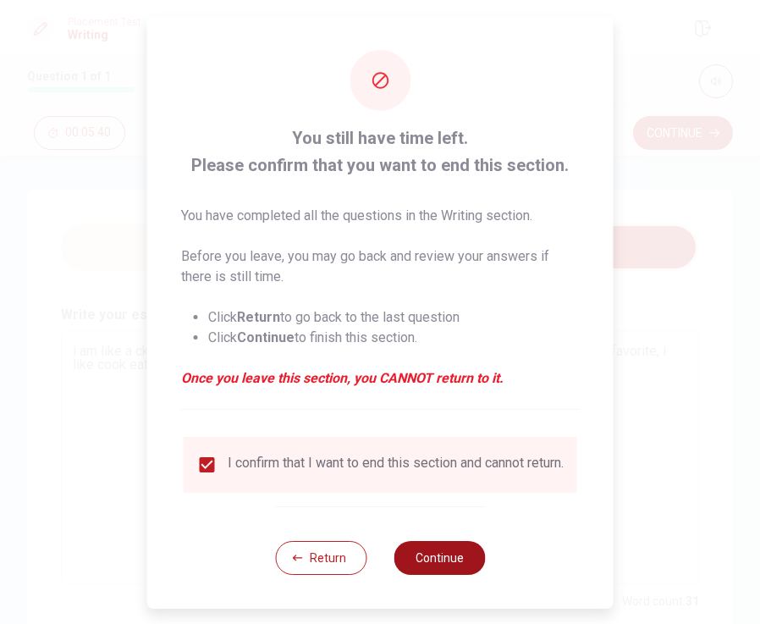
click at [416, 566] on button "Continue" at bounding box center [439, 558] width 91 height 34
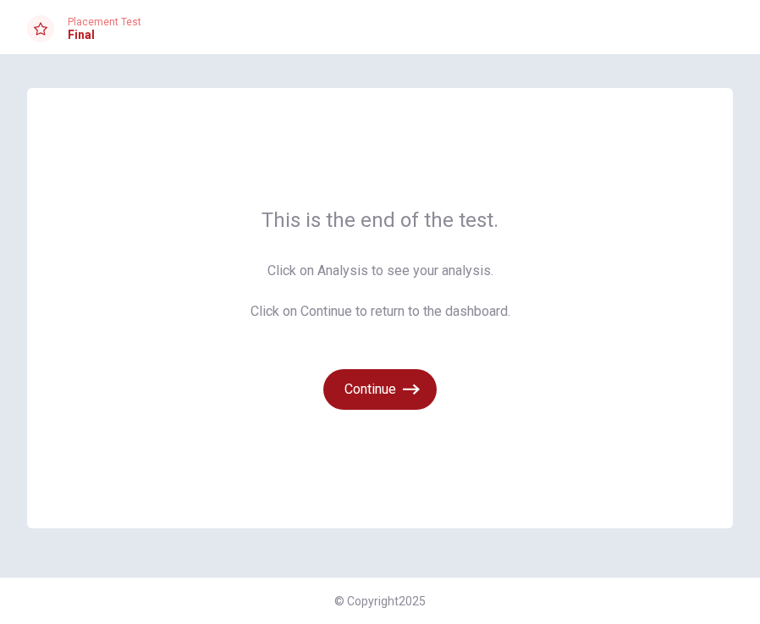
click at [377, 394] on button "Continue" at bounding box center [379, 389] width 113 height 41
